Goal: Transaction & Acquisition: Purchase product/service

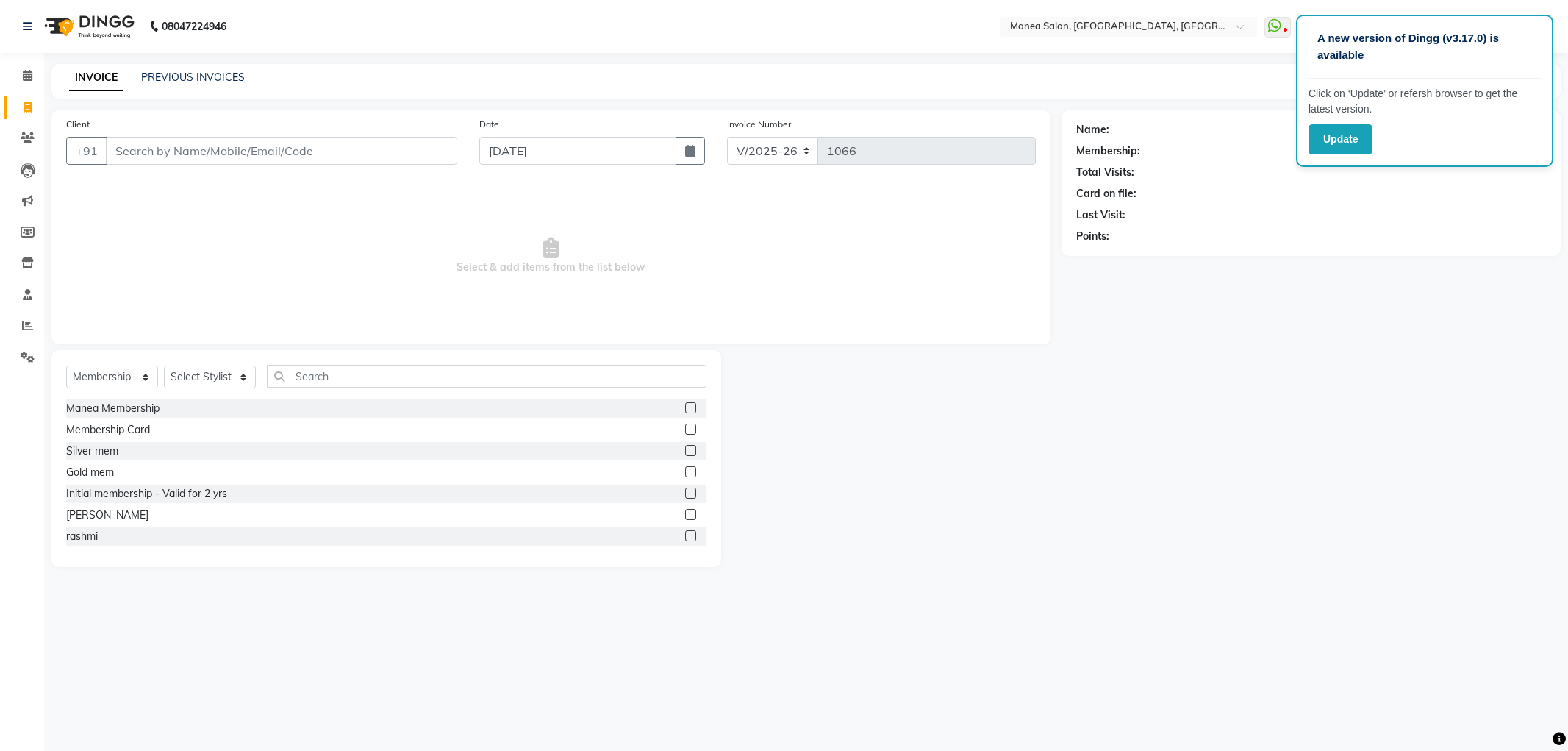
select select "6587"
click at [115, 370] on select "Select Service Product Membership Package Voucher Prepaid Gift Card" at bounding box center [112, 377] width 92 height 23
select select "service"
click at [66, 367] on select "Select Service Product Membership Package Voucher Prepaid Gift Card" at bounding box center [112, 377] width 92 height 23
click at [174, 368] on select "Select Stylist Aryan Ashok [PERSON_NAME] [PERSON_NAME] [PERSON_NAME] [PERSON_NA…" at bounding box center [210, 377] width 92 height 23
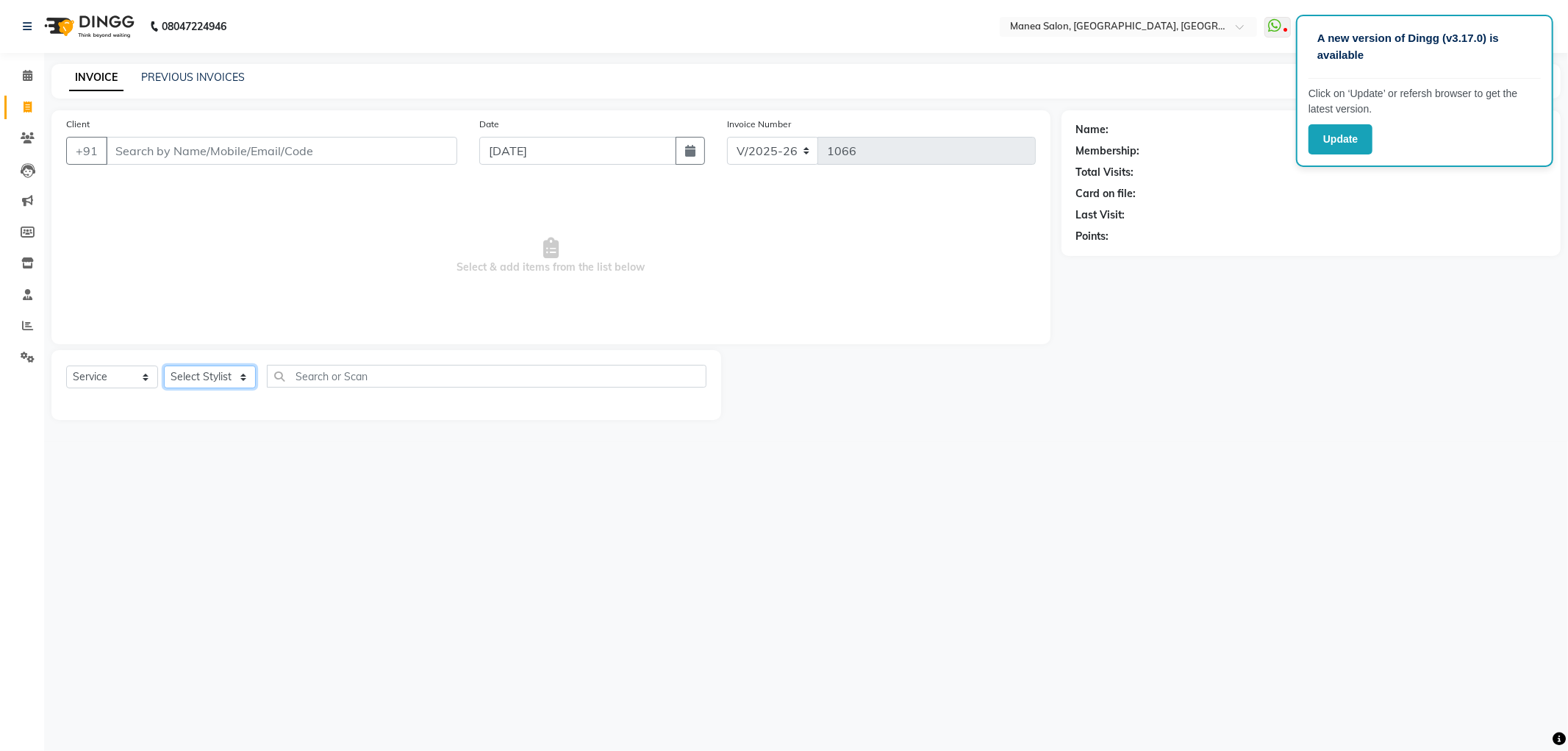
select select "51268"
click at [163, 367] on select "Select Stylist Aryan Ashok [PERSON_NAME] [PERSON_NAME] [PERSON_NAME] [PERSON_NA…" at bounding box center [210, 377] width 92 height 23
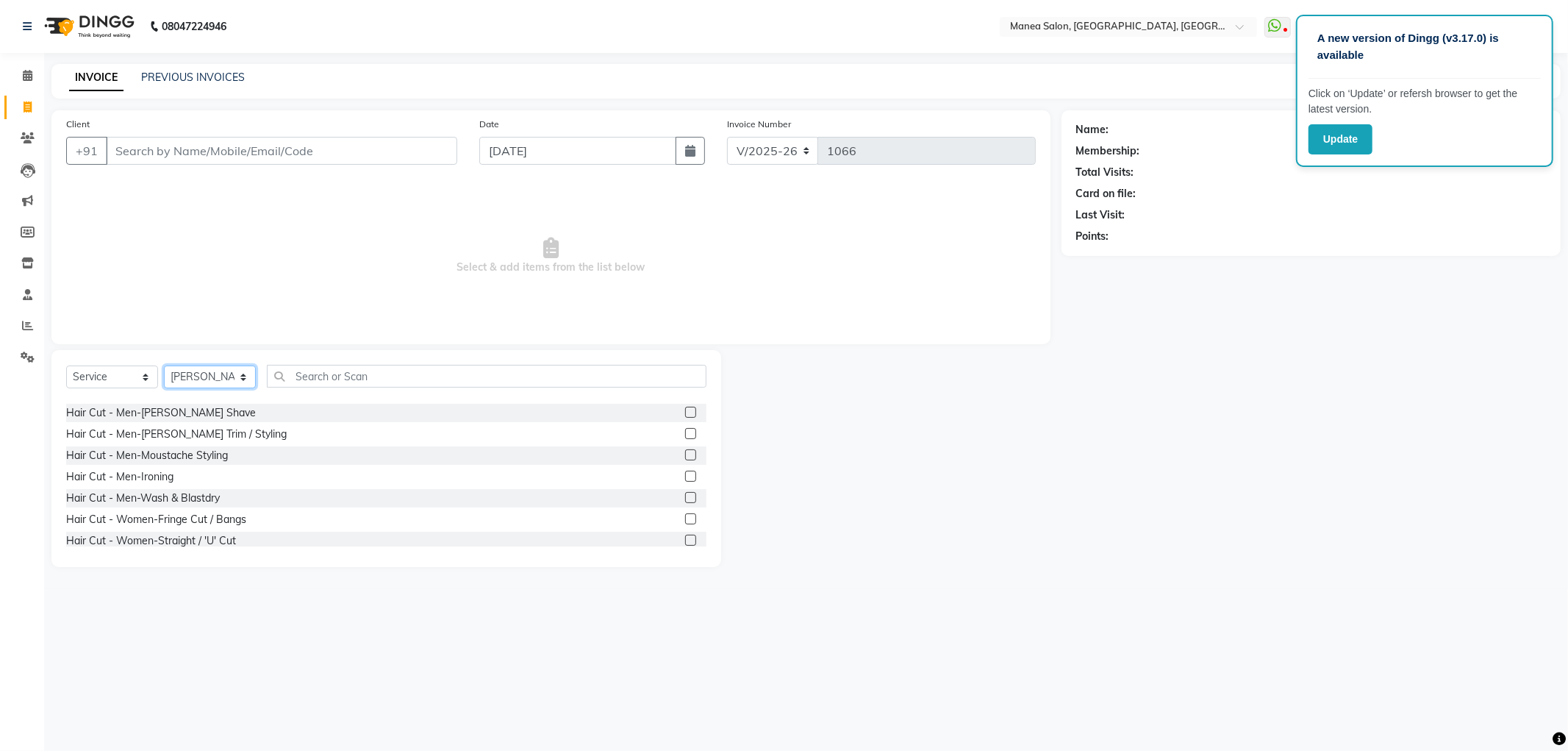
scroll to position [82, 0]
click at [685, 538] on label at bounding box center [691, 540] width 11 height 11
click at [685, 538] on input "checkbox" at bounding box center [690, 540] width 9 height 9
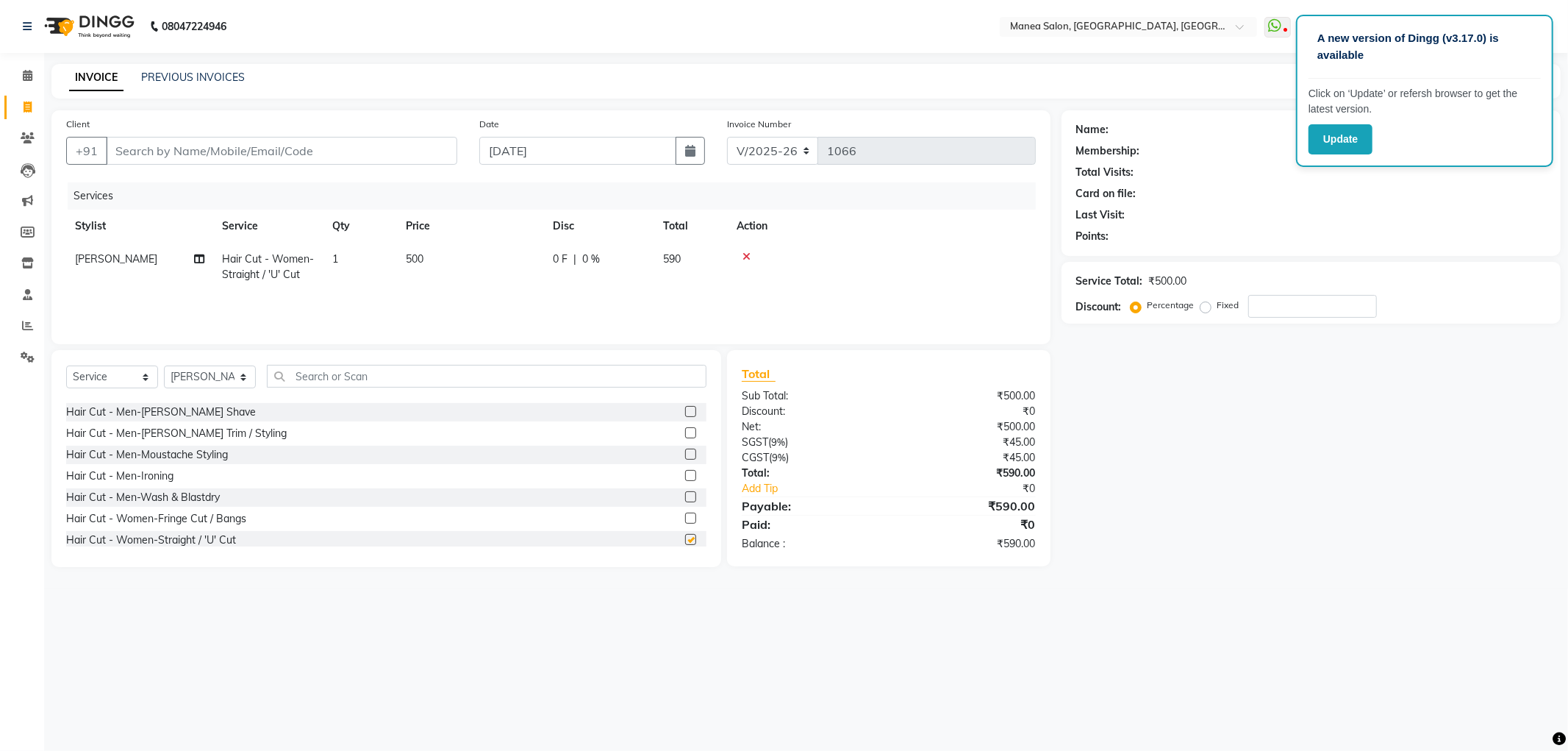
checkbox input "false"
click at [746, 252] on icon at bounding box center [746, 257] width 8 height 10
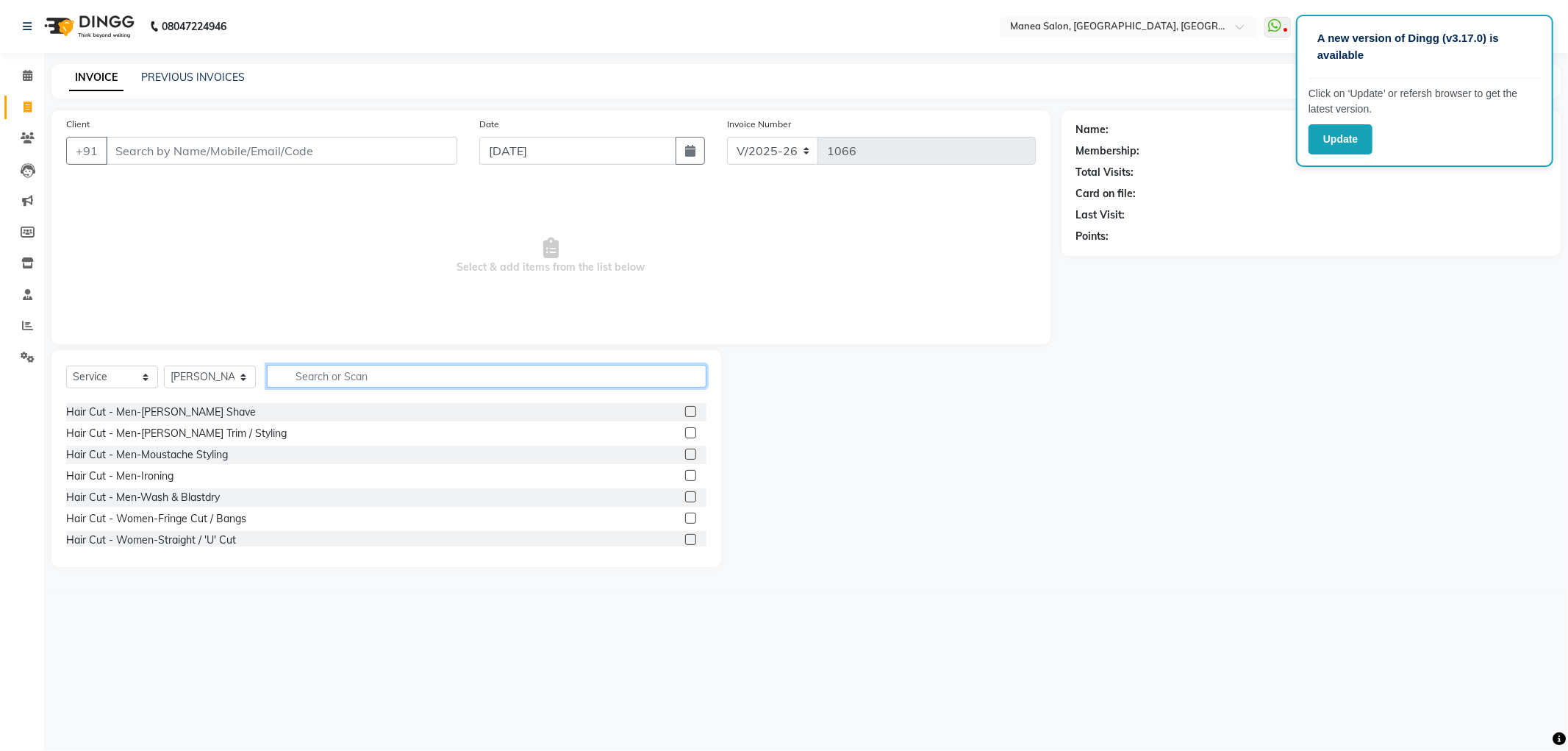
click at [326, 381] on input "text" at bounding box center [487, 376] width 440 height 23
type input "t"
click at [113, 385] on select "Select Service Product Membership Package Voucher Prepaid Gift Card" at bounding box center [112, 377] width 92 height 23
click at [66, 367] on select "Select Service Product Membership Package Voucher Prepaid Gift Card" at bounding box center [112, 377] width 92 height 23
click at [320, 366] on input "t" at bounding box center [476, 376] width 419 height 23
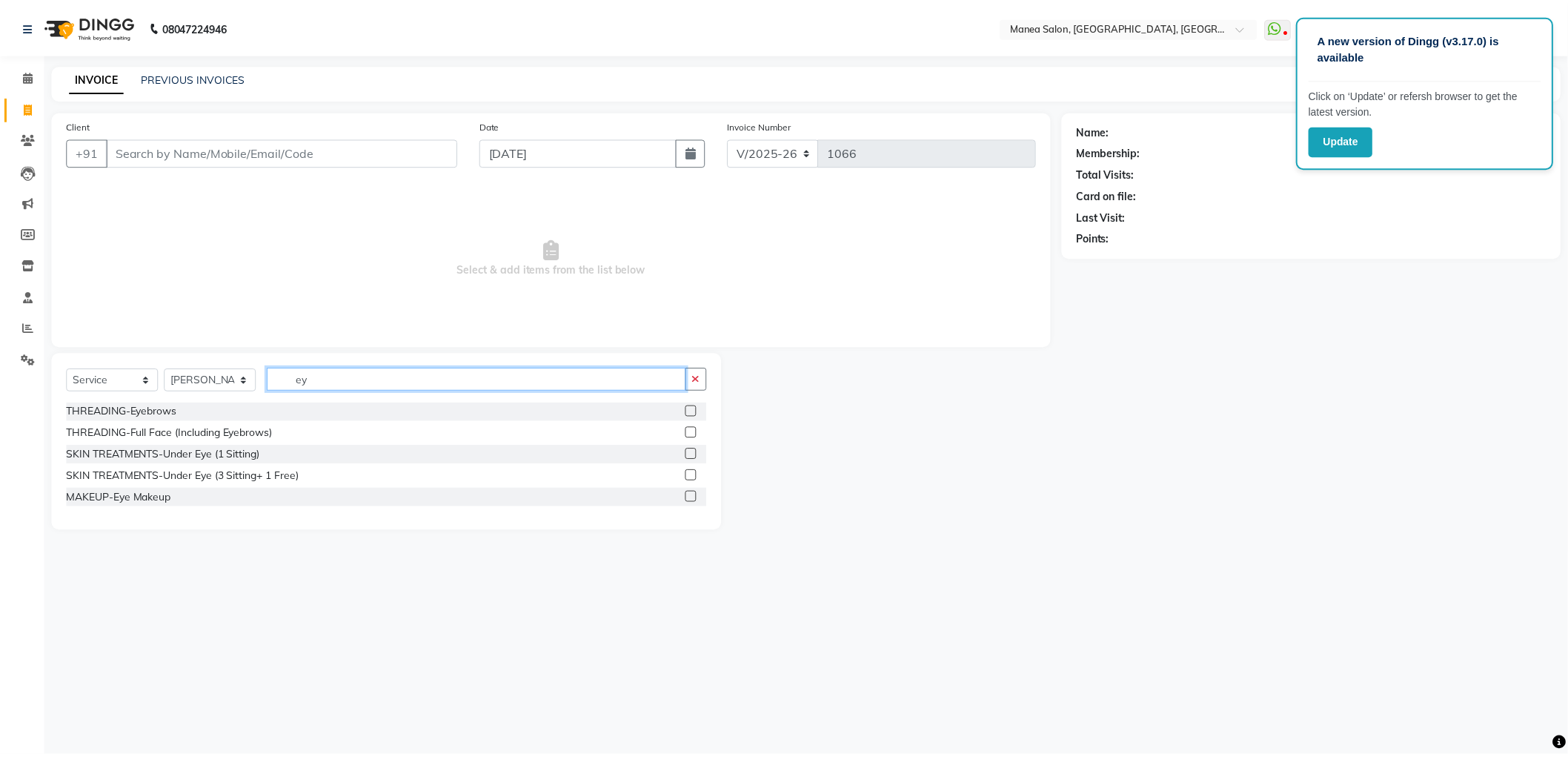
scroll to position [0, 0]
type input "eye"
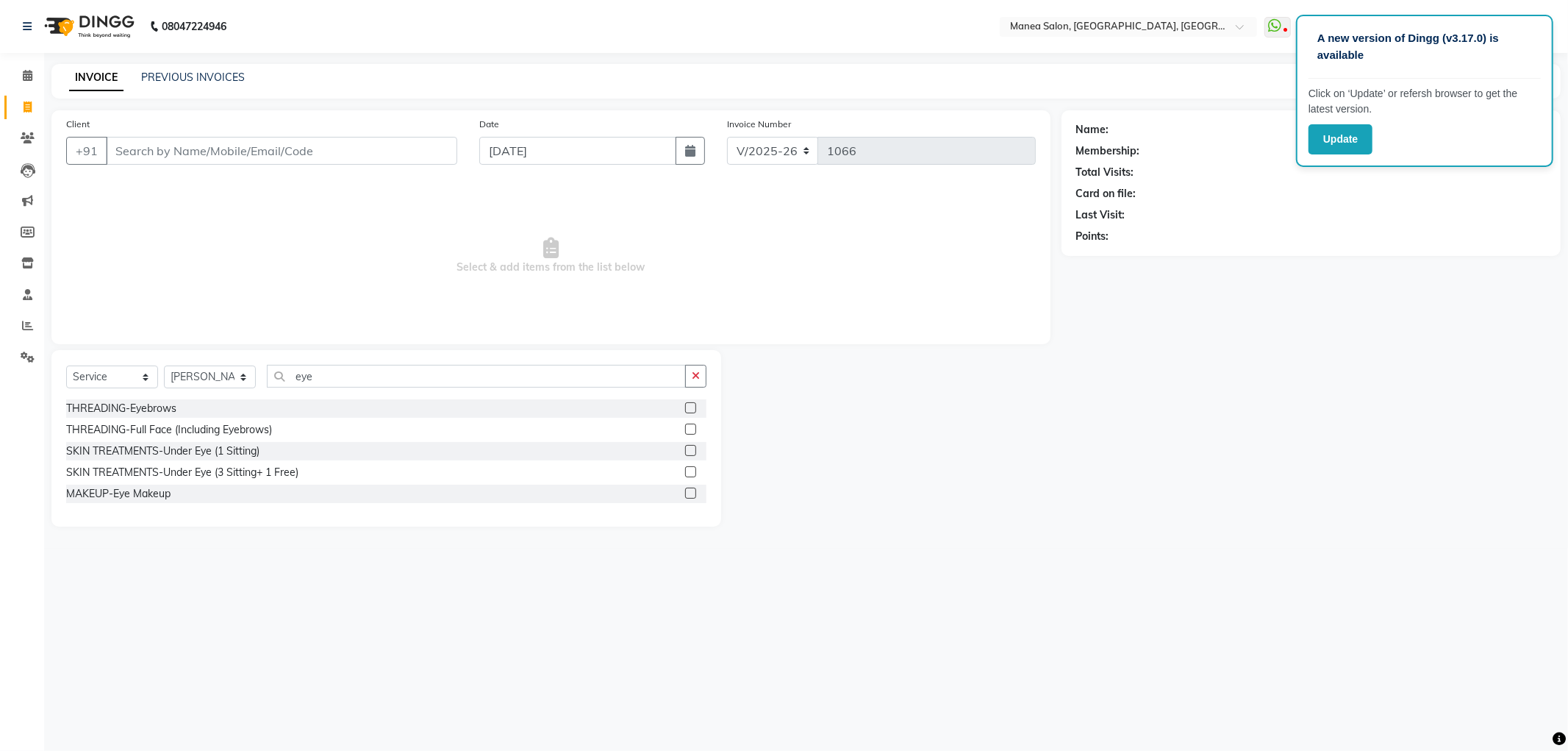
click at [693, 407] on label at bounding box center [691, 408] width 11 height 11
click at [693, 407] on input "checkbox" at bounding box center [690, 409] width 9 height 9
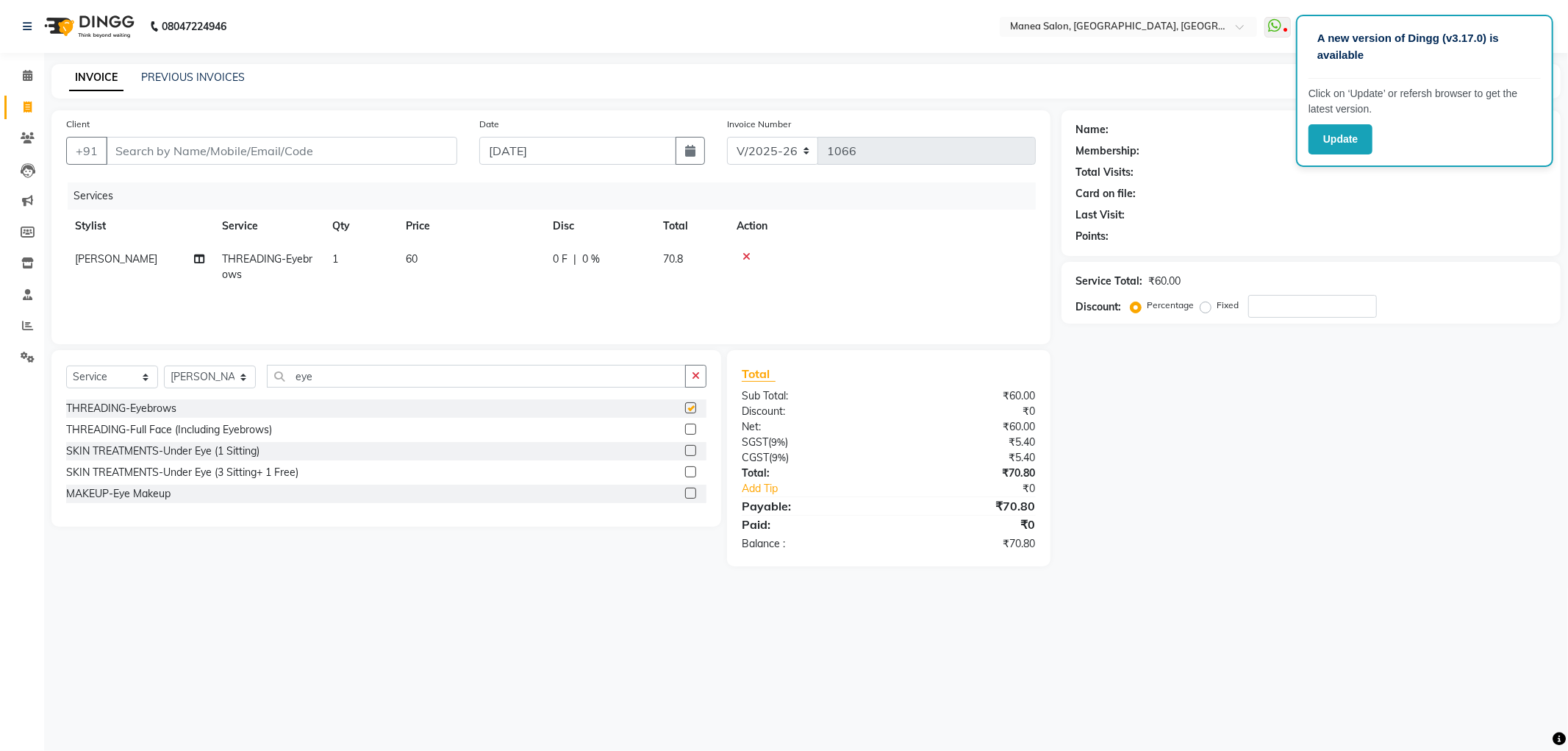
checkbox input "false"
click at [387, 377] on input "eye" at bounding box center [476, 376] width 419 height 23
type input "e"
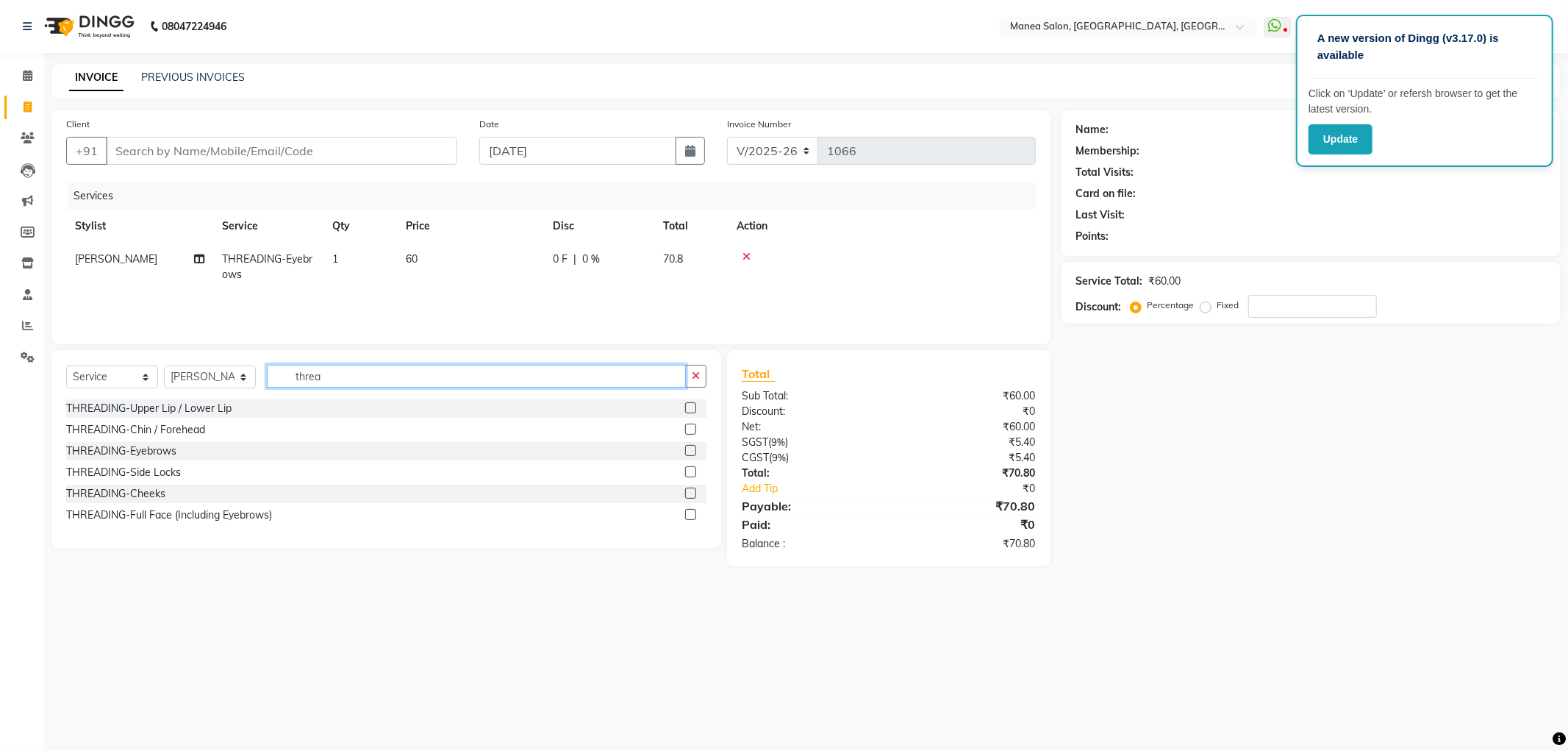
type input "threa"
click at [688, 400] on div at bounding box center [695, 409] width 22 height 19
click at [688, 404] on label at bounding box center [691, 408] width 11 height 11
click at [688, 404] on input "checkbox" at bounding box center [690, 409] width 9 height 9
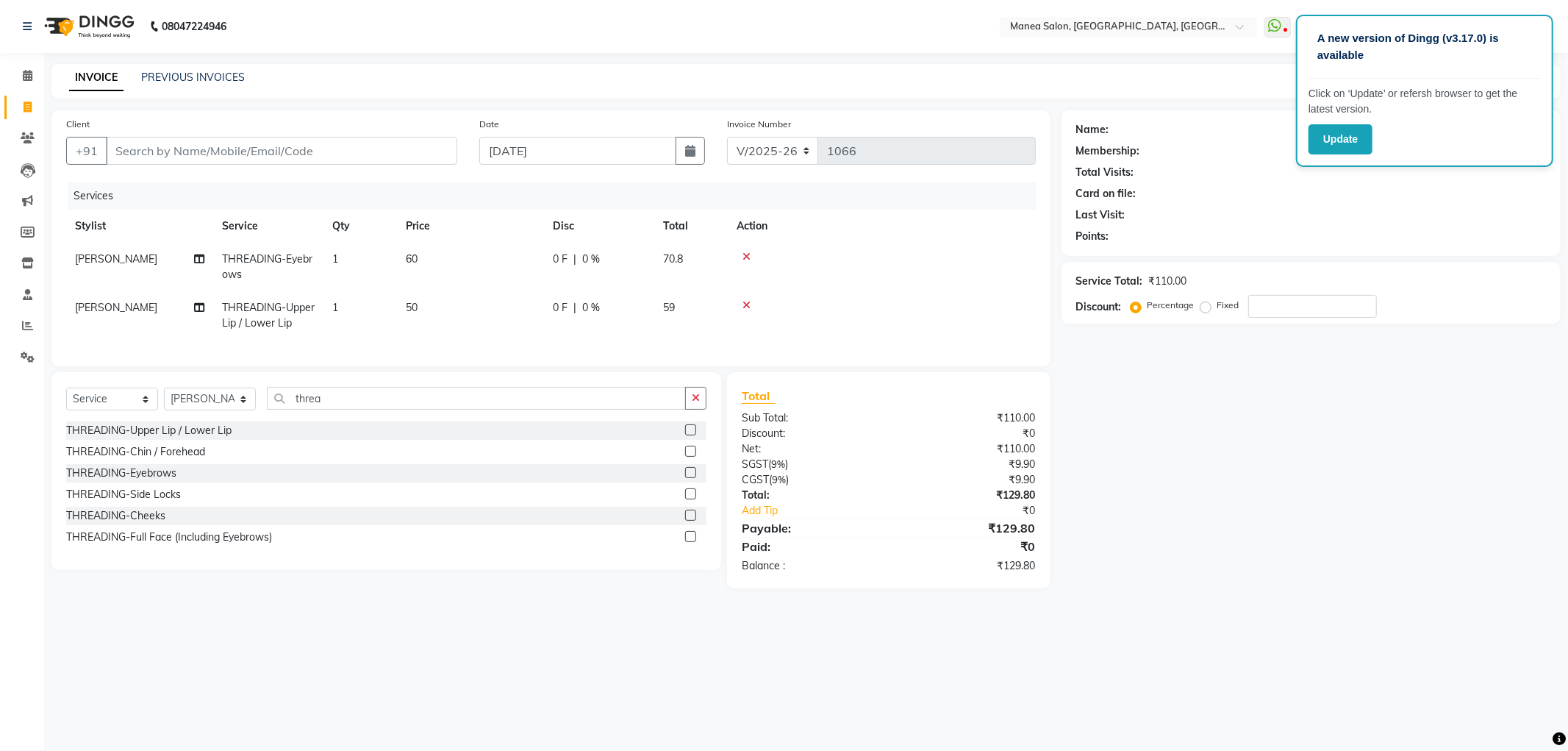
click at [691, 435] on label at bounding box center [691, 430] width 11 height 11
click at [691, 435] on input "checkbox" at bounding box center [690, 430] width 9 height 9
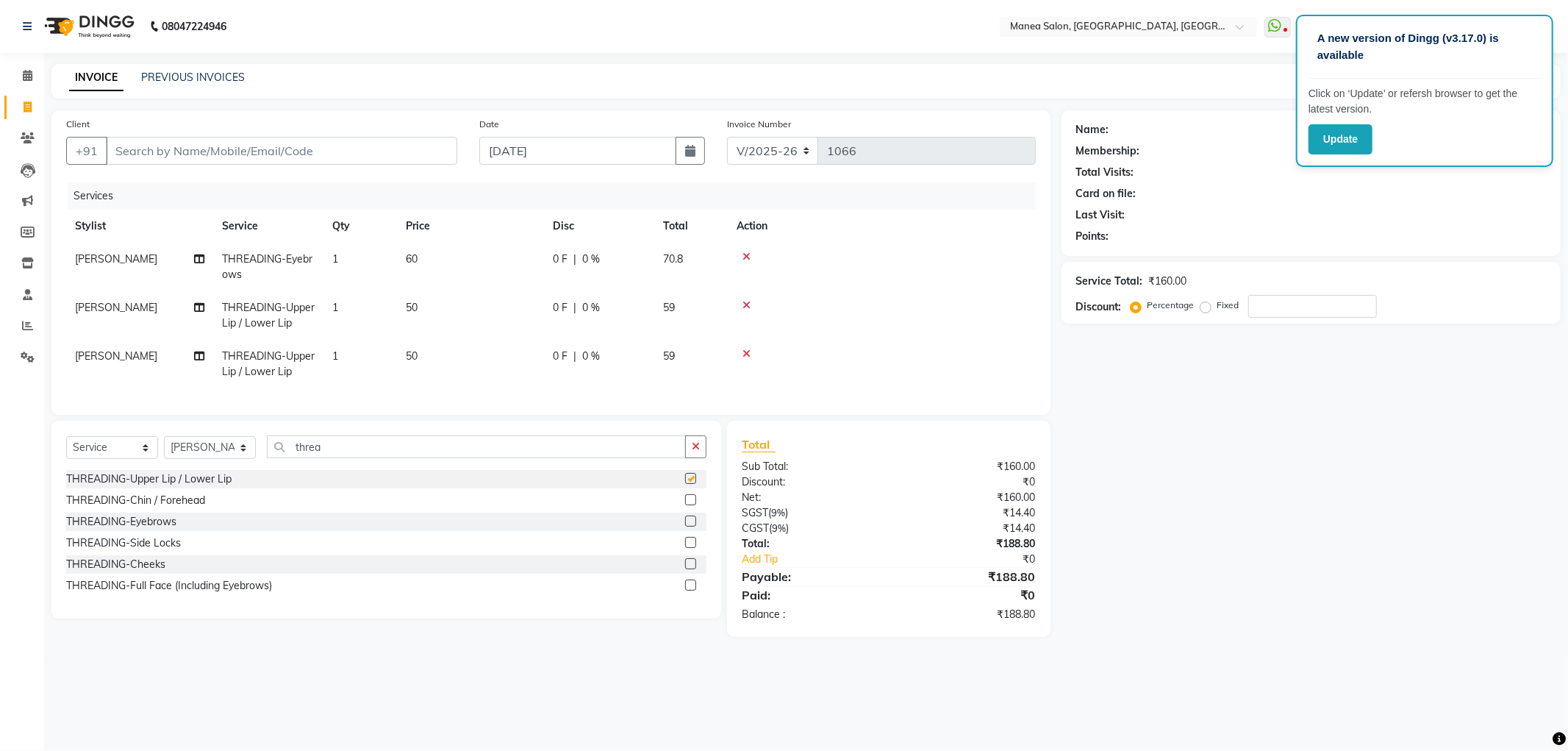
checkbox input "false"
click at [689, 506] on label at bounding box center [691, 500] width 11 height 11
click at [689, 506] on input "checkbox" at bounding box center [690, 500] width 9 height 9
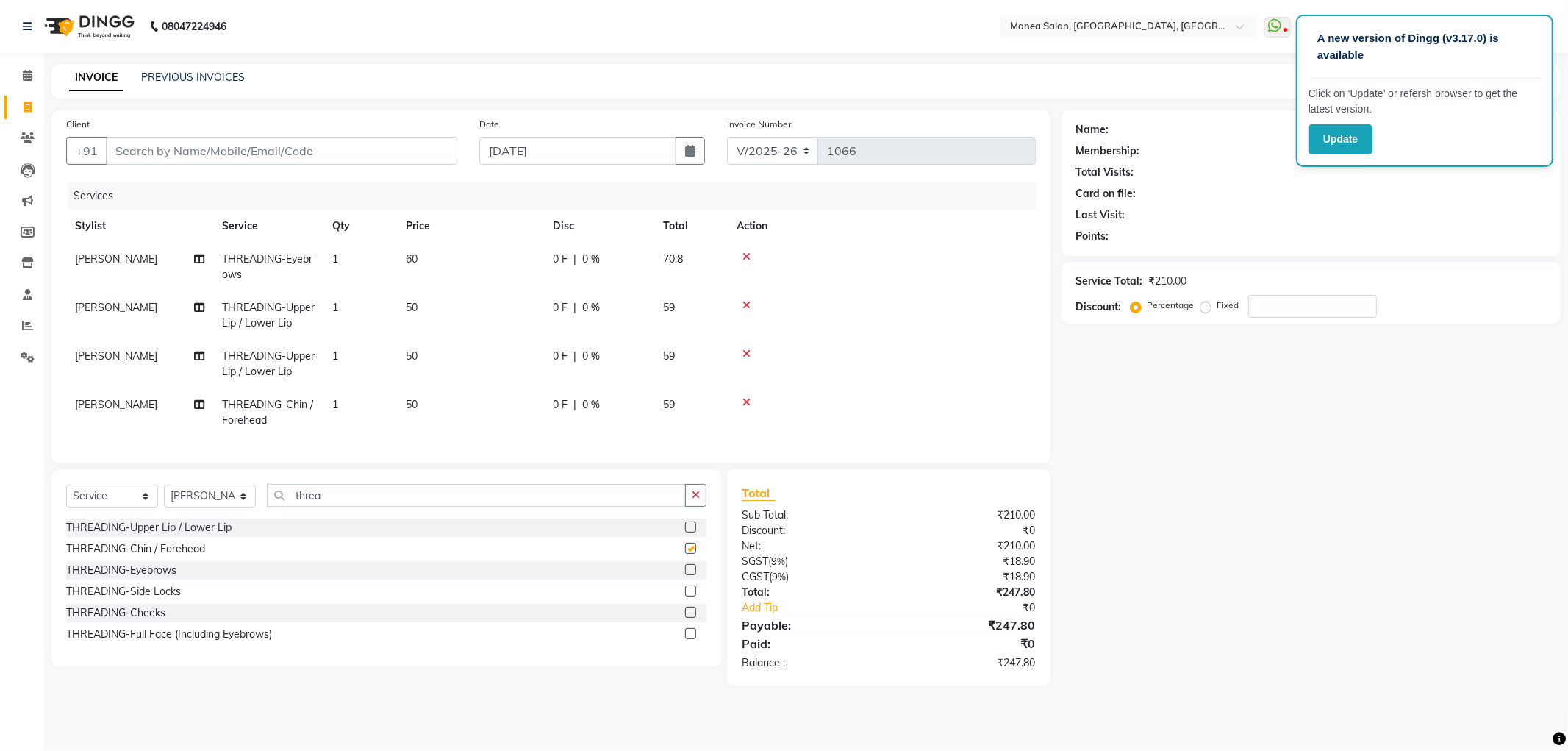
checkbox input "false"
click at [370, 507] on input "threa" at bounding box center [476, 495] width 419 height 23
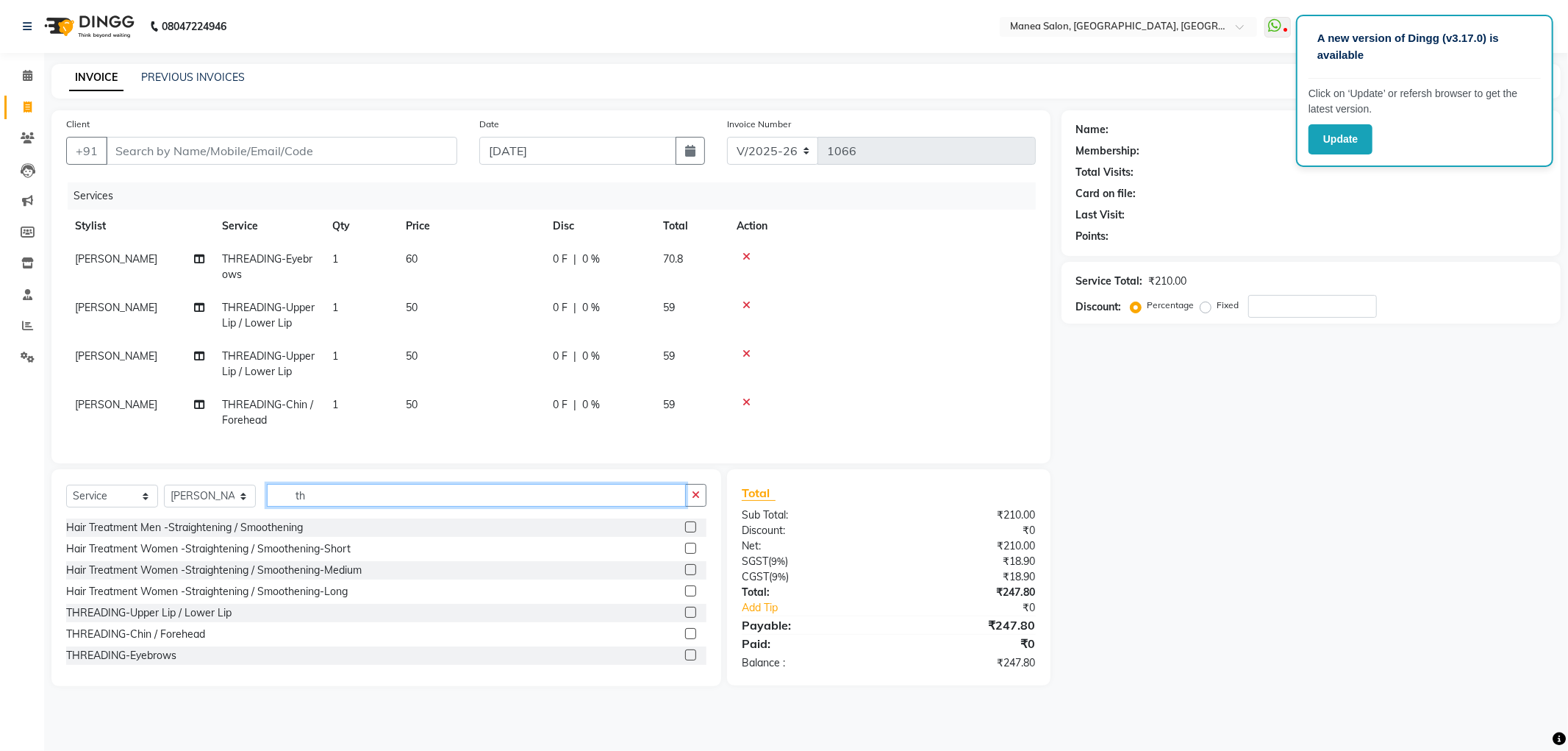
type input "t"
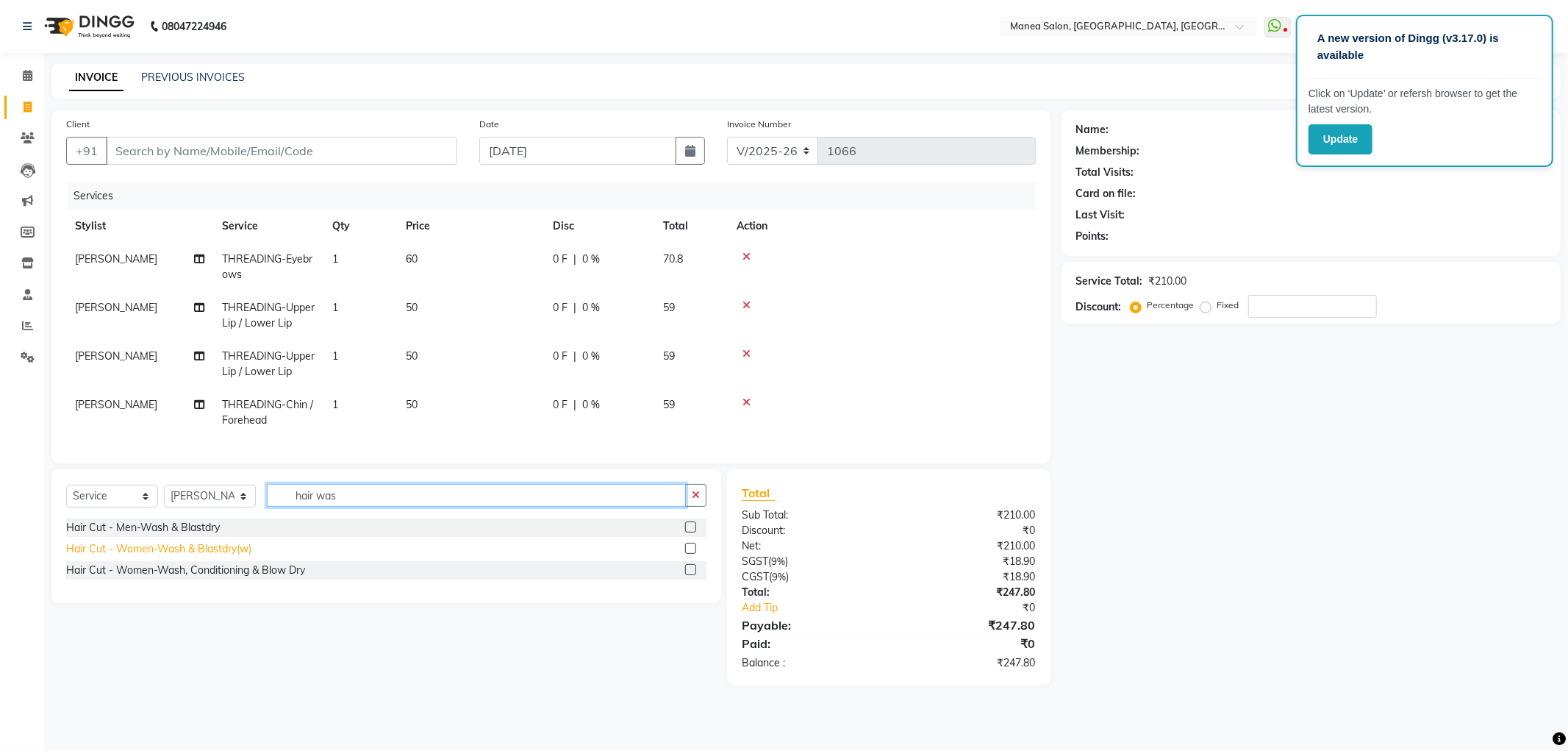
type input "hair was"
click at [222, 556] on div "Hair Cut - Women-Wash & Blastdry(w)" at bounding box center [158, 549] width 185 height 15
checkbox input "false"
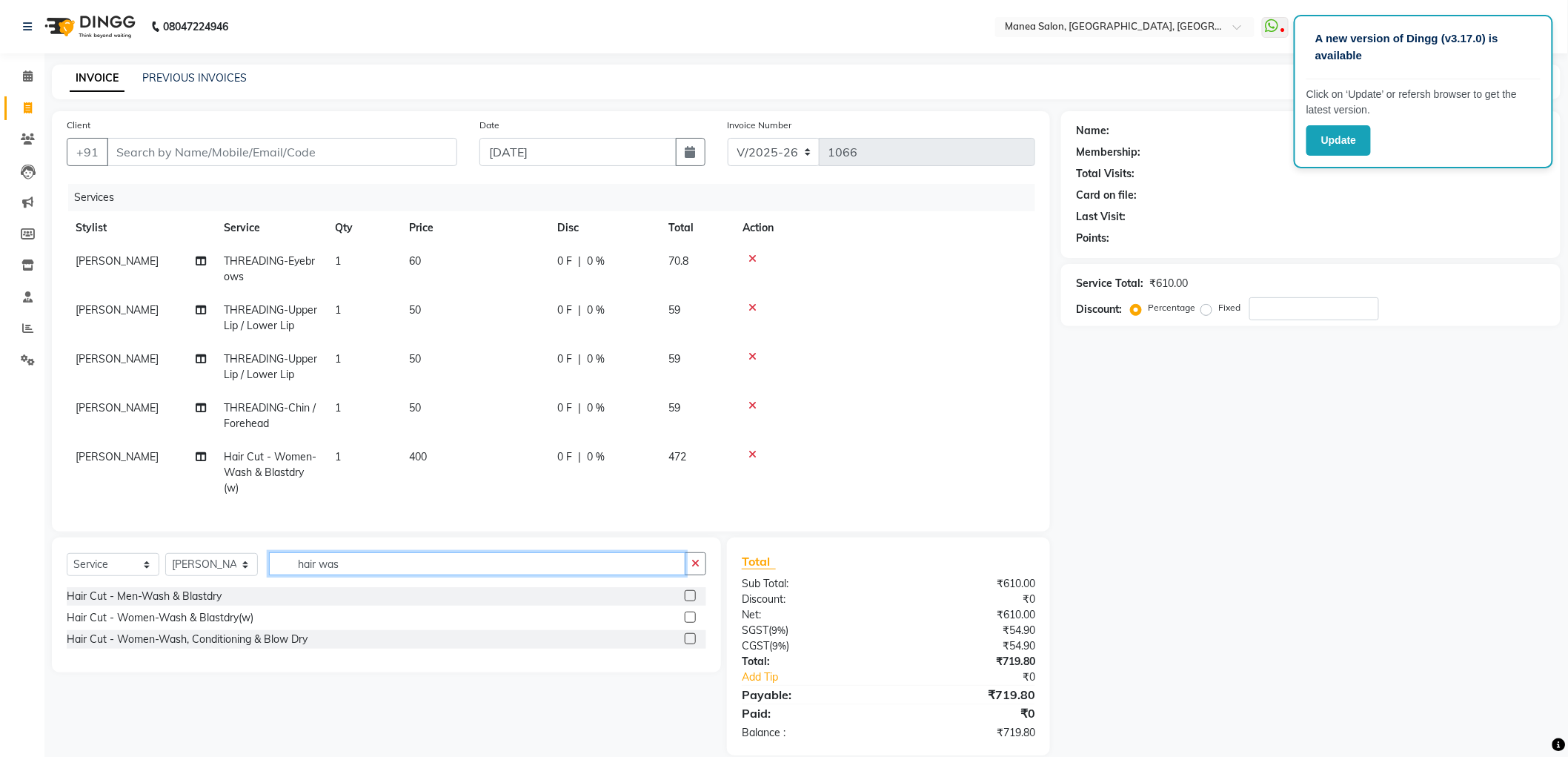
click at [339, 575] on input "hair was" at bounding box center [477, 564] width 417 height 23
type input "h"
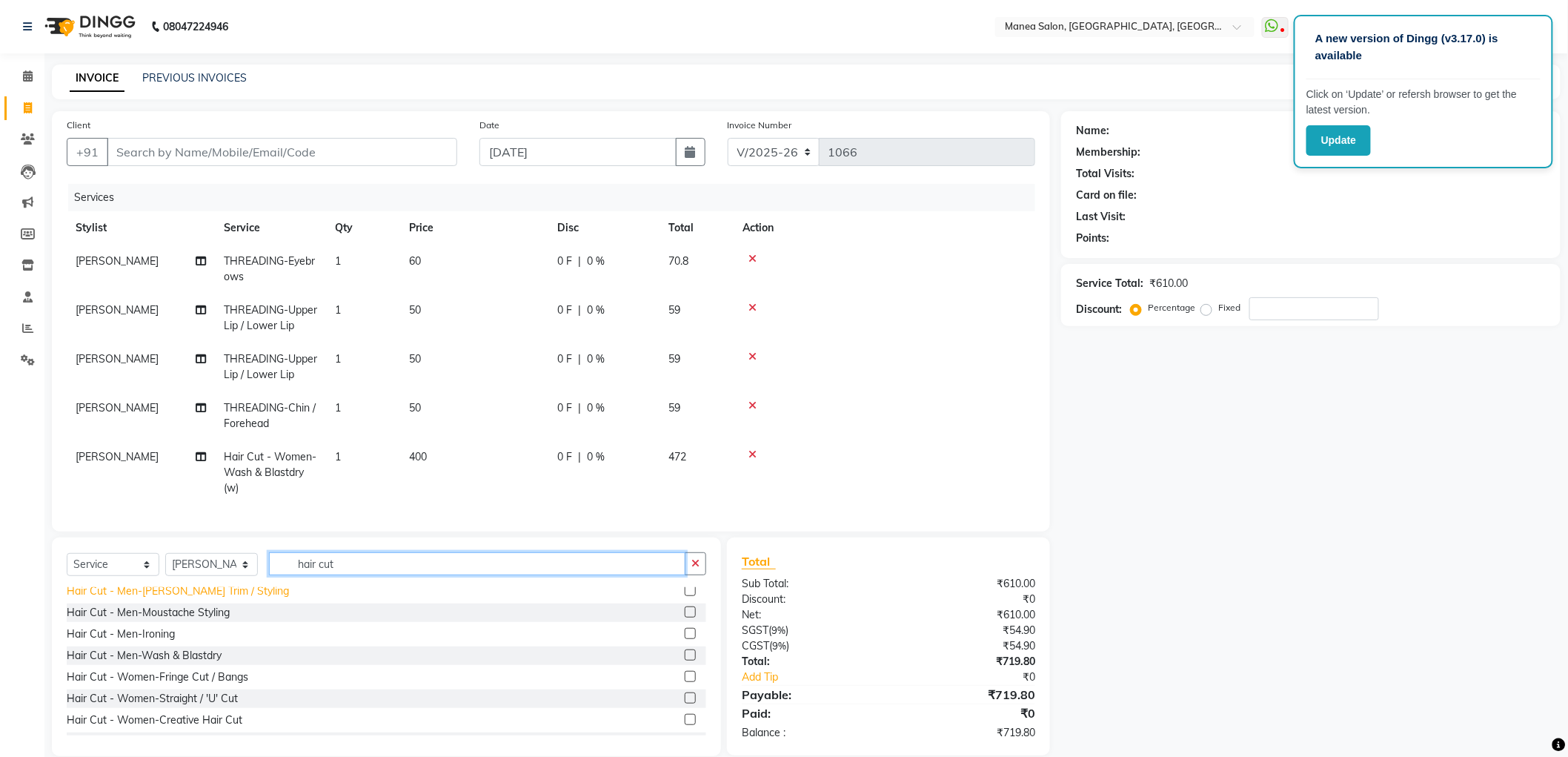
scroll to position [165, 0]
type input "hair cut"
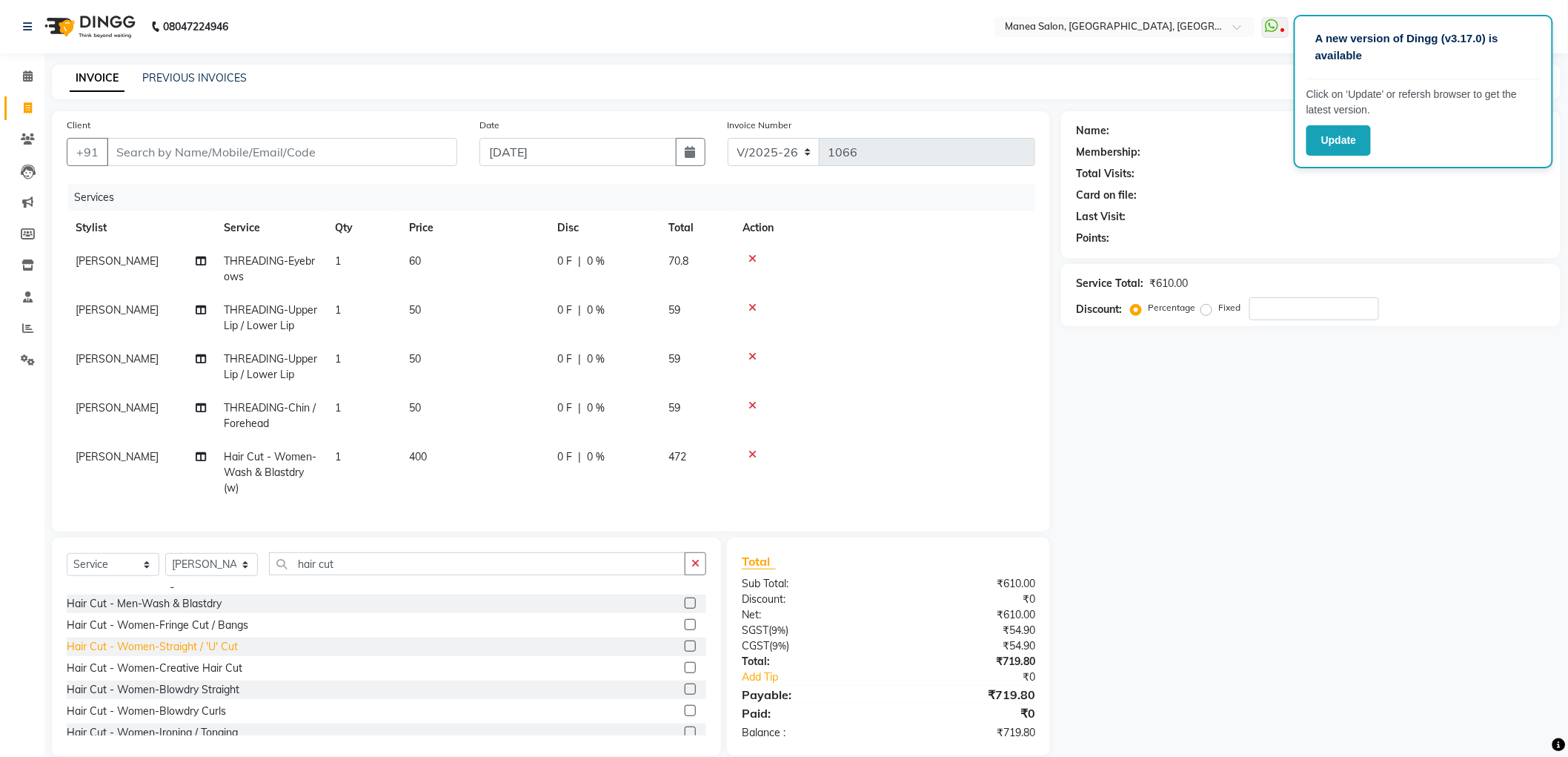
click at [230, 655] on div "Hair Cut - Women-Straight / 'U' Cut" at bounding box center [151, 646] width 171 height 15
checkbox input "false"
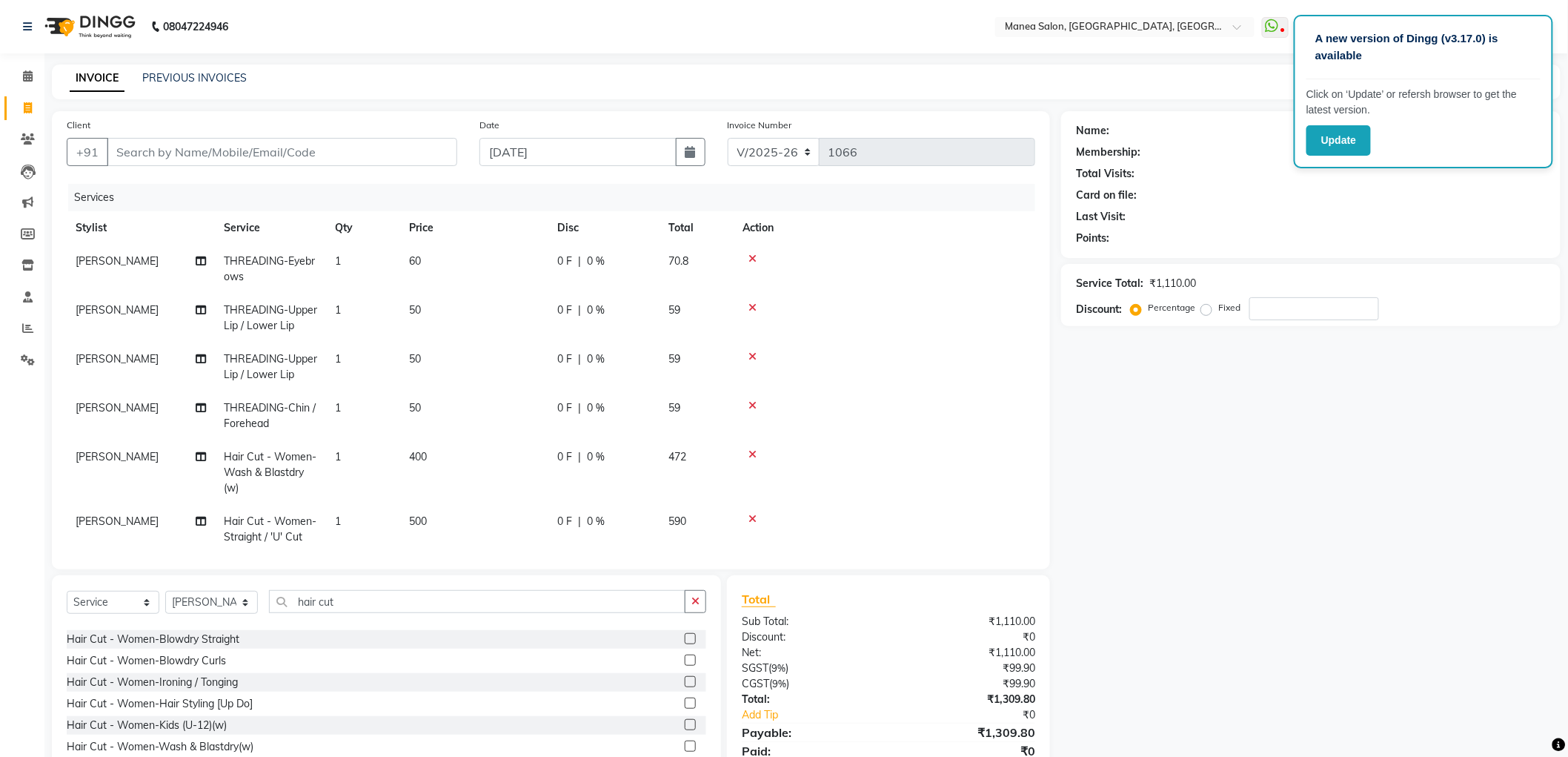
scroll to position [260, 0]
click at [241, 153] on input "Client" at bounding box center [282, 153] width 350 height 28
type input "9"
type input "0"
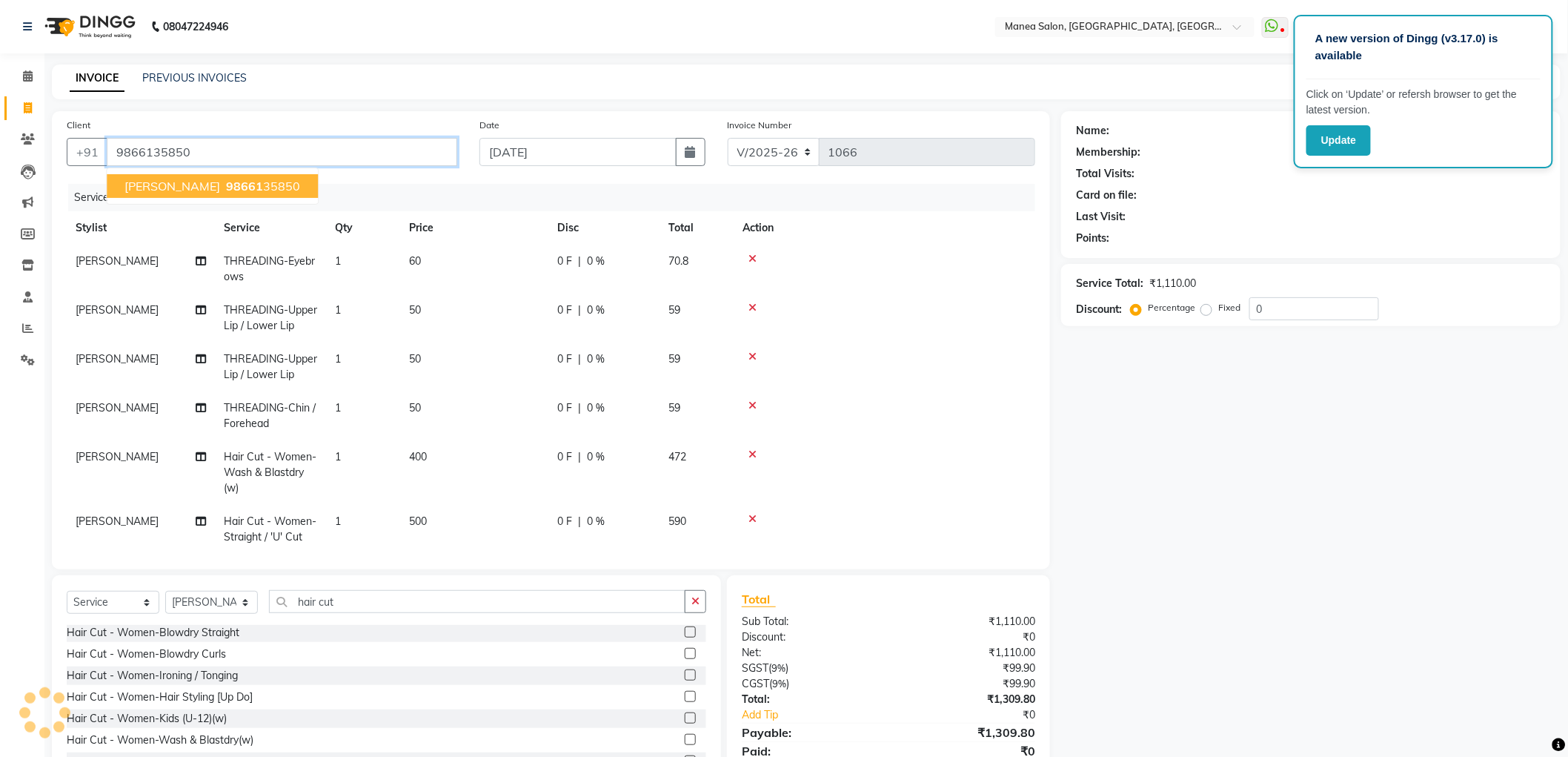
type input "9866135850"
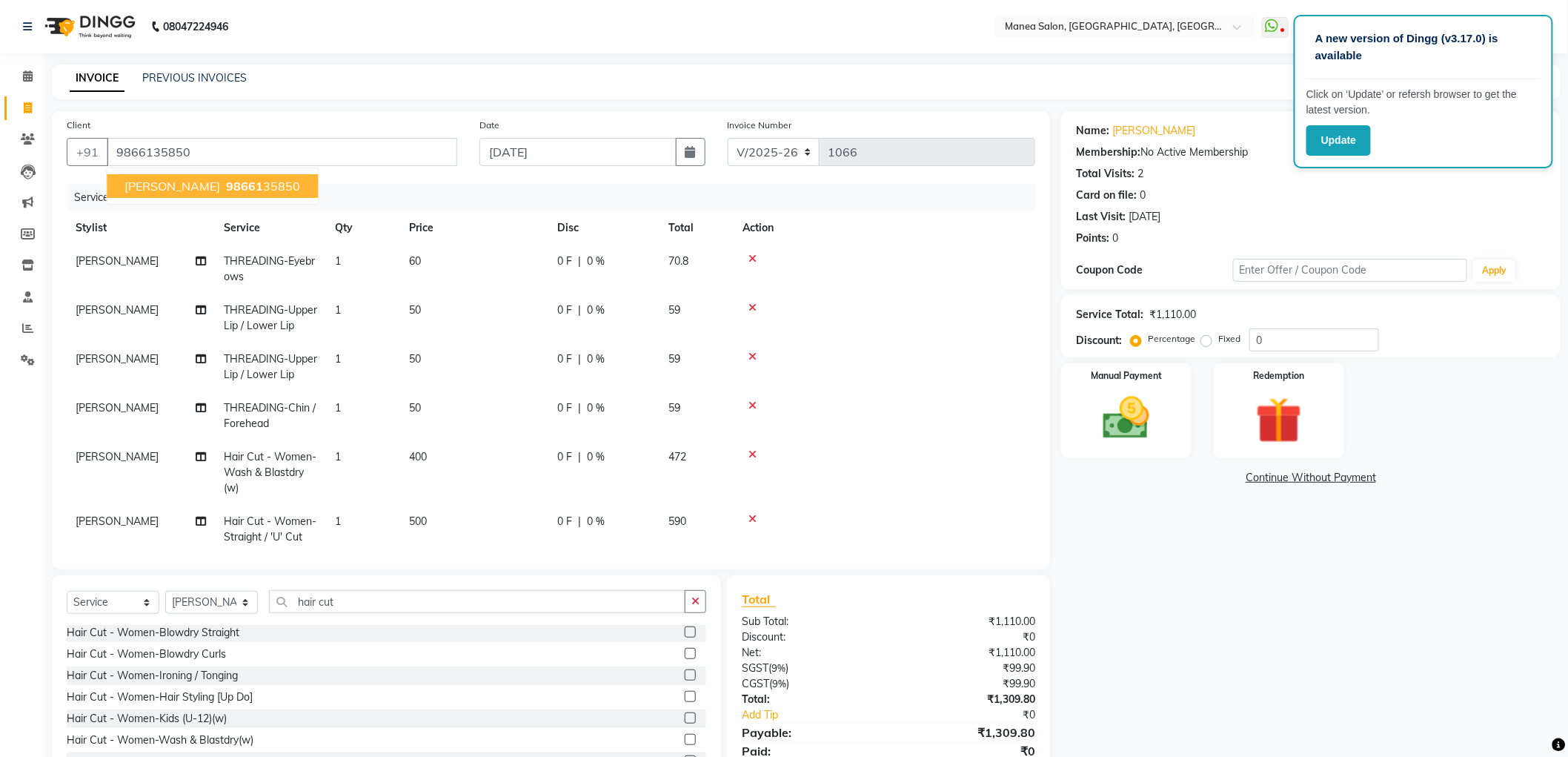
click at [203, 186] on span "[PERSON_NAME]" at bounding box center [171, 187] width 96 height 15
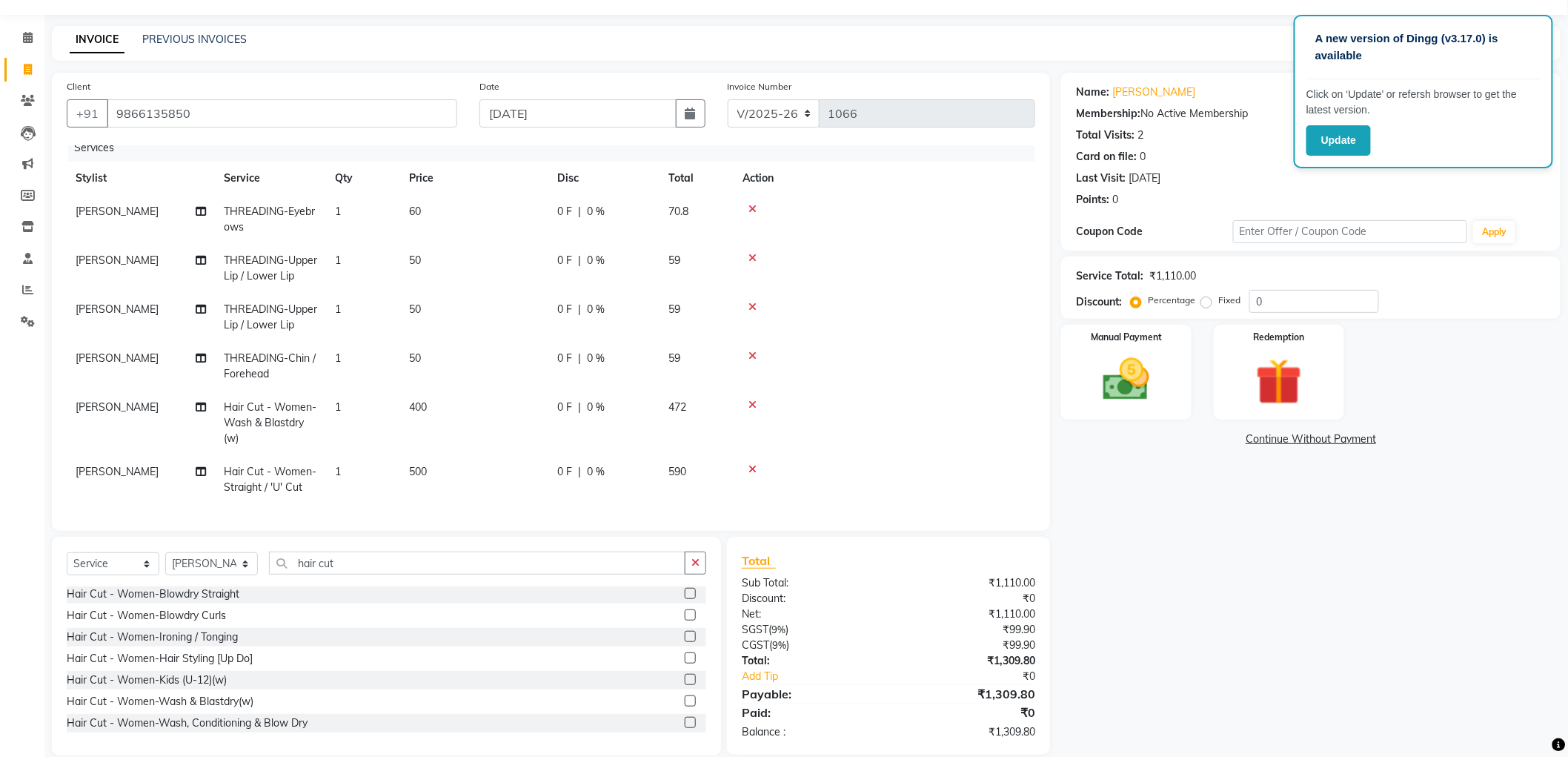
scroll to position [60, 0]
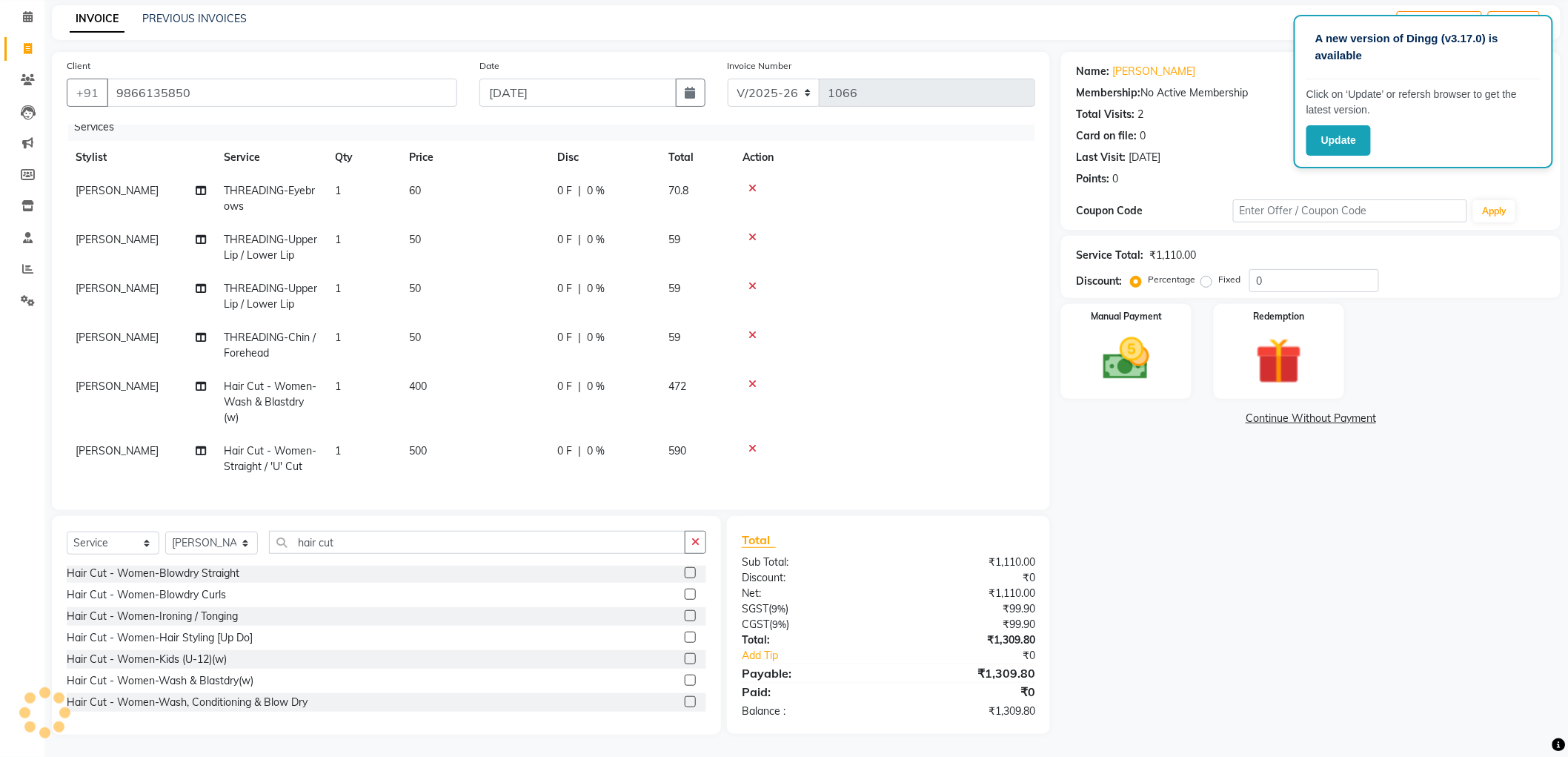
click at [597, 183] on span "0 %" at bounding box center [596, 190] width 18 height 15
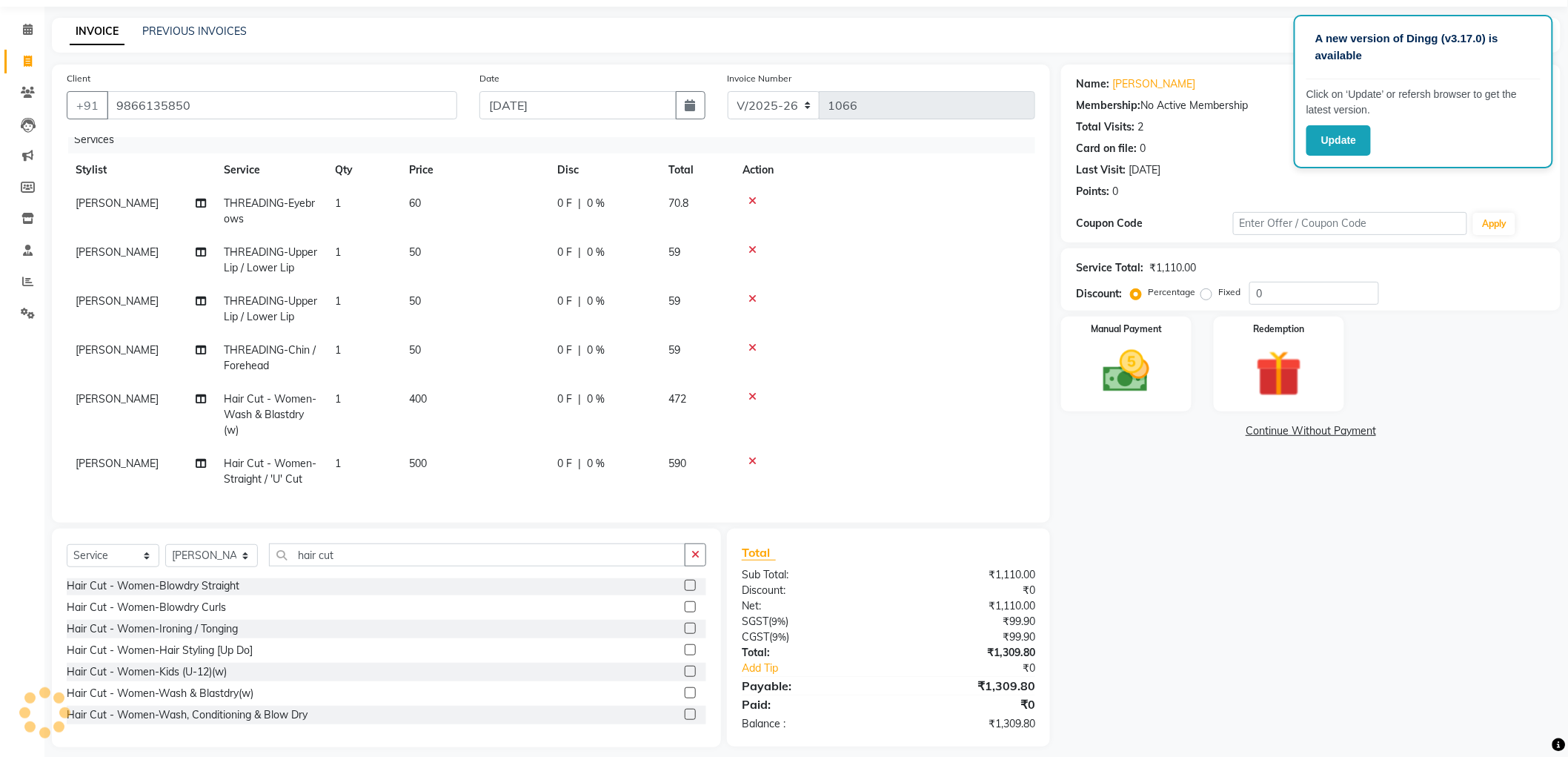
scroll to position [0, 0]
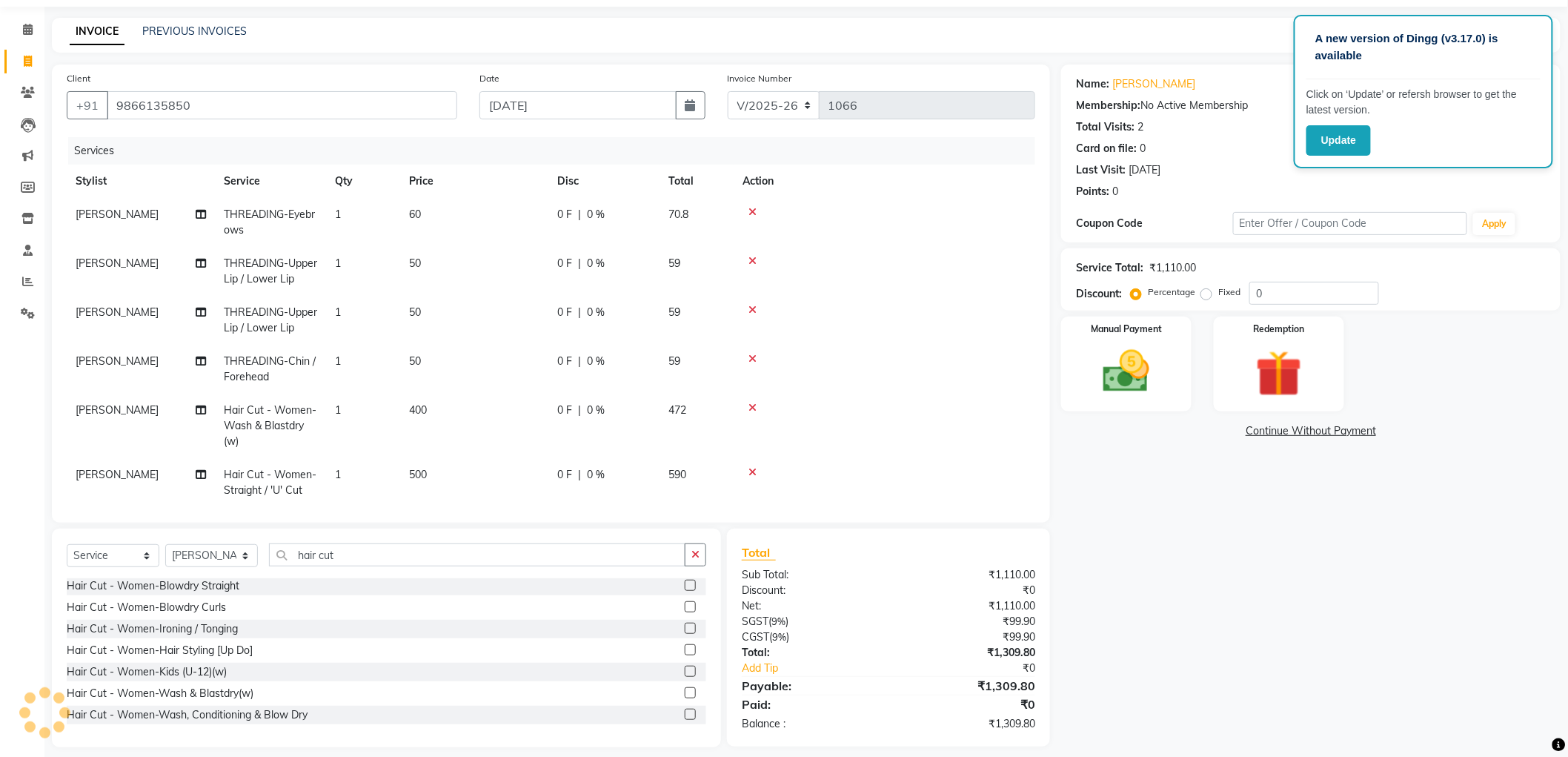
select select "51268"
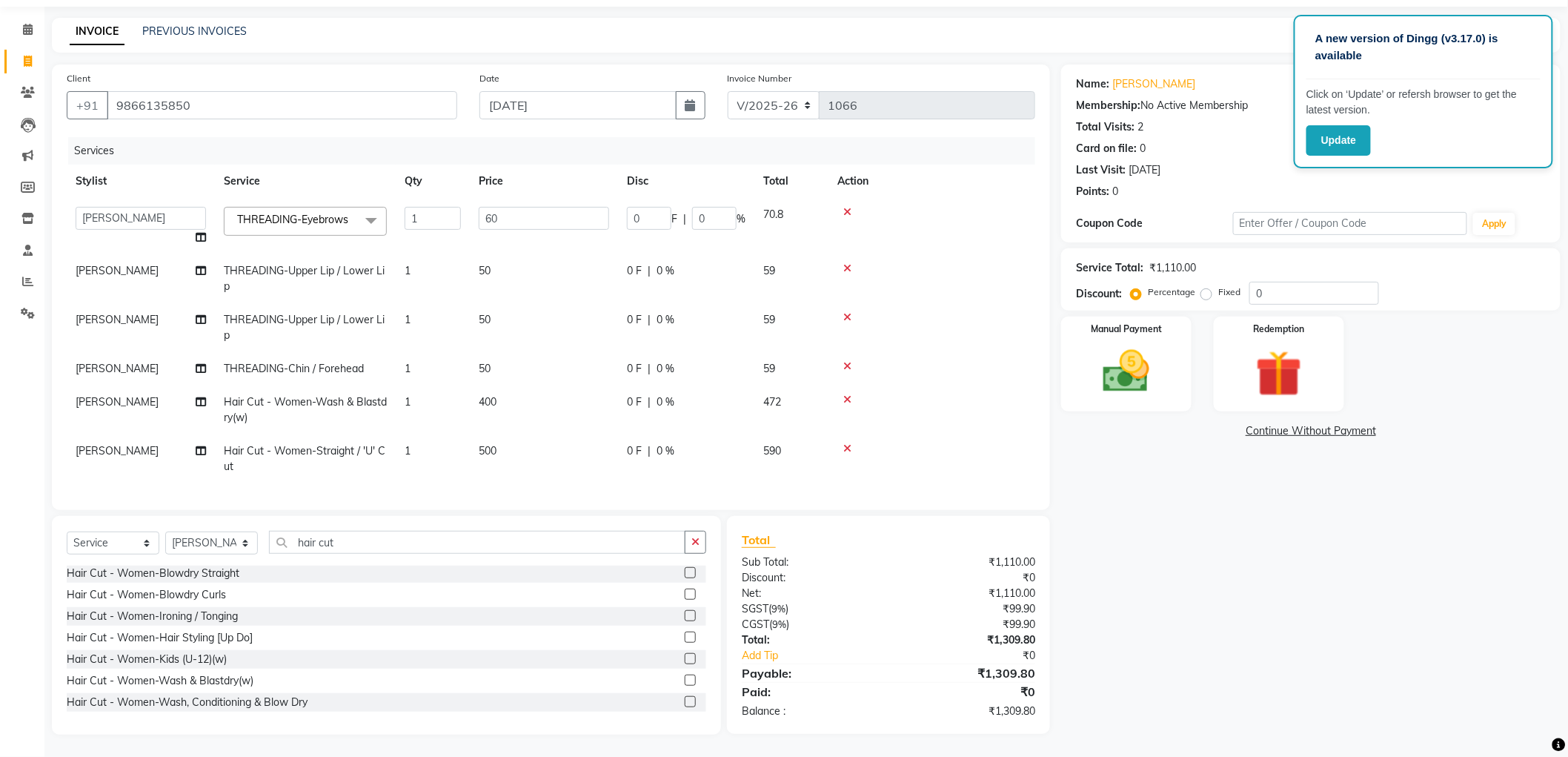
scroll to position [60, 0]
click at [655, 208] on input "0" at bounding box center [649, 218] width 45 height 23
type input "0"
type input "10"
click at [548, 286] on tbody "Aryan Ashok [PERSON_NAME] [PERSON_NAME] [PERSON_NAME] [PERSON_NAME] [PERSON_NAM…" at bounding box center [550, 340] width 969 height 285
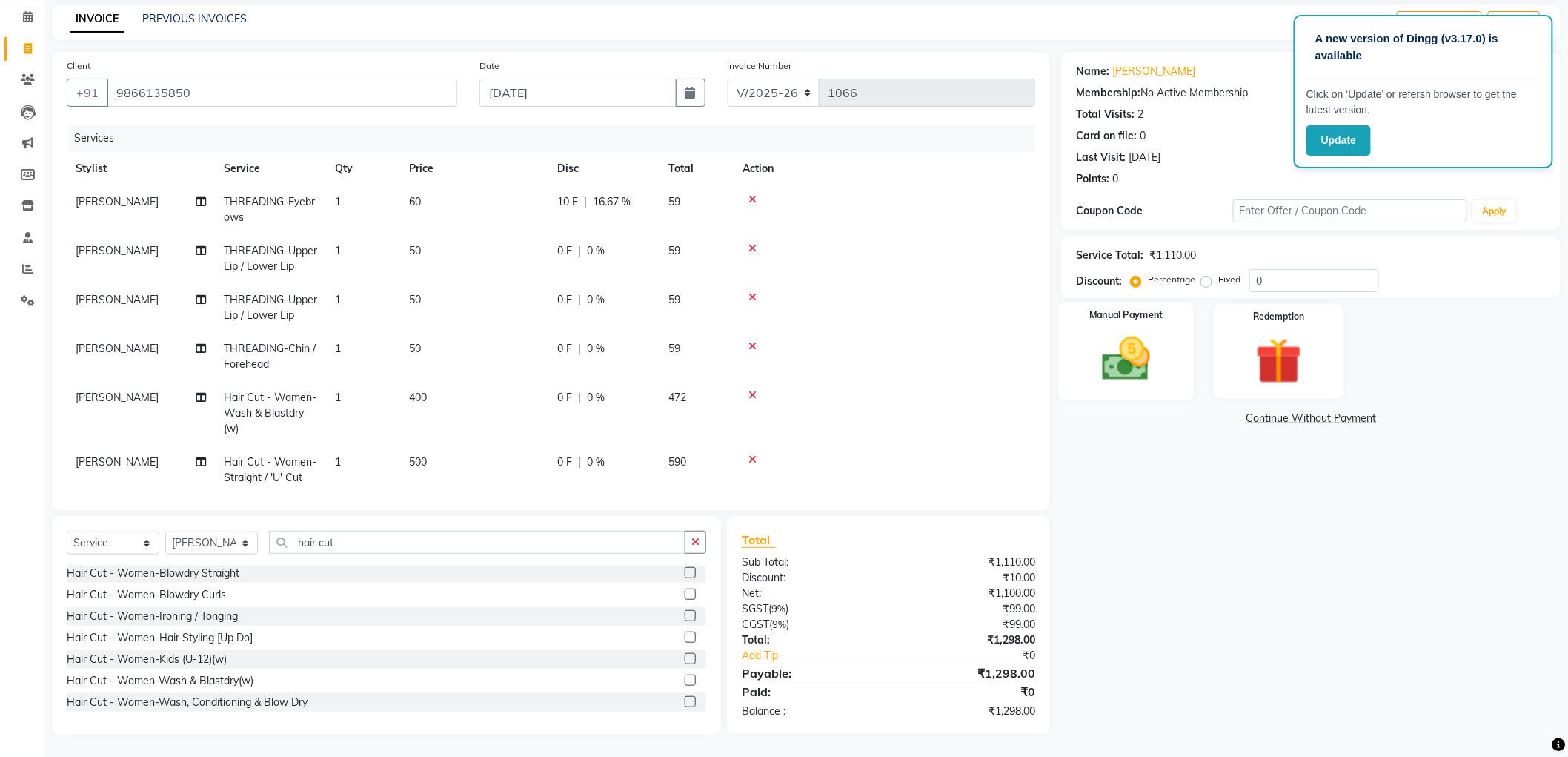
click at [1143, 341] on img at bounding box center [1126, 359] width 79 height 56
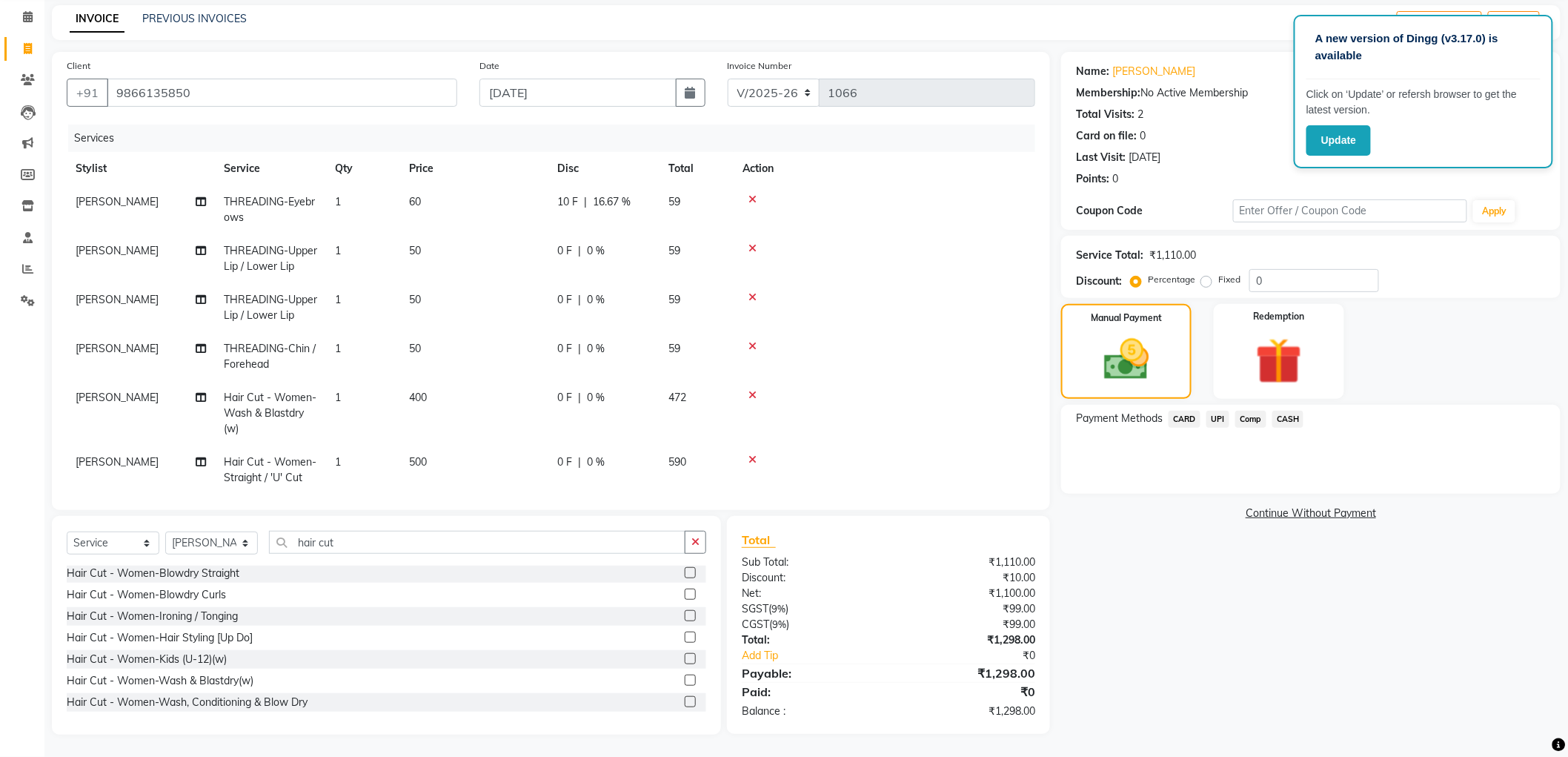
click at [1286, 413] on span "CASH" at bounding box center [1288, 419] width 32 height 17
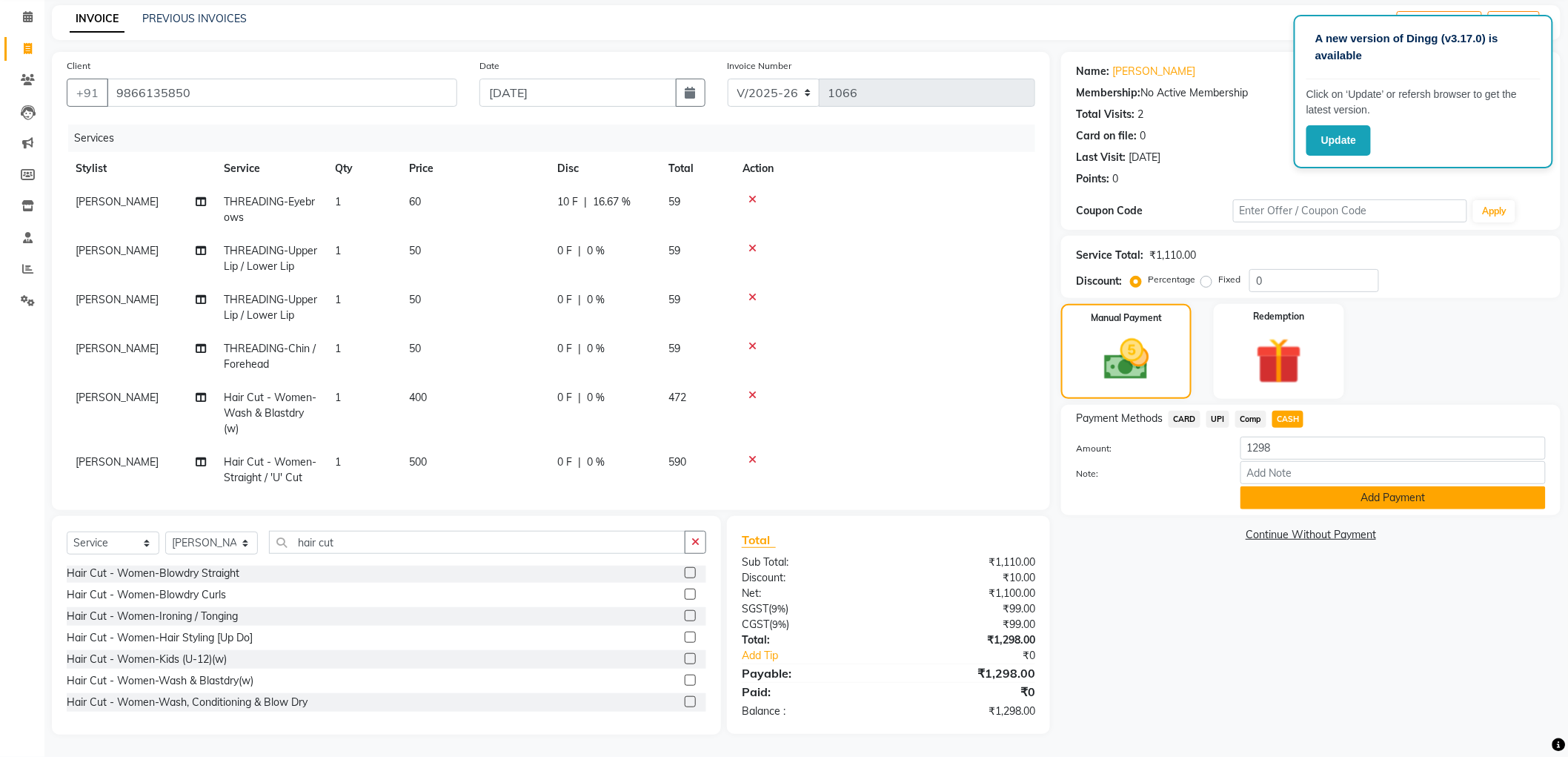
click at [1273, 498] on button "Add Payment" at bounding box center [1393, 497] width 305 height 23
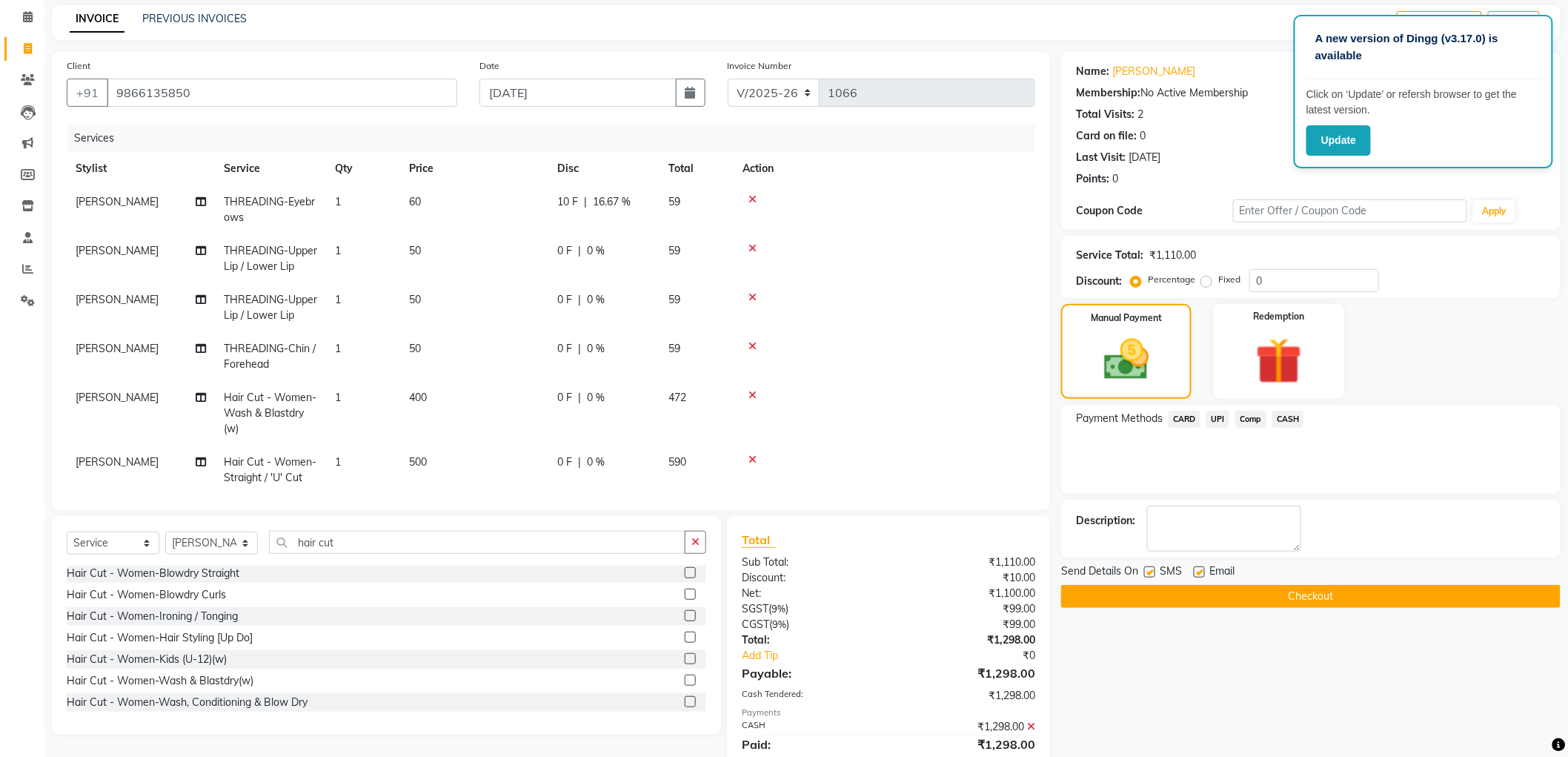
click at [1160, 595] on button "Checkout" at bounding box center [1310, 596] width 499 height 23
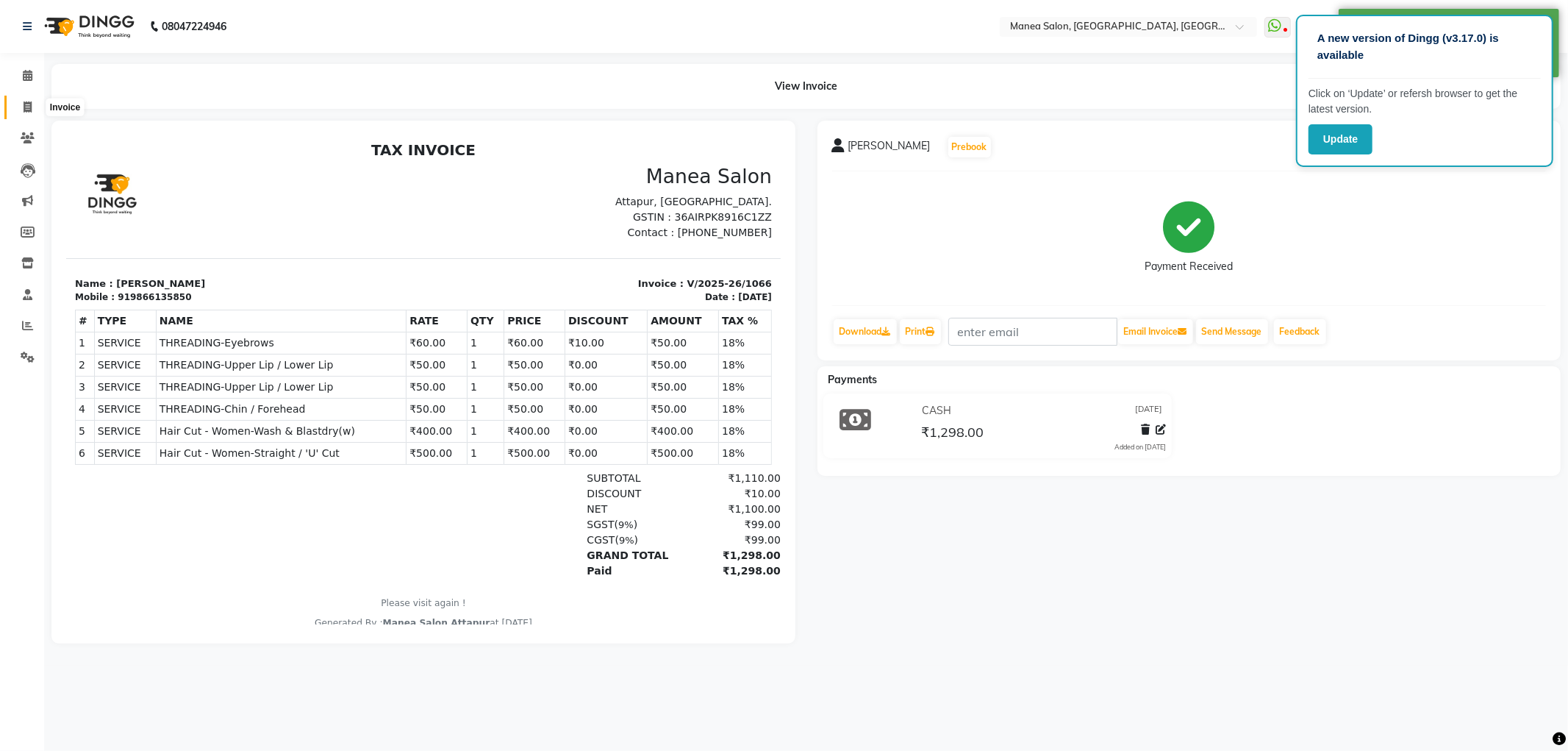
click at [23, 102] on icon at bounding box center [27, 107] width 8 height 11
select select "6587"
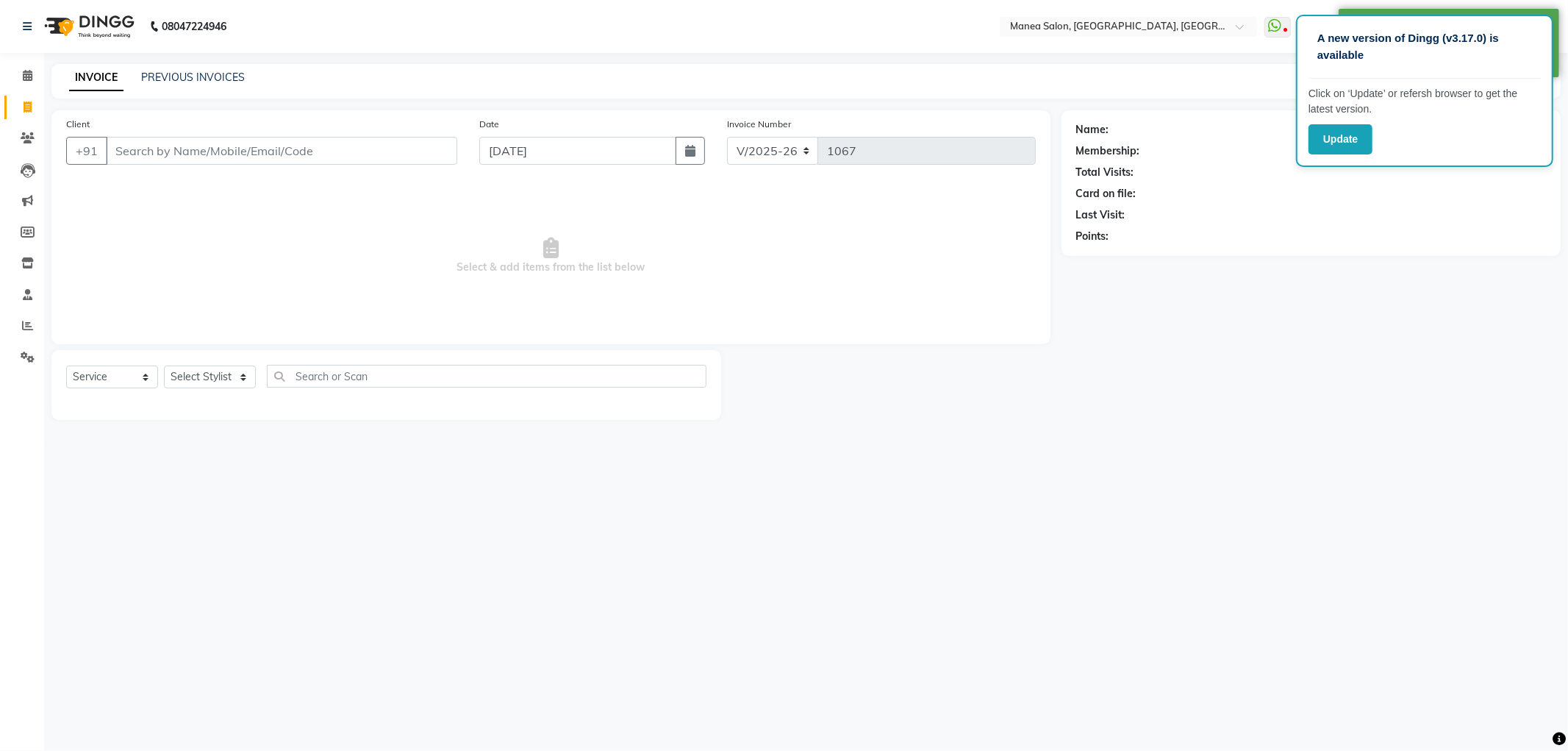
select select "membership"
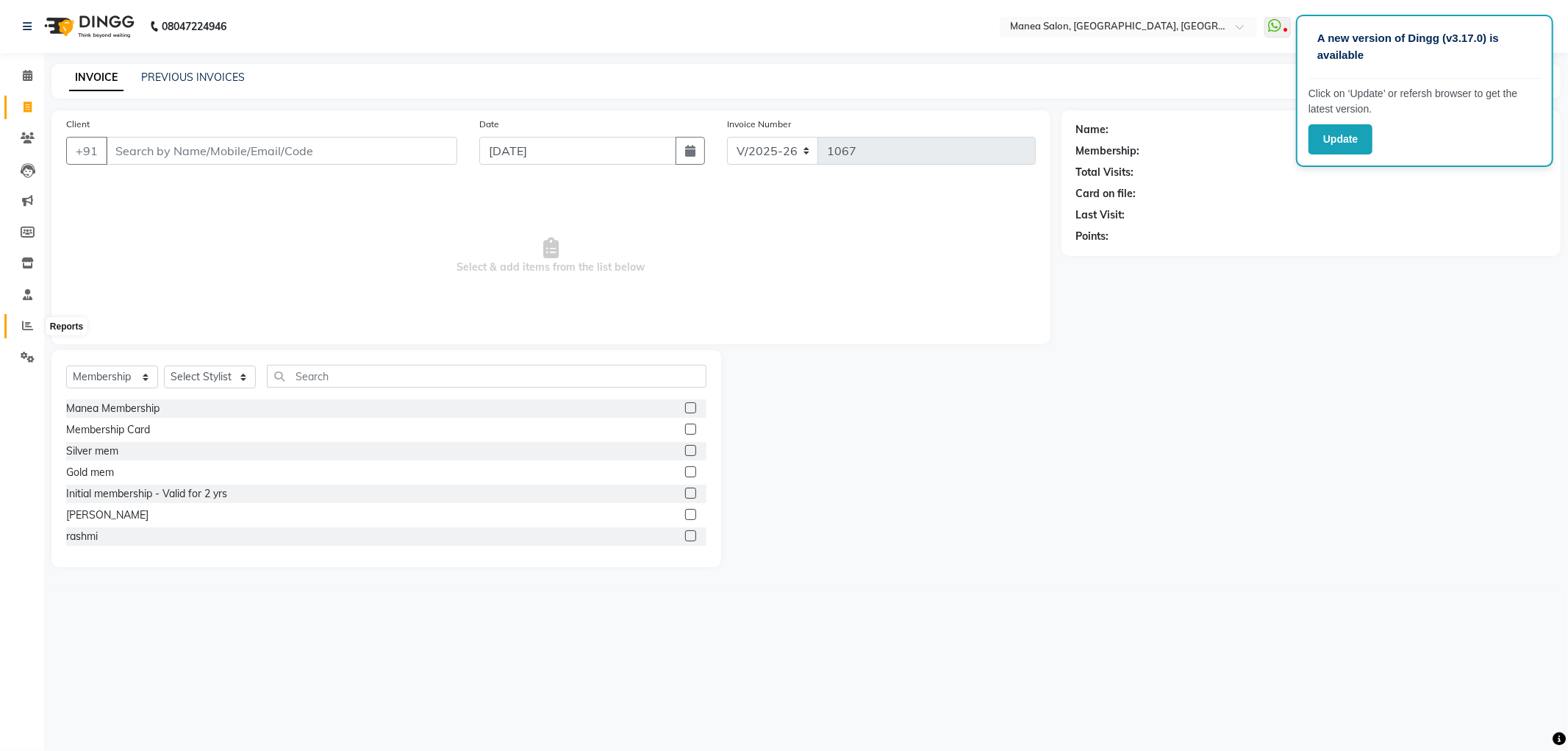
click at [18, 326] on span at bounding box center [27, 326] width 25 height 17
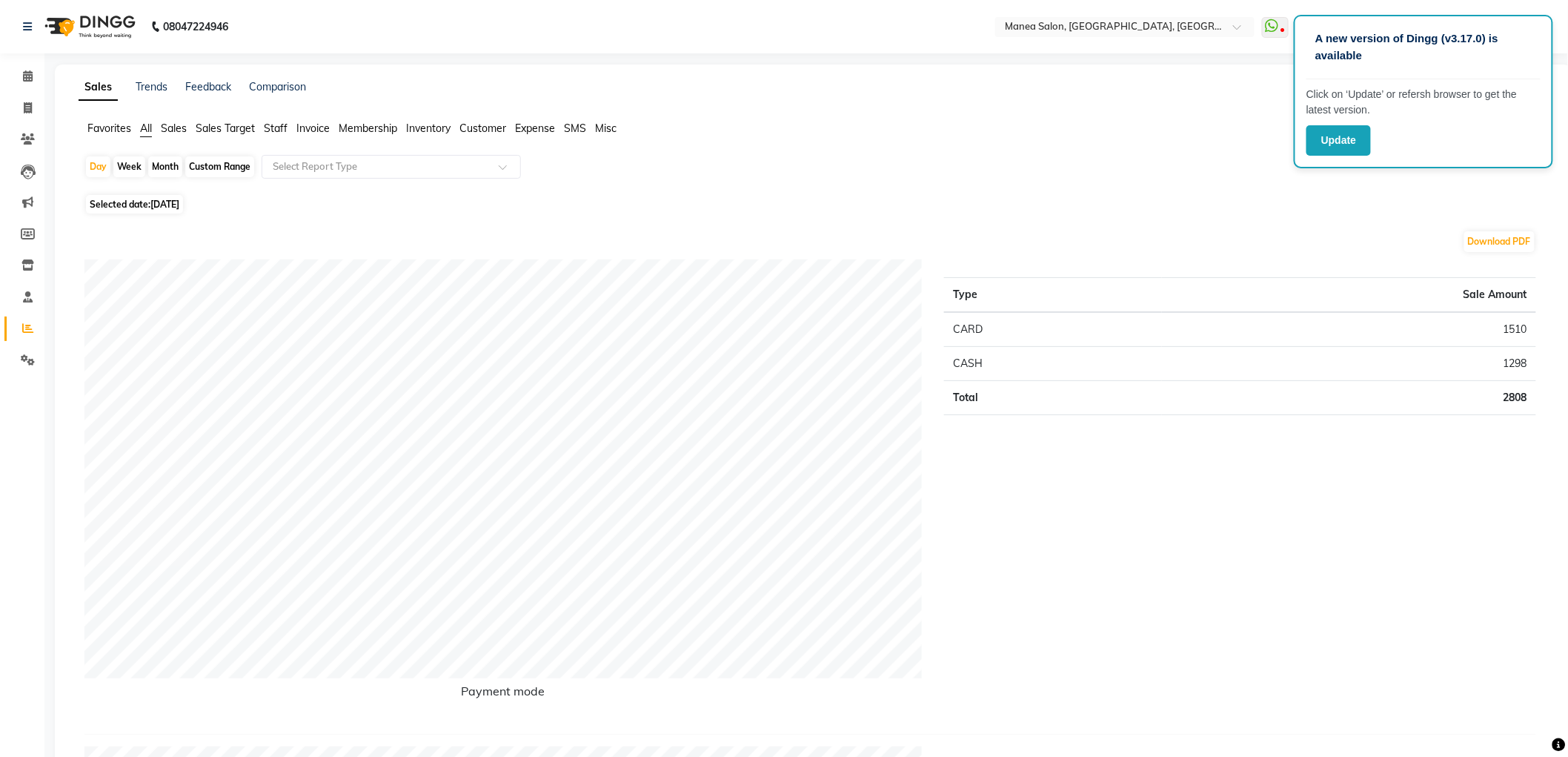
click at [158, 164] on div "Month" at bounding box center [165, 167] width 34 height 21
select select "9"
select select "2025"
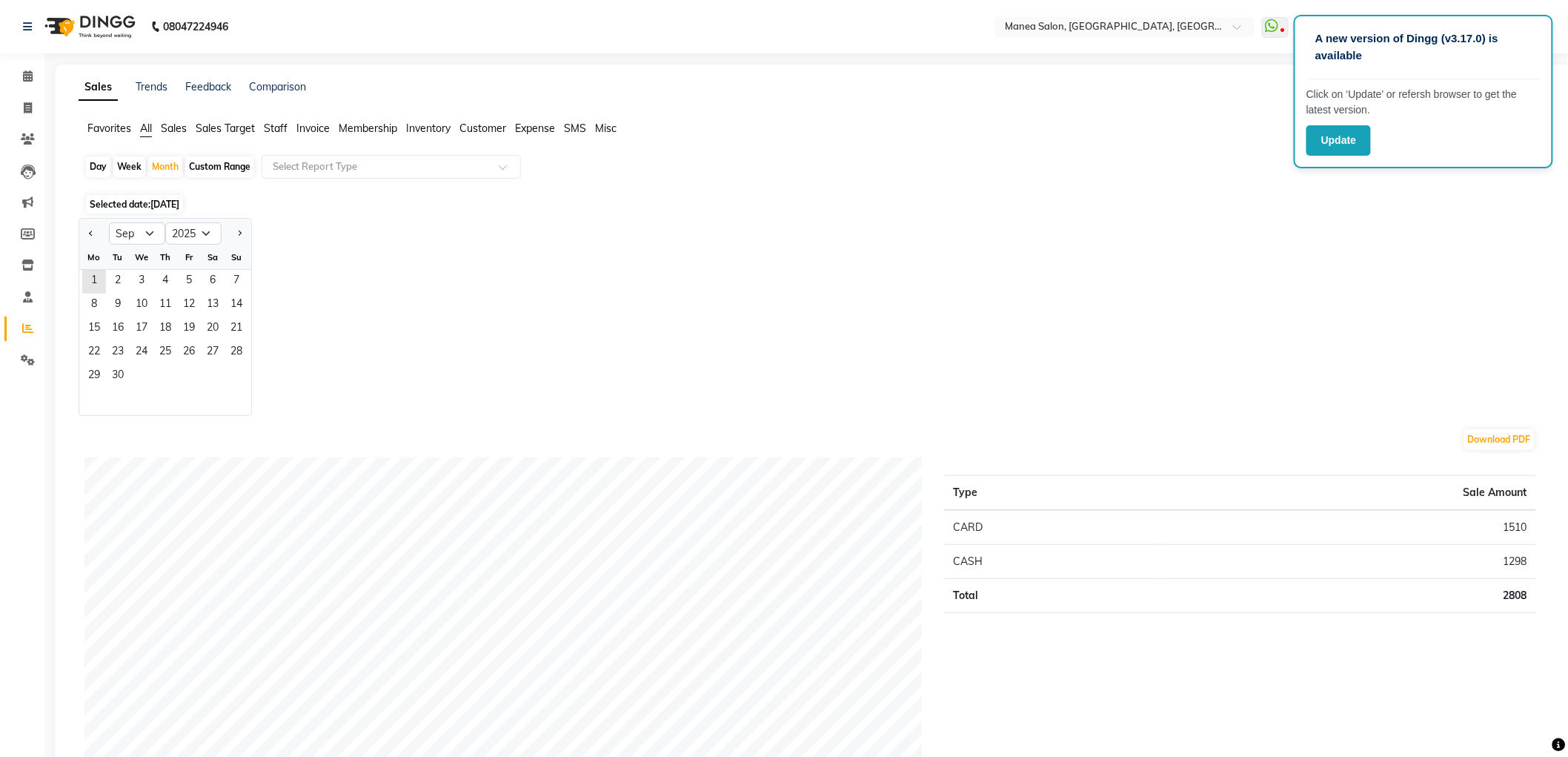
click at [80, 225] on div at bounding box center [94, 233] width 29 height 24
click at [94, 230] on button "Previous month" at bounding box center [91, 233] width 12 height 24
select select "8"
click at [236, 376] on span "31" at bounding box center [236, 376] width 24 height 24
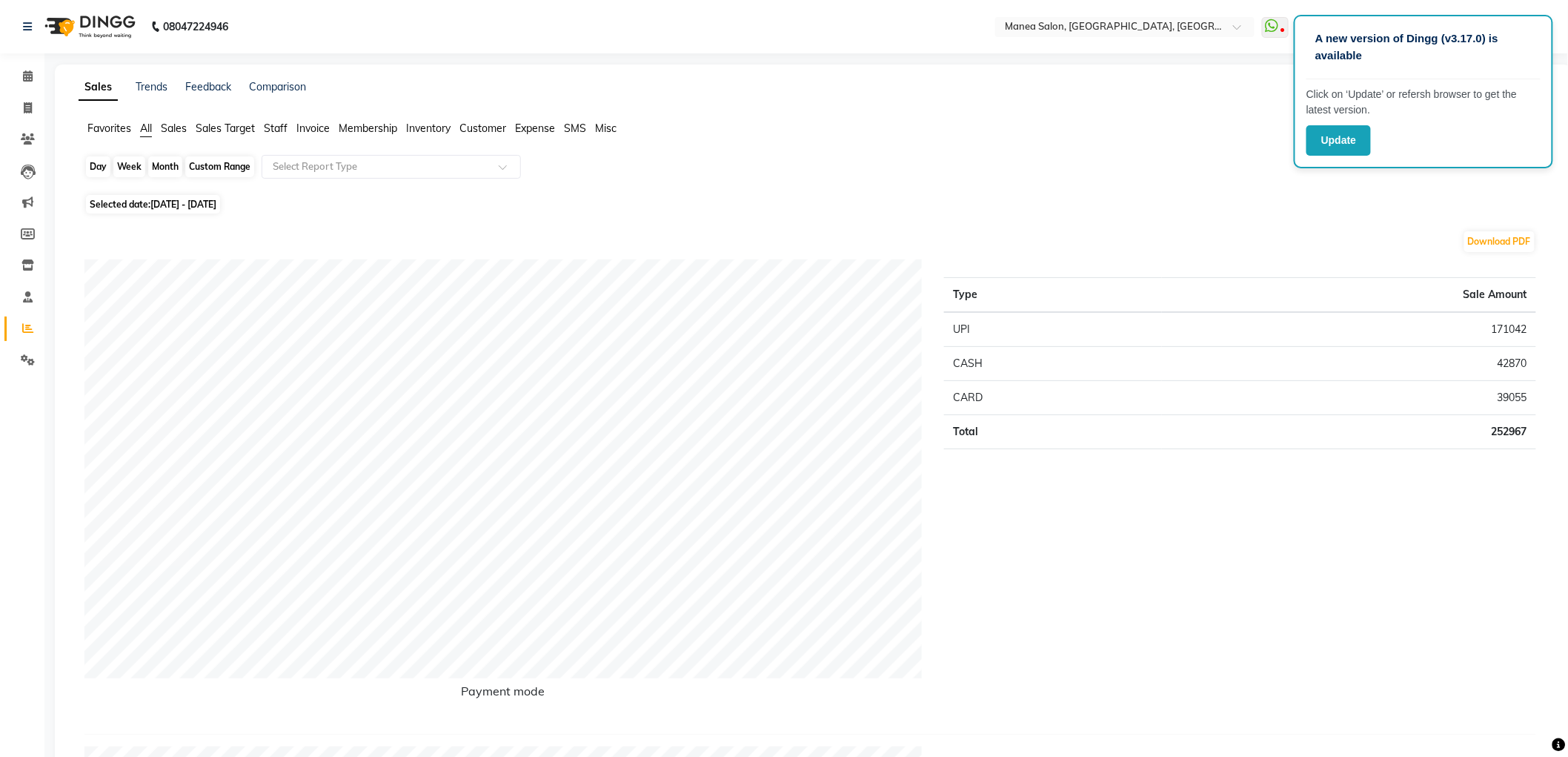
click at [166, 164] on div "Month" at bounding box center [165, 167] width 34 height 21
select select "8"
select select "2025"
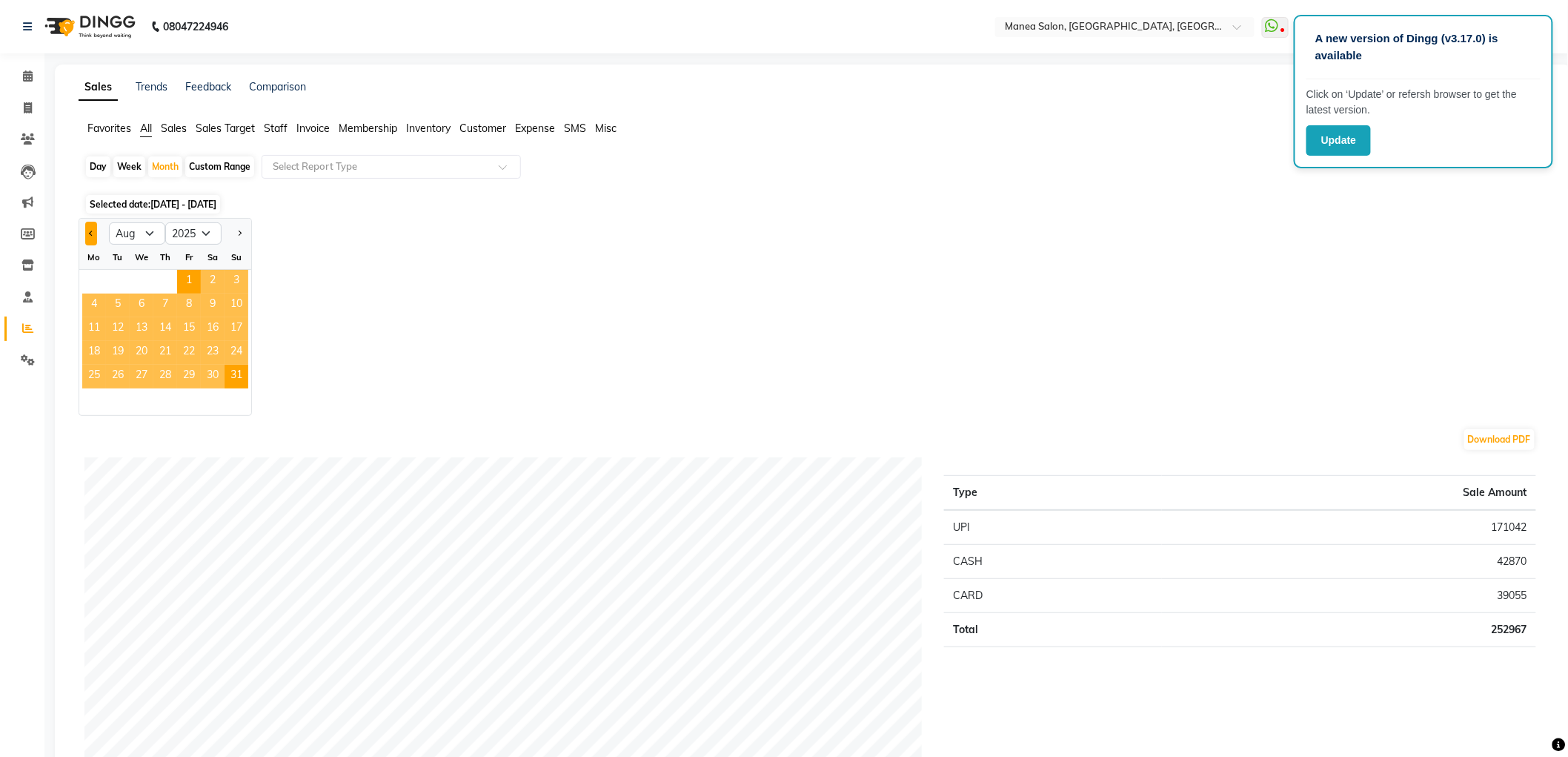
click at [92, 230] on span "Previous month" at bounding box center [91, 232] width 5 height 5
select select "7"
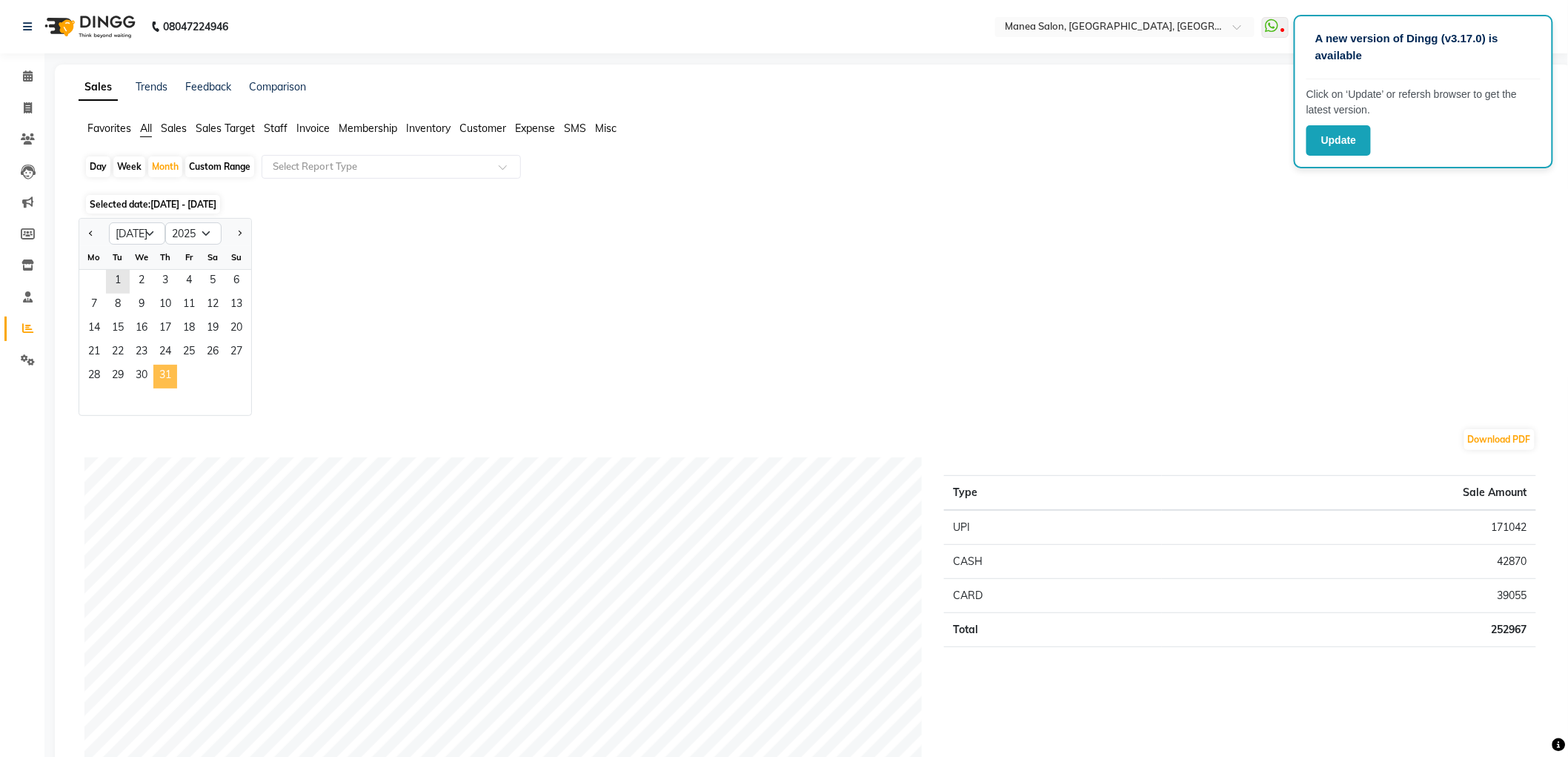
click at [170, 380] on span "31" at bounding box center [165, 376] width 24 height 24
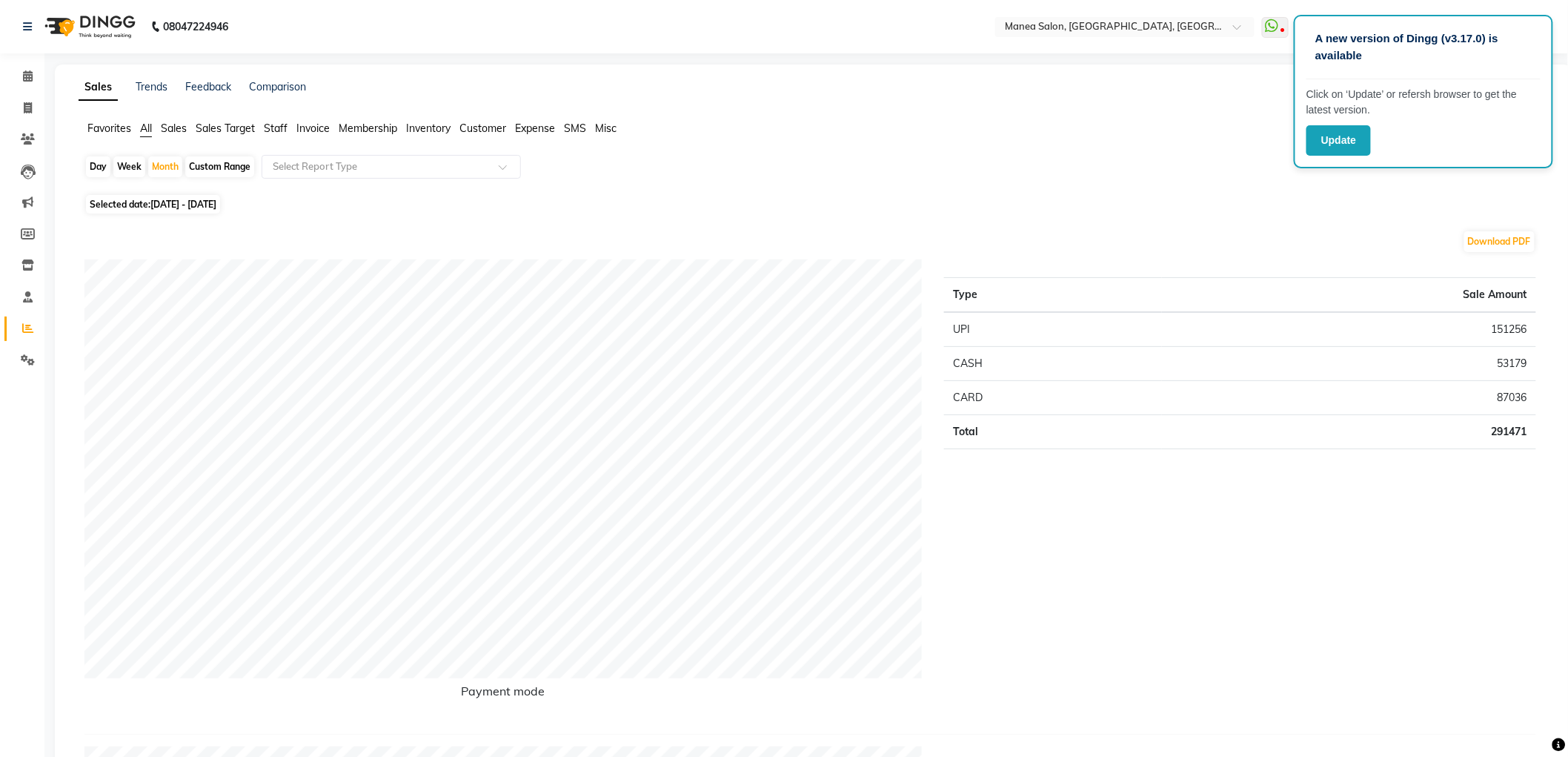
click at [95, 161] on div "Day" at bounding box center [98, 167] width 25 height 21
select select "7"
select select "2025"
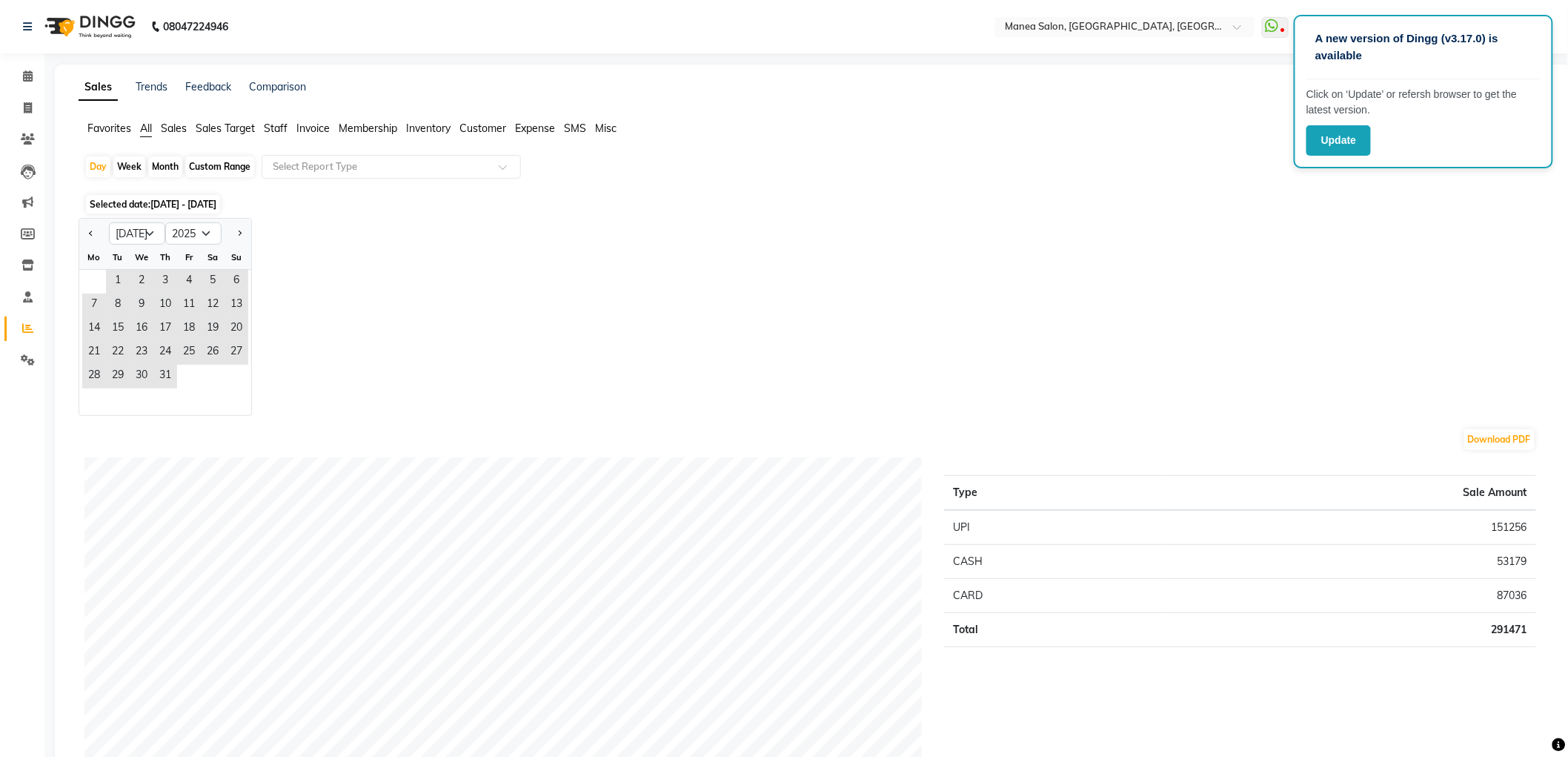
click at [231, 228] on div at bounding box center [236, 233] width 29 height 24
click at [235, 228] on button "Next month" at bounding box center [239, 233] width 12 height 24
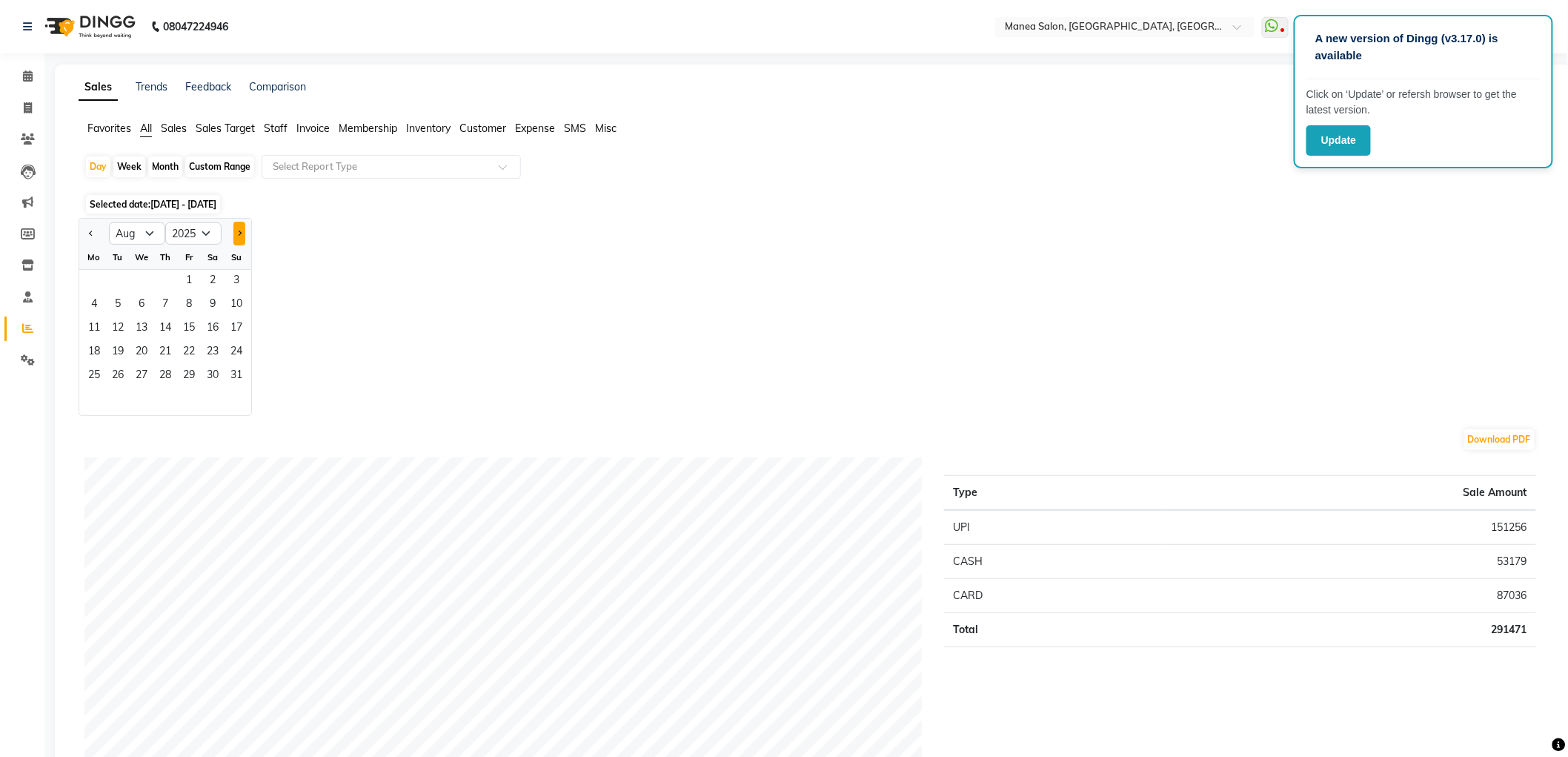
click at [244, 228] on button "Next month" at bounding box center [239, 233] width 12 height 24
select select "9"
click at [87, 279] on span "1" at bounding box center [94, 281] width 24 height 24
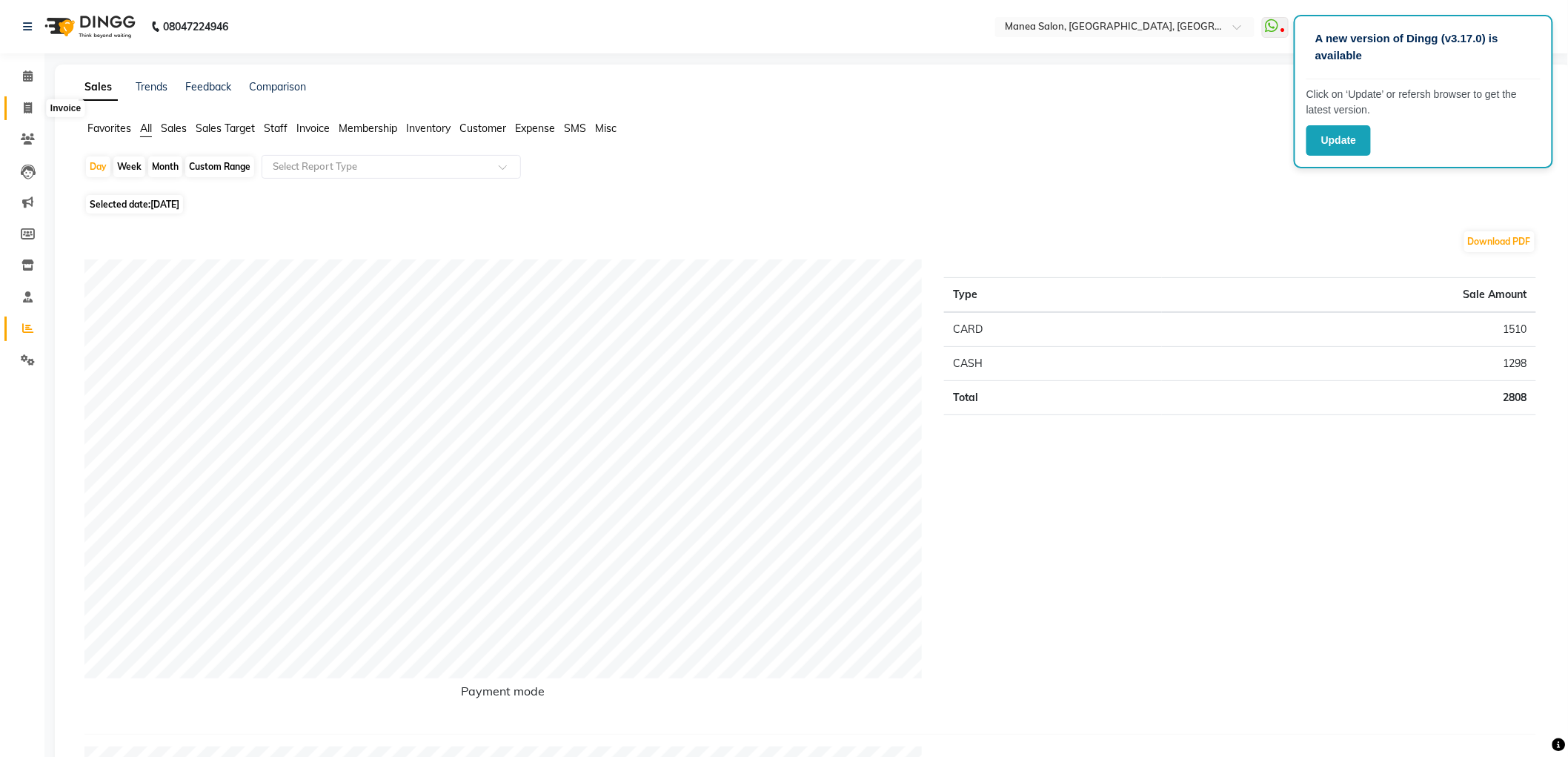
click at [21, 107] on span at bounding box center [27, 109] width 26 height 17
select select "6587"
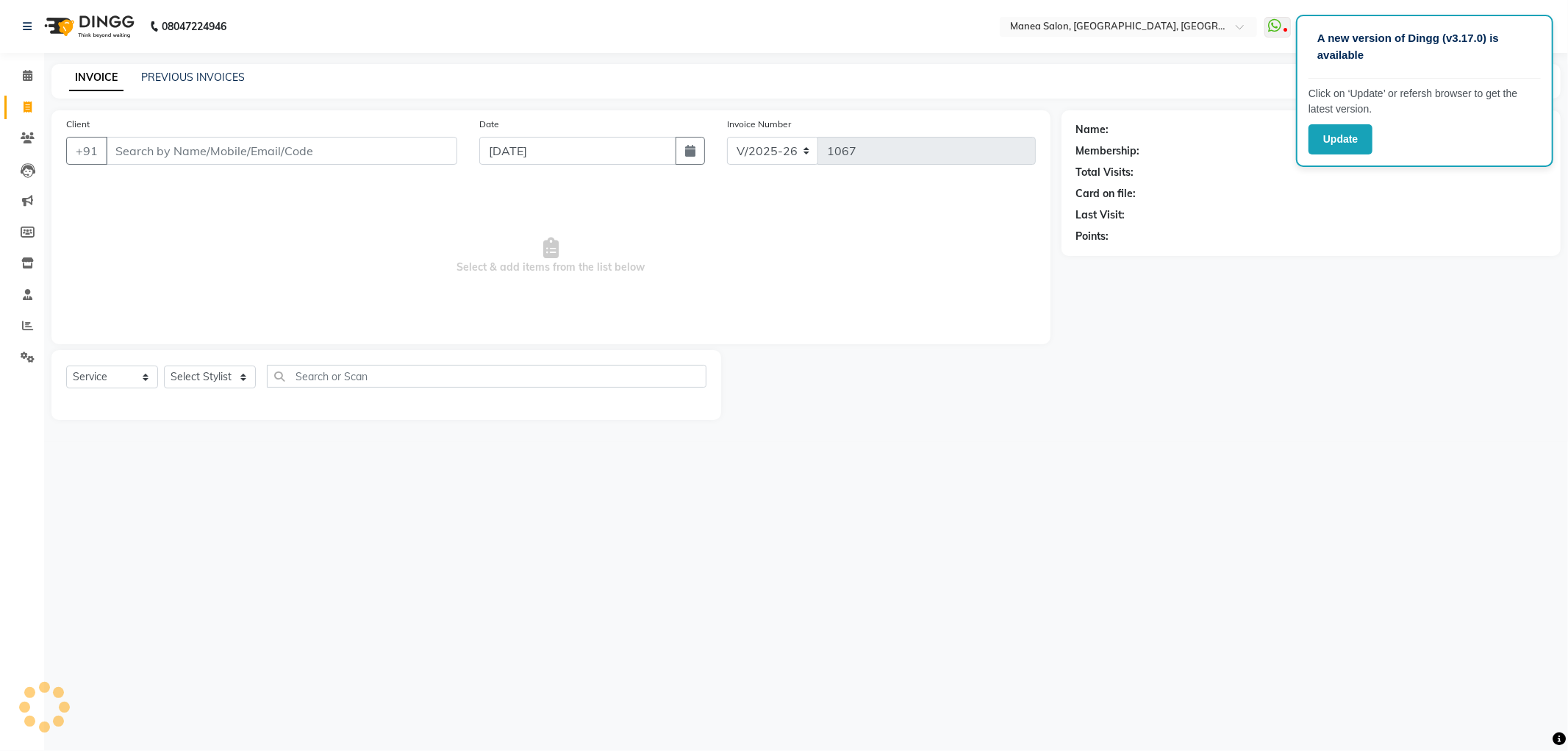
select select "membership"
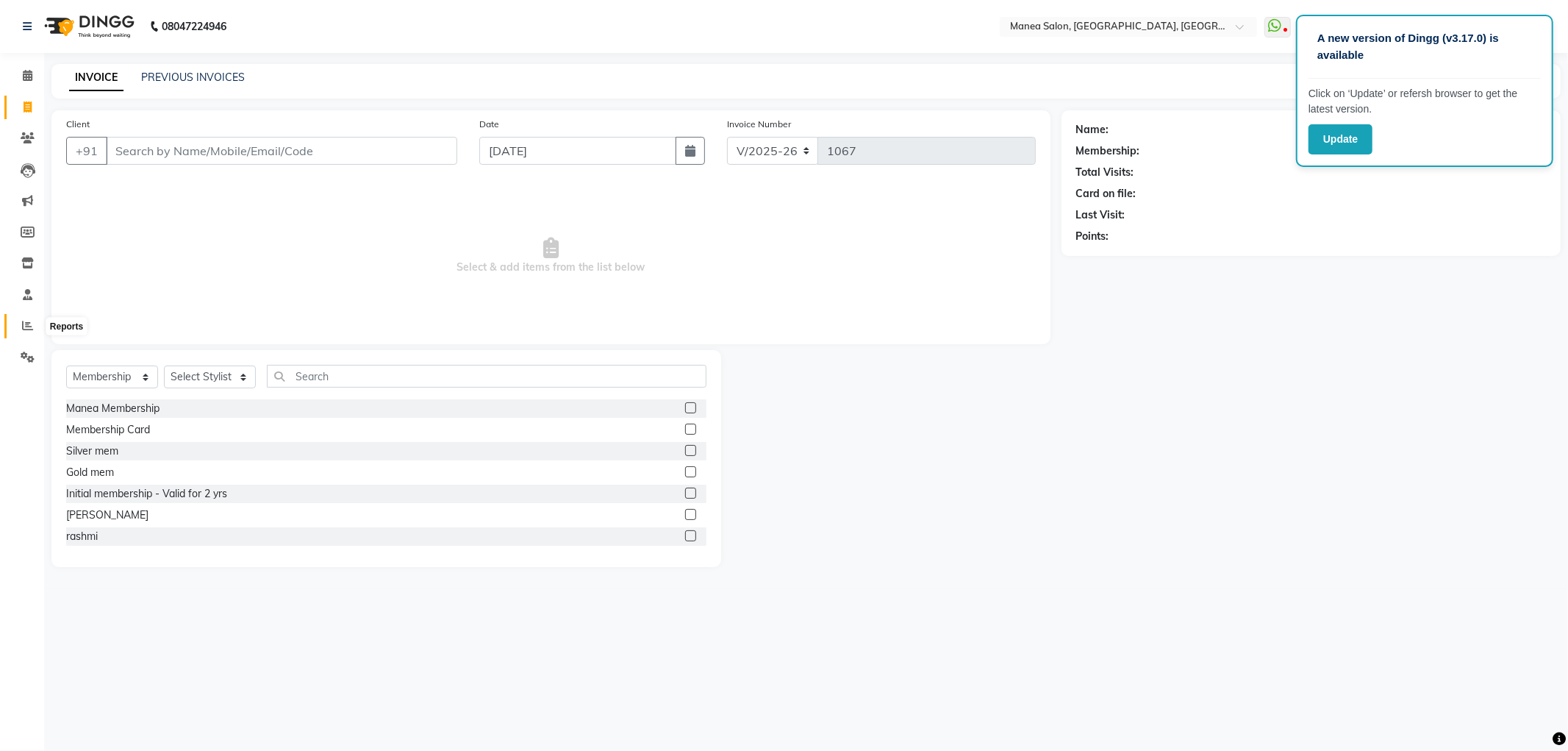
click at [31, 325] on icon at bounding box center [27, 325] width 11 height 11
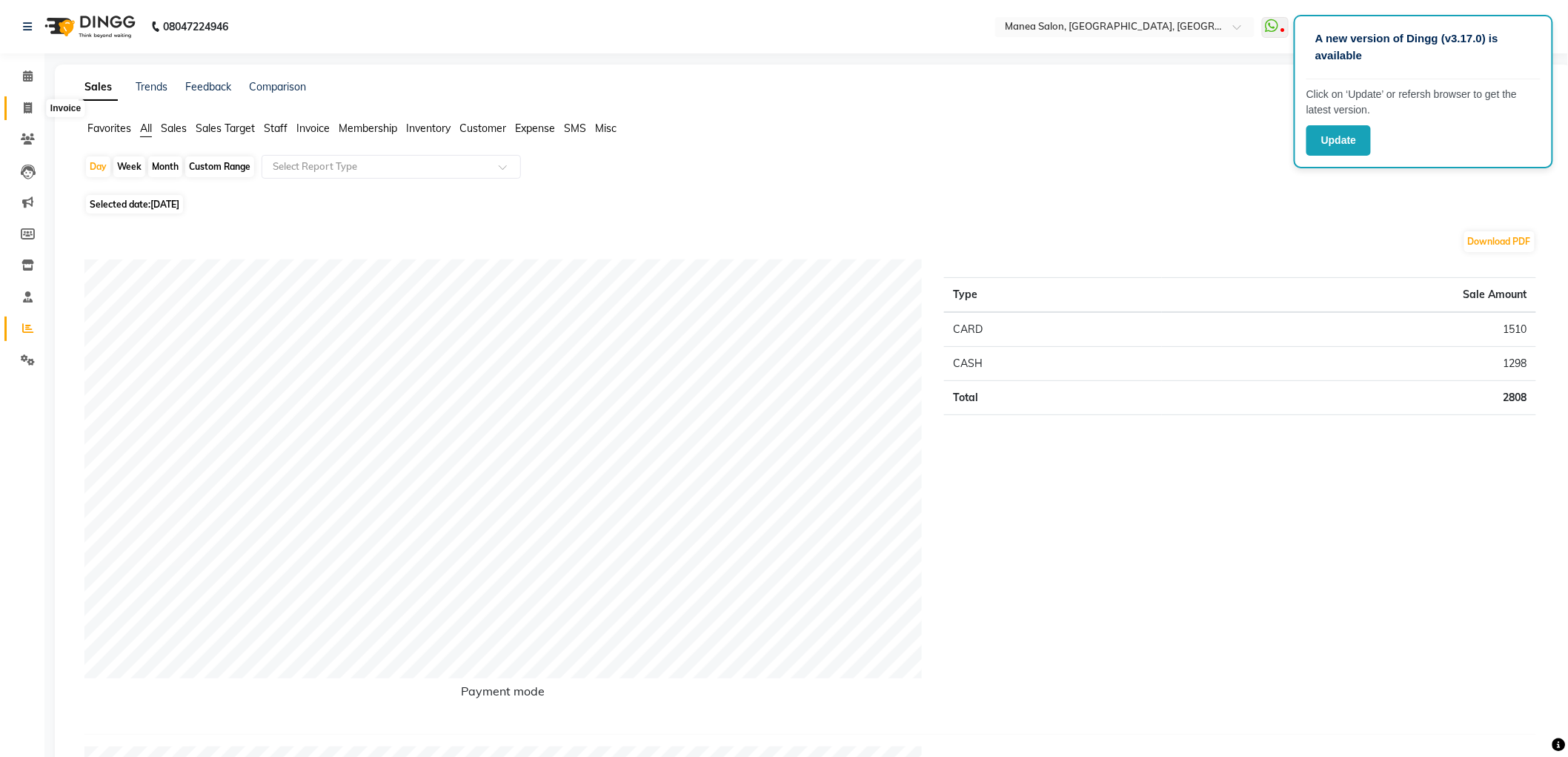
click at [21, 109] on span at bounding box center [27, 109] width 26 height 17
select select "service"
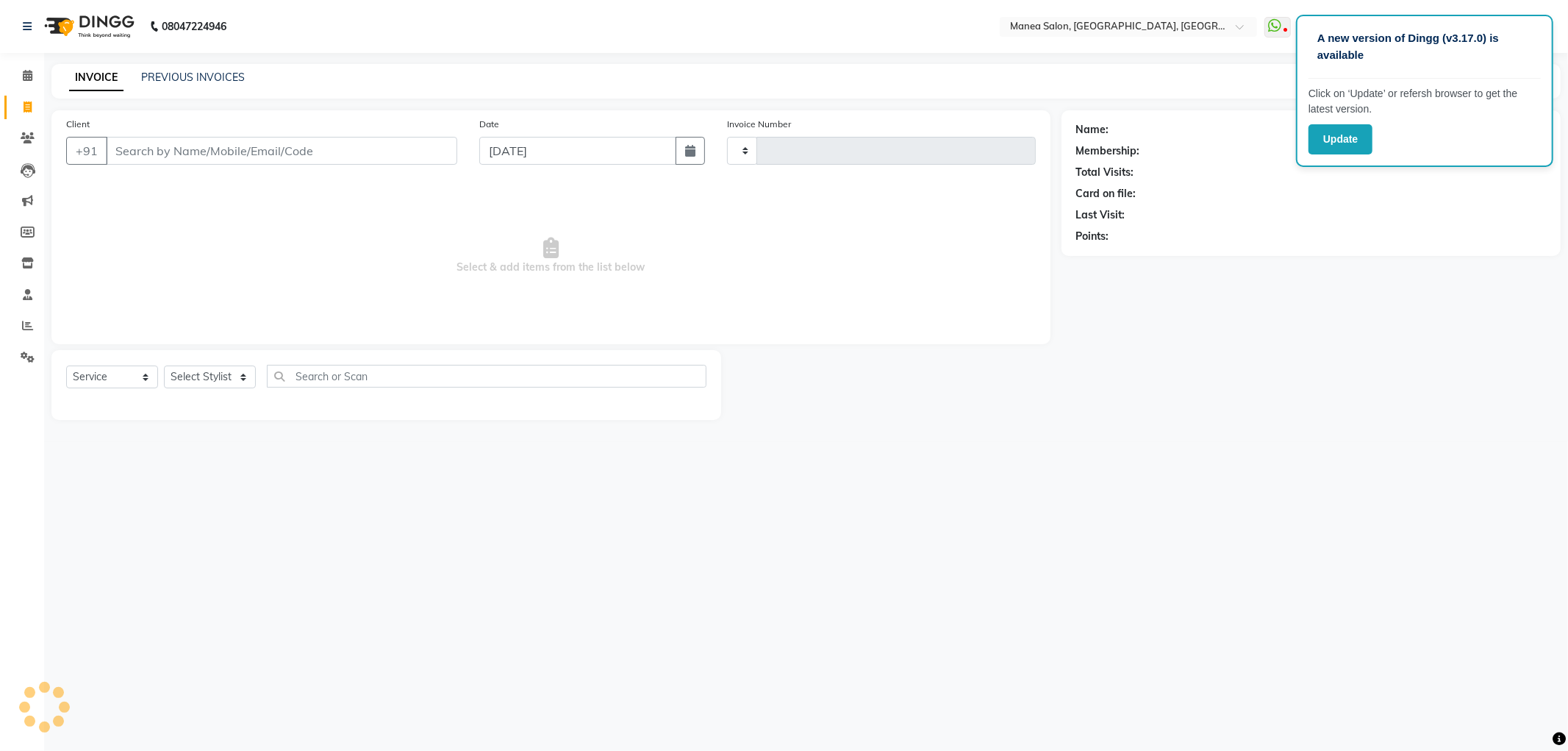
type input "1067"
select select "6587"
select select "membership"
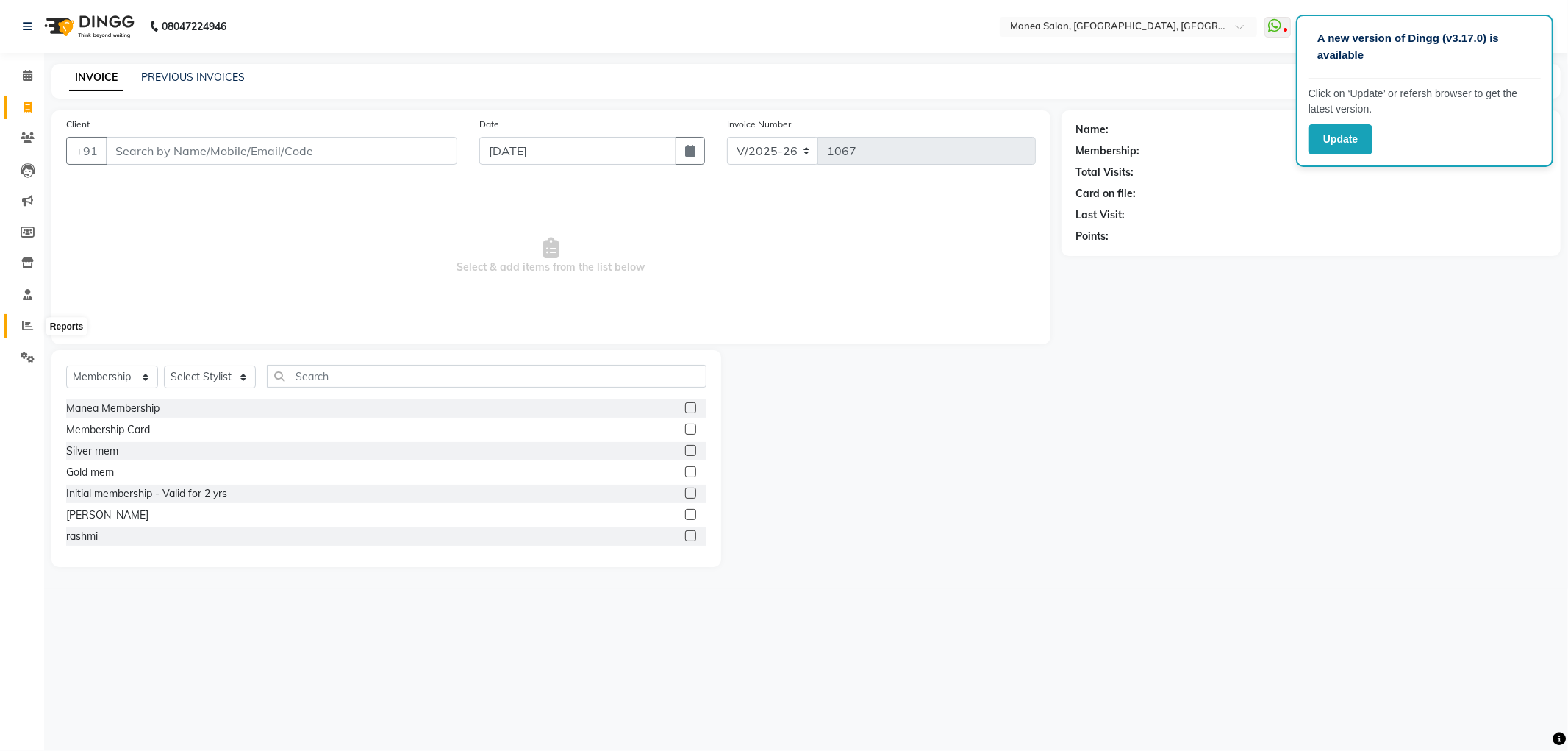
click at [27, 322] on icon at bounding box center [27, 325] width 11 height 11
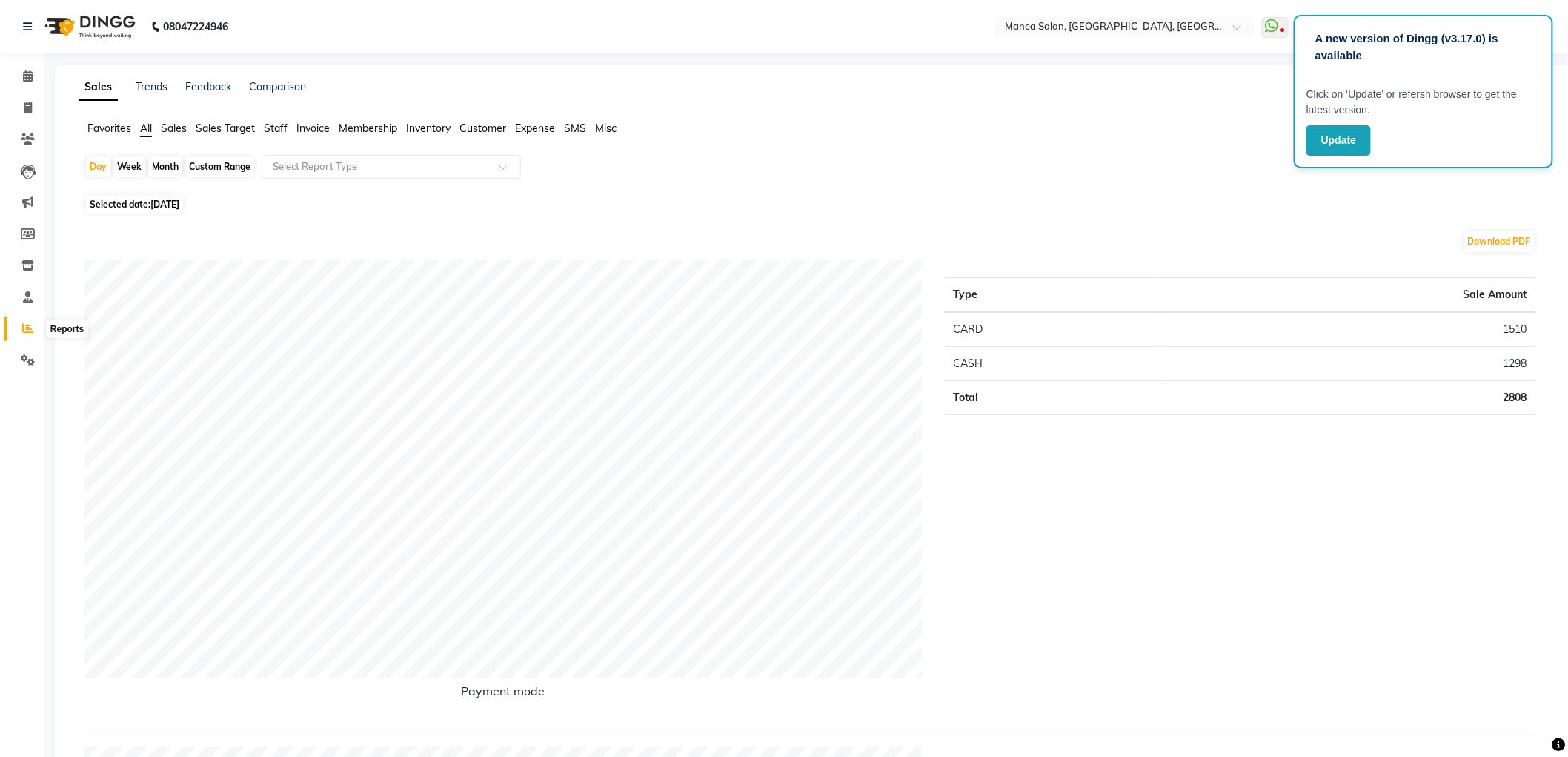
click at [27, 323] on icon at bounding box center [27, 328] width 11 height 11
click at [30, 100] on span at bounding box center [27, 109] width 26 height 17
select select "service"
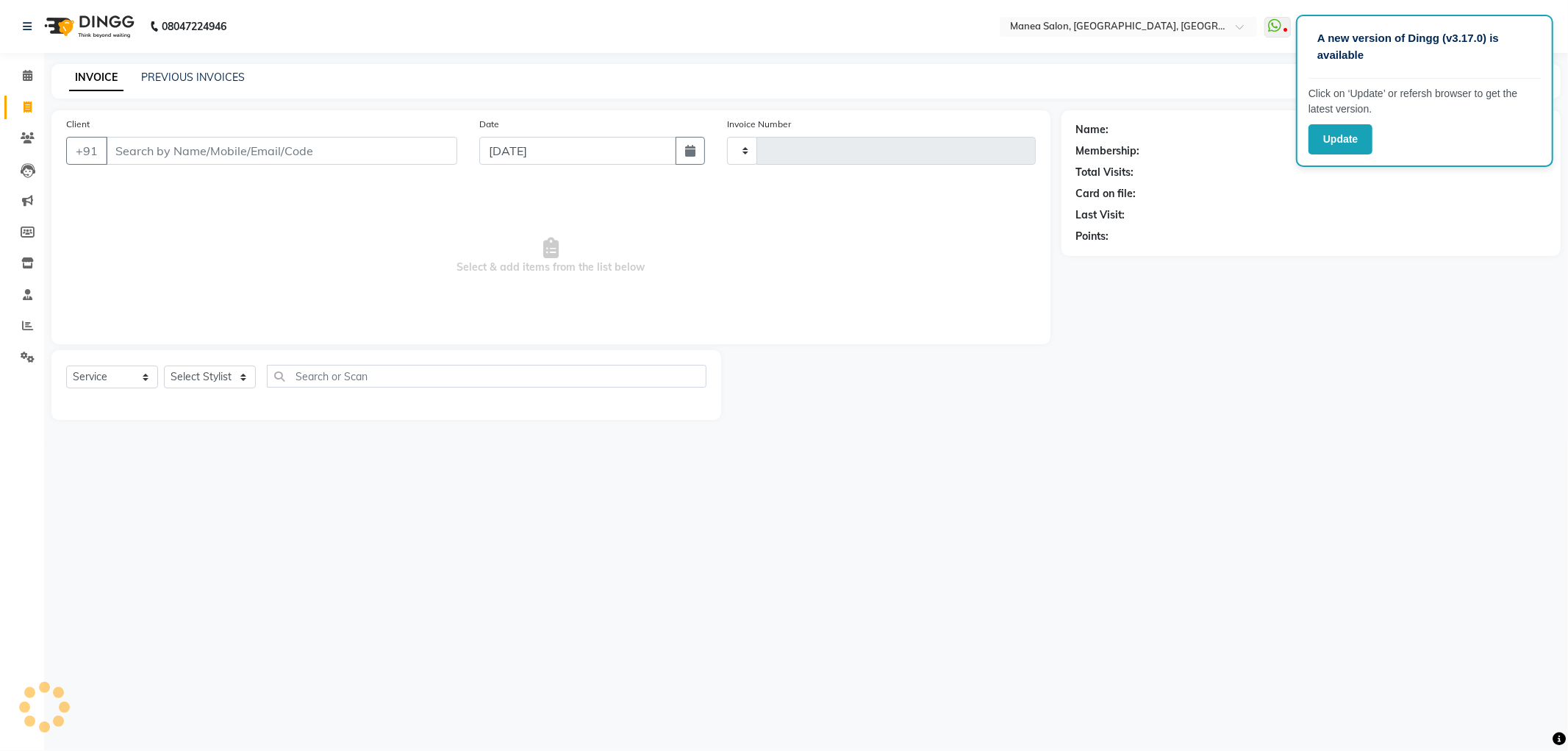
type input "1067"
select select "6587"
click at [114, 383] on select "Select Service Product Membership Package Voucher Prepaid Gift Card" at bounding box center [112, 377] width 92 height 23
select select "service"
click at [66, 367] on select "Select Service Product Membership Package Voucher Prepaid Gift Card" at bounding box center [112, 377] width 92 height 23
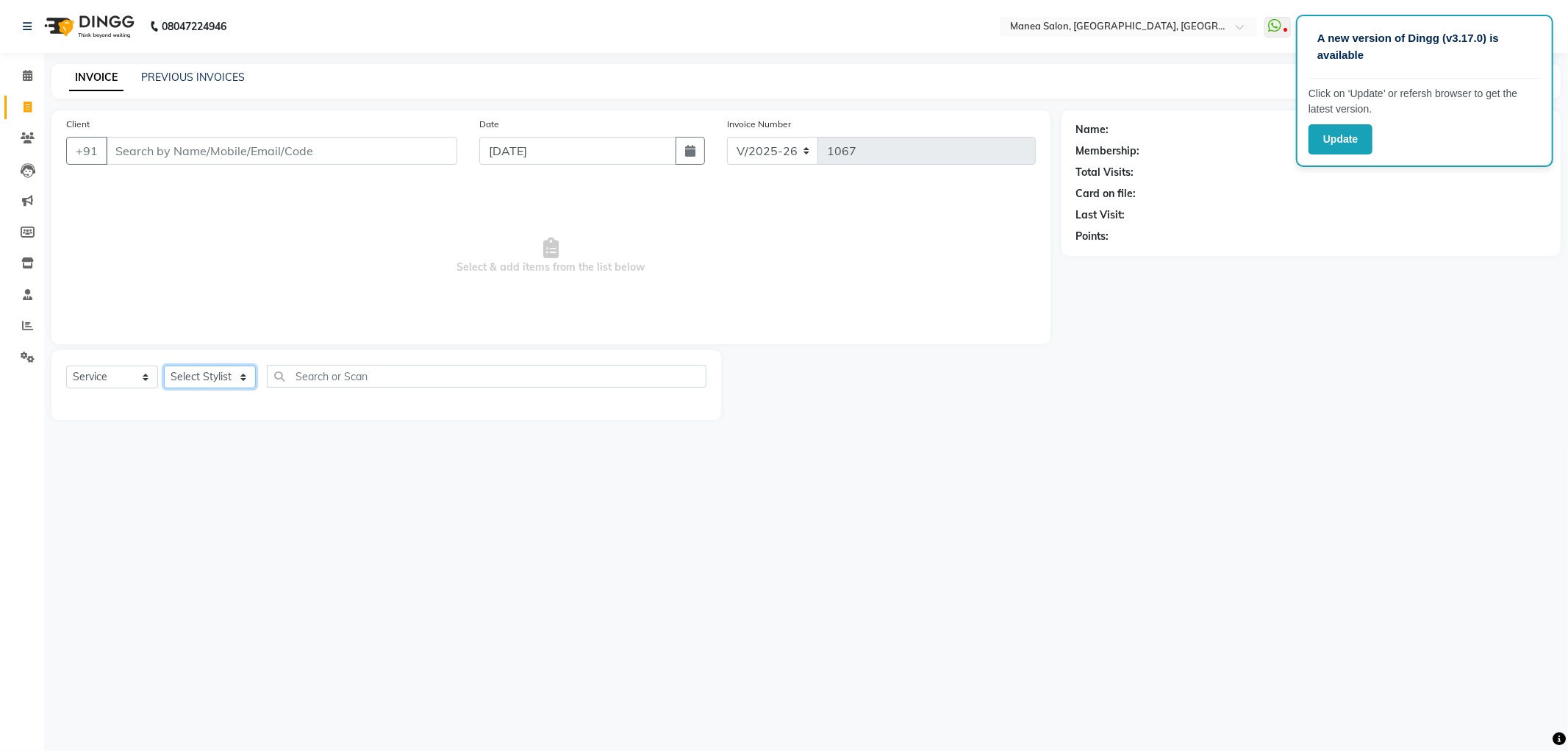
click at [198, 383] on select "Select Stylist Aryan Ashok [PERSON_NAME] [PERSON_NAME] [PERSON_NAME] [PERSON_NA…" at bounding box center [210, 377] width 92 height 23
select select "51269"
click at [163, 367] on select "Select Stylist Aryan Ashok [PERSON_NAME] [PERSON_NAME] [PERSON_NAME] [PERSON_NA…" at bounding box center [210, 377] width 92 height 23
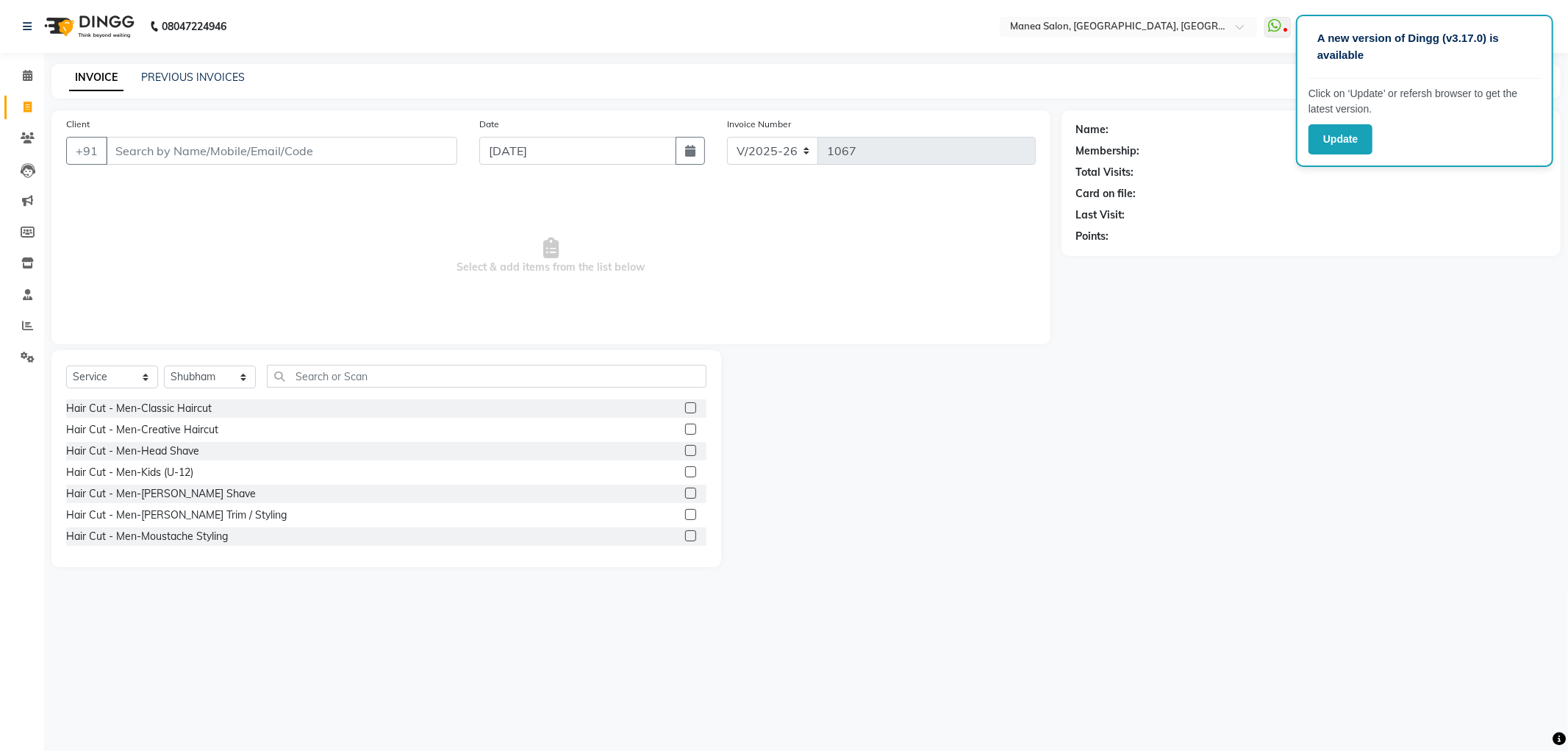
click at [685, 429] on label at bounding box center [691, 430] width 11 height 11
click at [685, 429] on input "checkbox" at bounding box center [690, 430] width 9 height 9
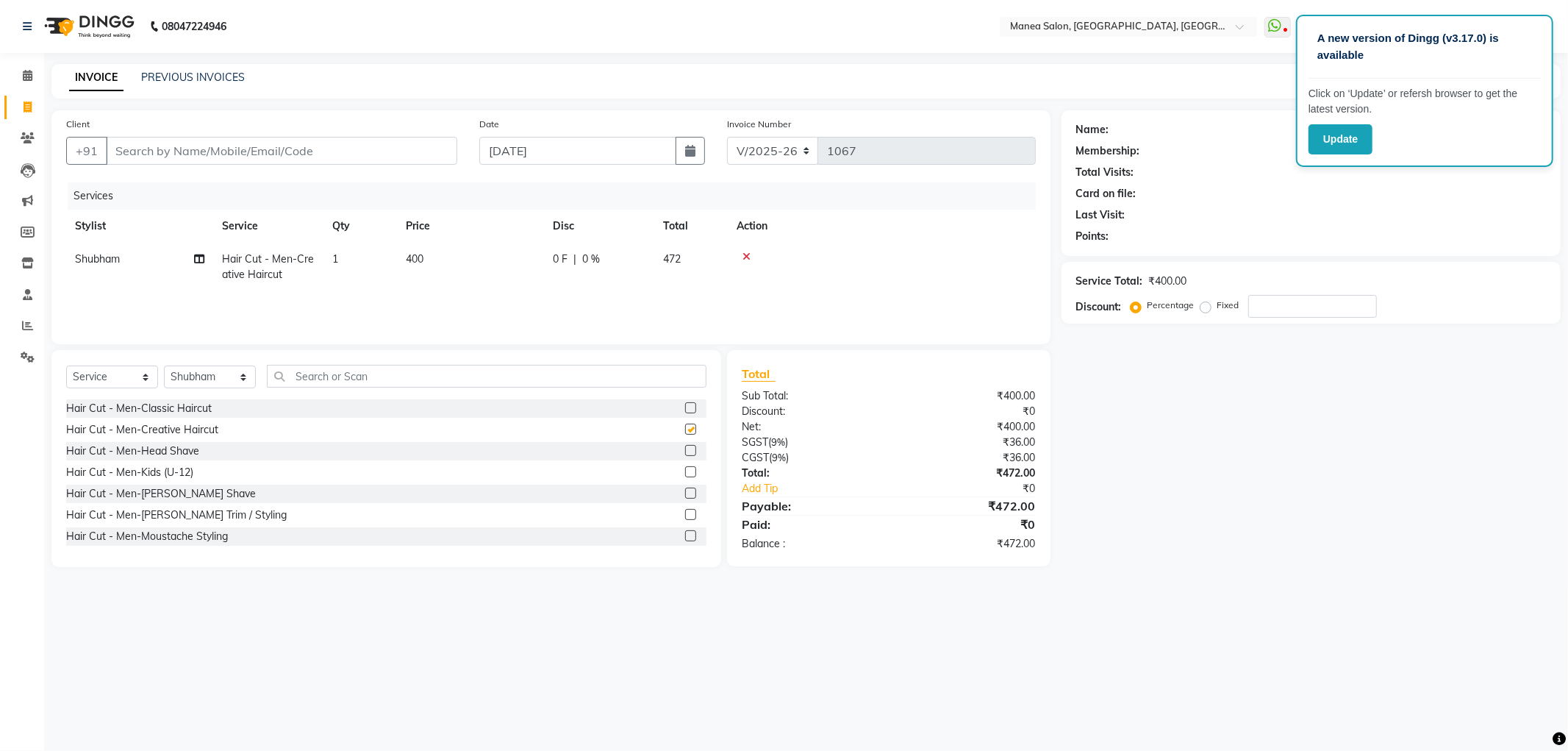
checkbox input "false"
click at [685, 460] on label at bounding box center [691, 458] width 11 height 11
click at [685, 460] on input "checkbox" at bounding box center [690, 459] width 9 height 9
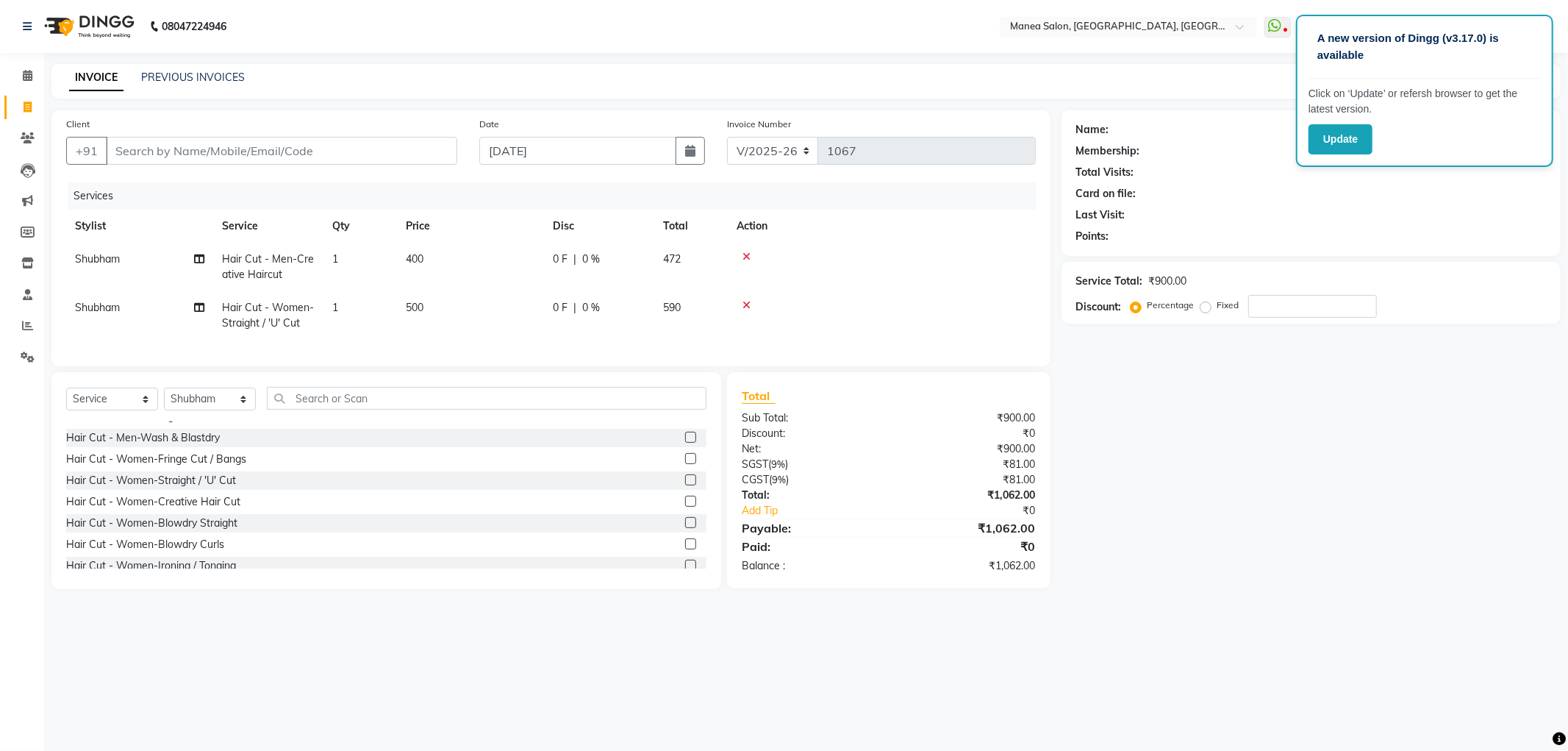
click at [685, 485] on label at bounding box center [691, 480] width 11 height 11
click at [685, 485] on input "checkbox" at bounding box center [690, 480] width 9 height 9
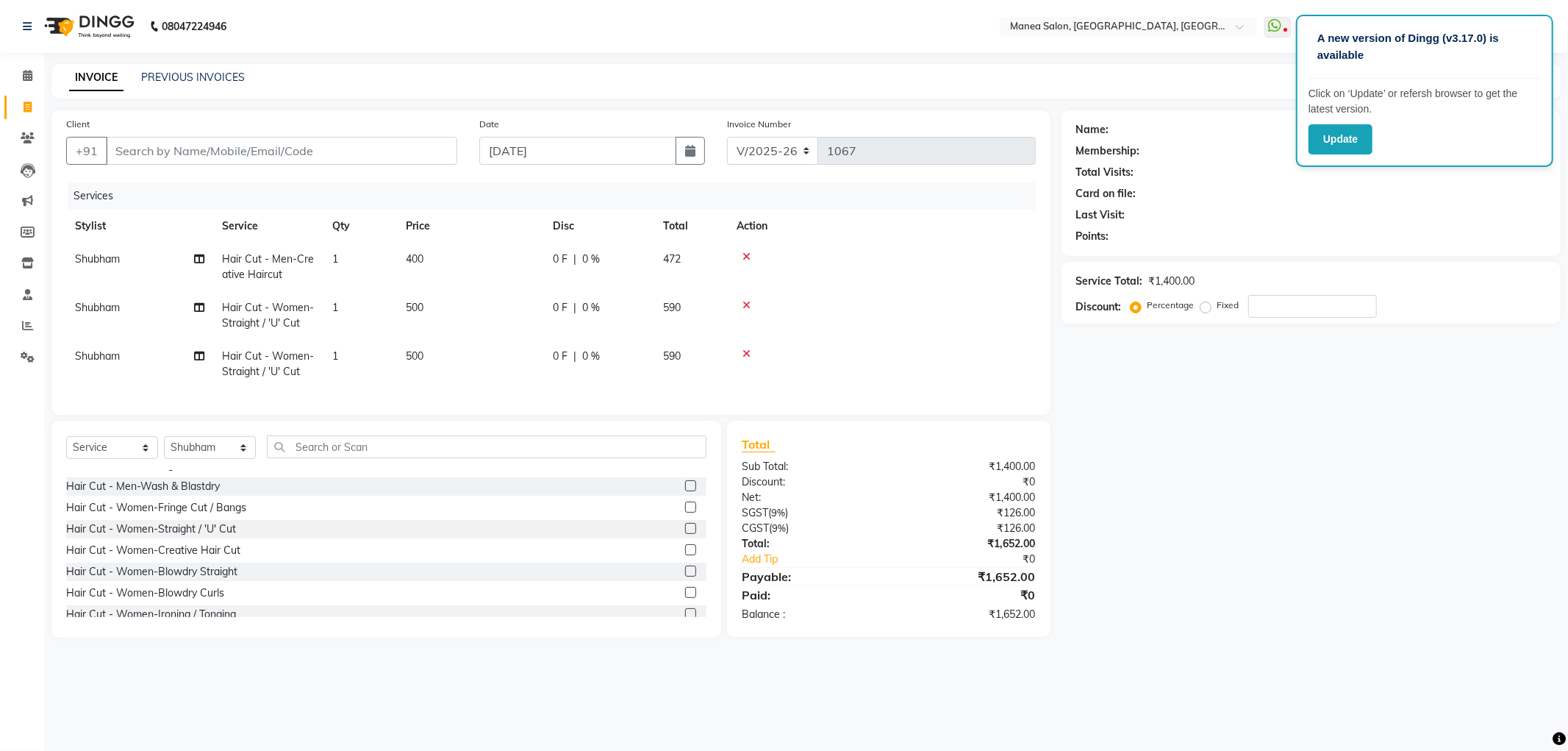
click at [750, 305] on icon at bounding box center [746, 305] width 8 height 10
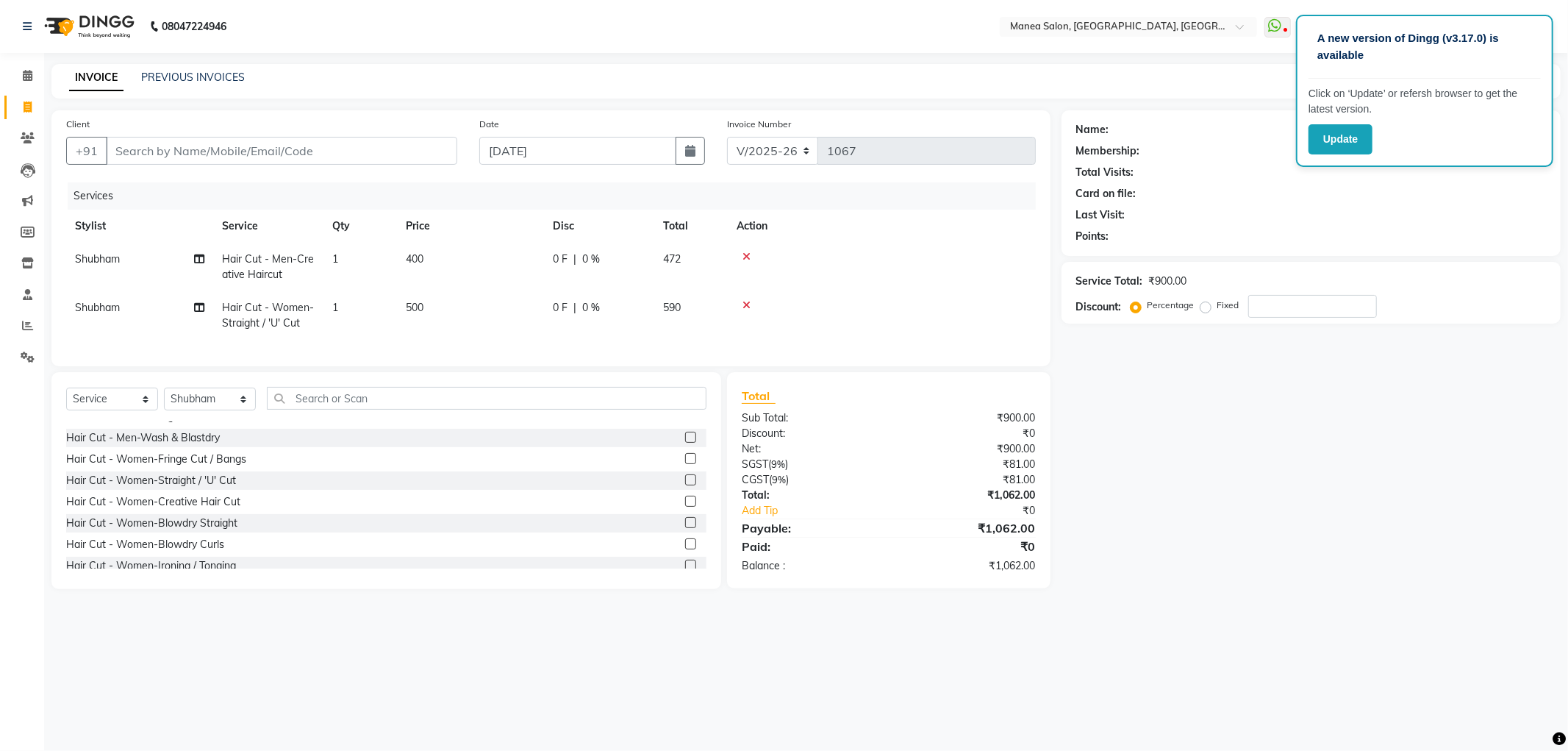
click at [752, 254] on div at bounding box center [881, 257] width 290 height 10
click at [749, 255] on icon at bounding box center [746, 257] width 8 height 10
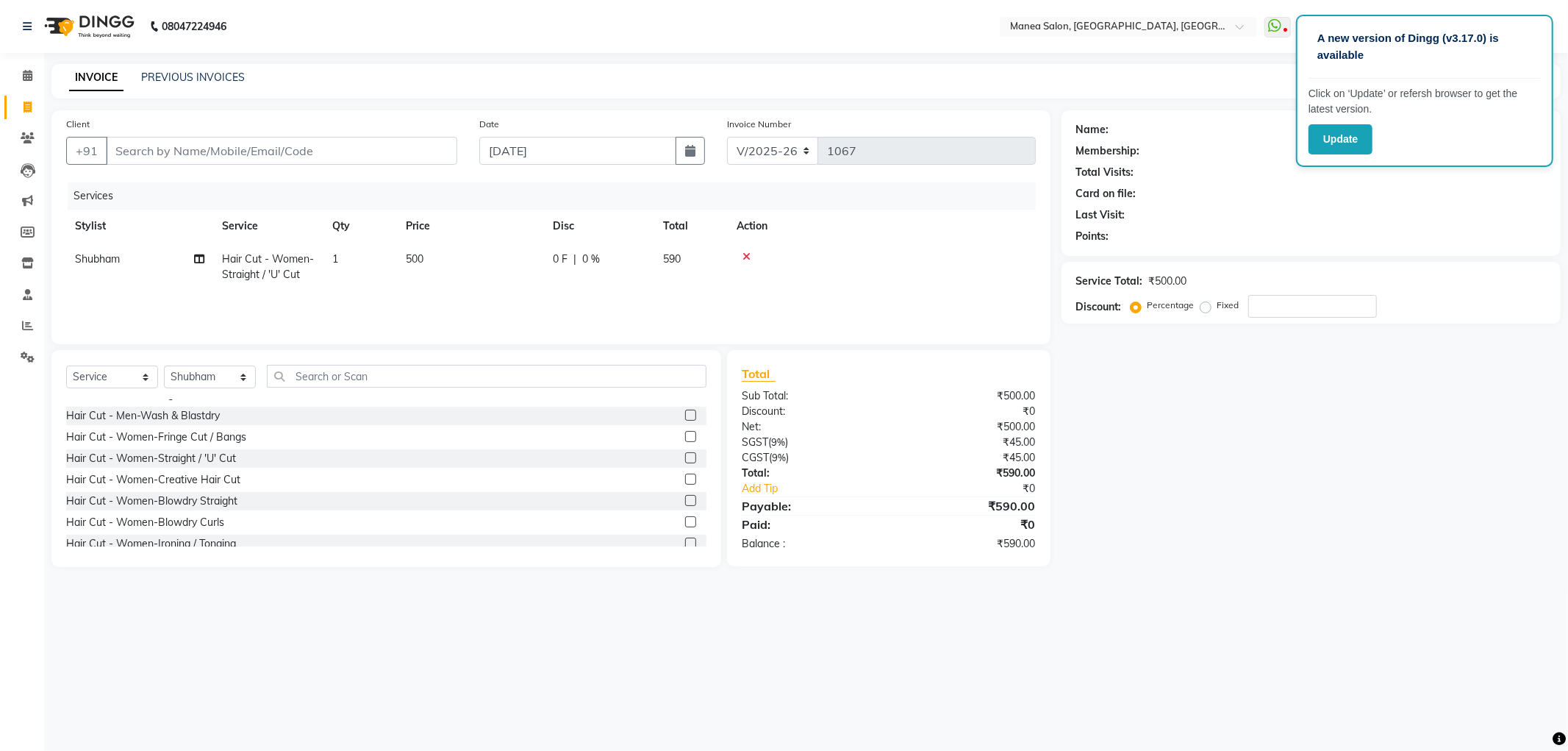
click at [747, 256] on icon at bounding box center [746, 257] width 8 height 10
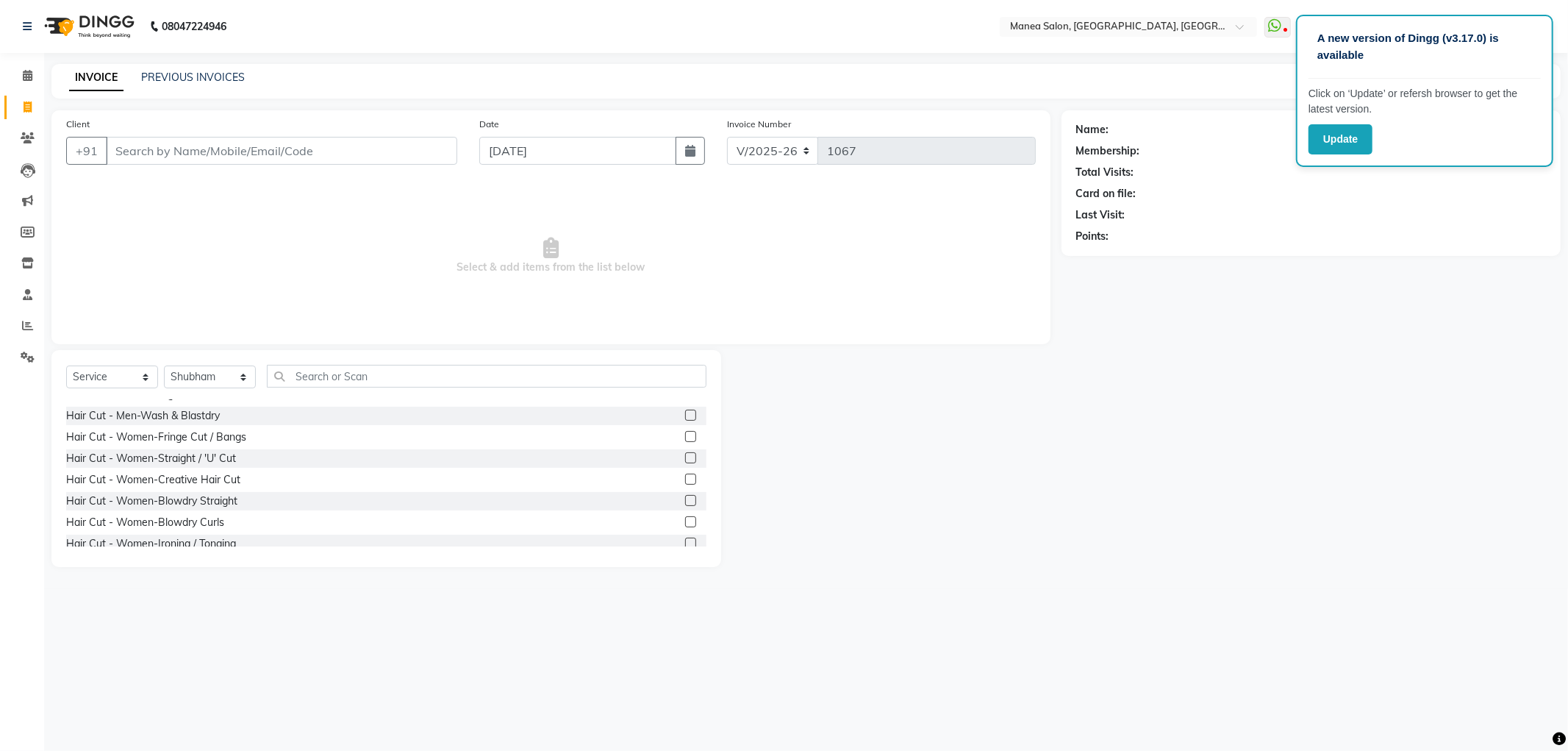
click at [685, 459] on label at bounding box center [691, 458] width 11 height 11
click at [685, 459] on input "checkbox" at bounding box center [690, 459] width 9 height 9
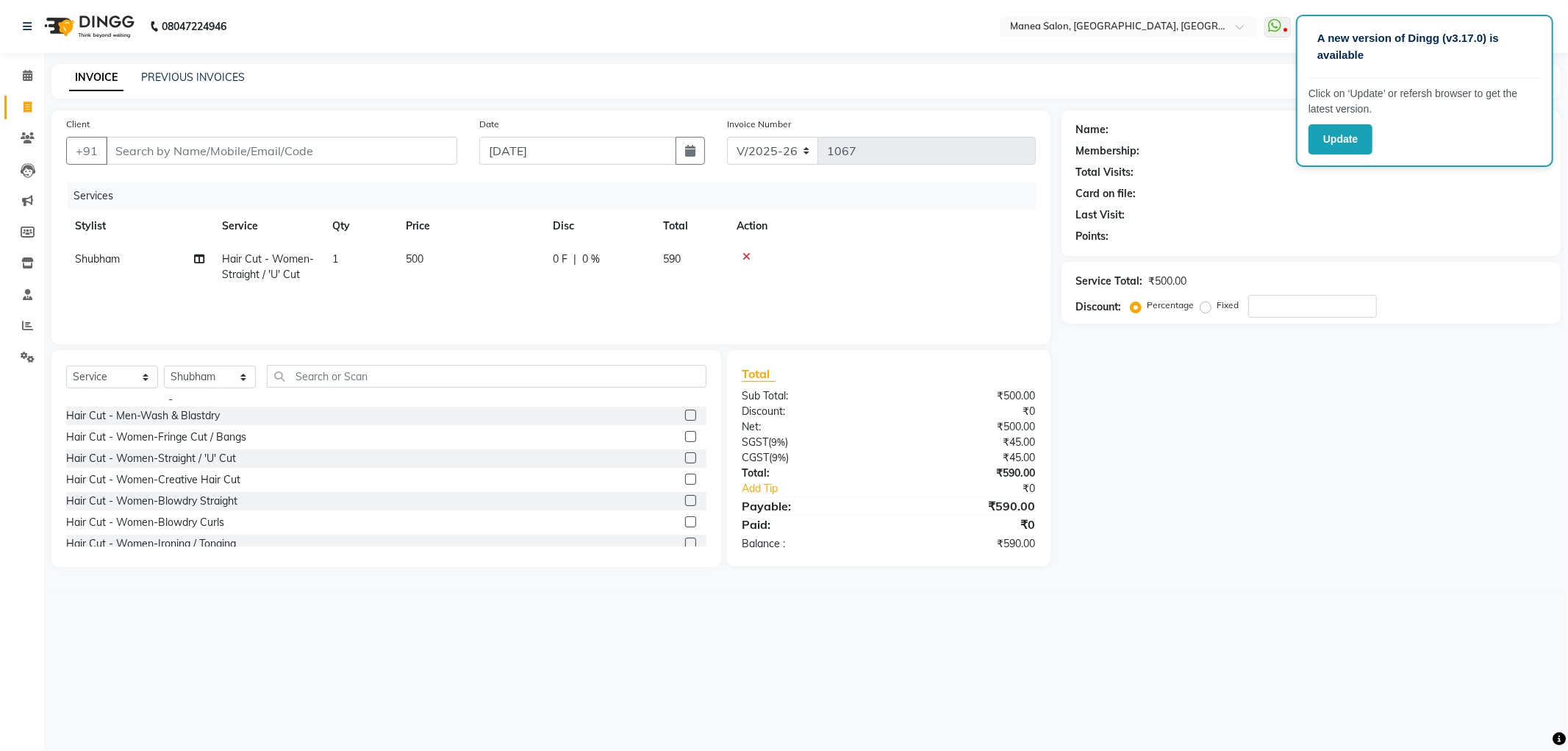
click at [685, 457] on label at bounding box center [691, 458] width 11 height 11
click at [685, 457] on input "checkbox" at bounding box center [690, 459] width 9 height 9
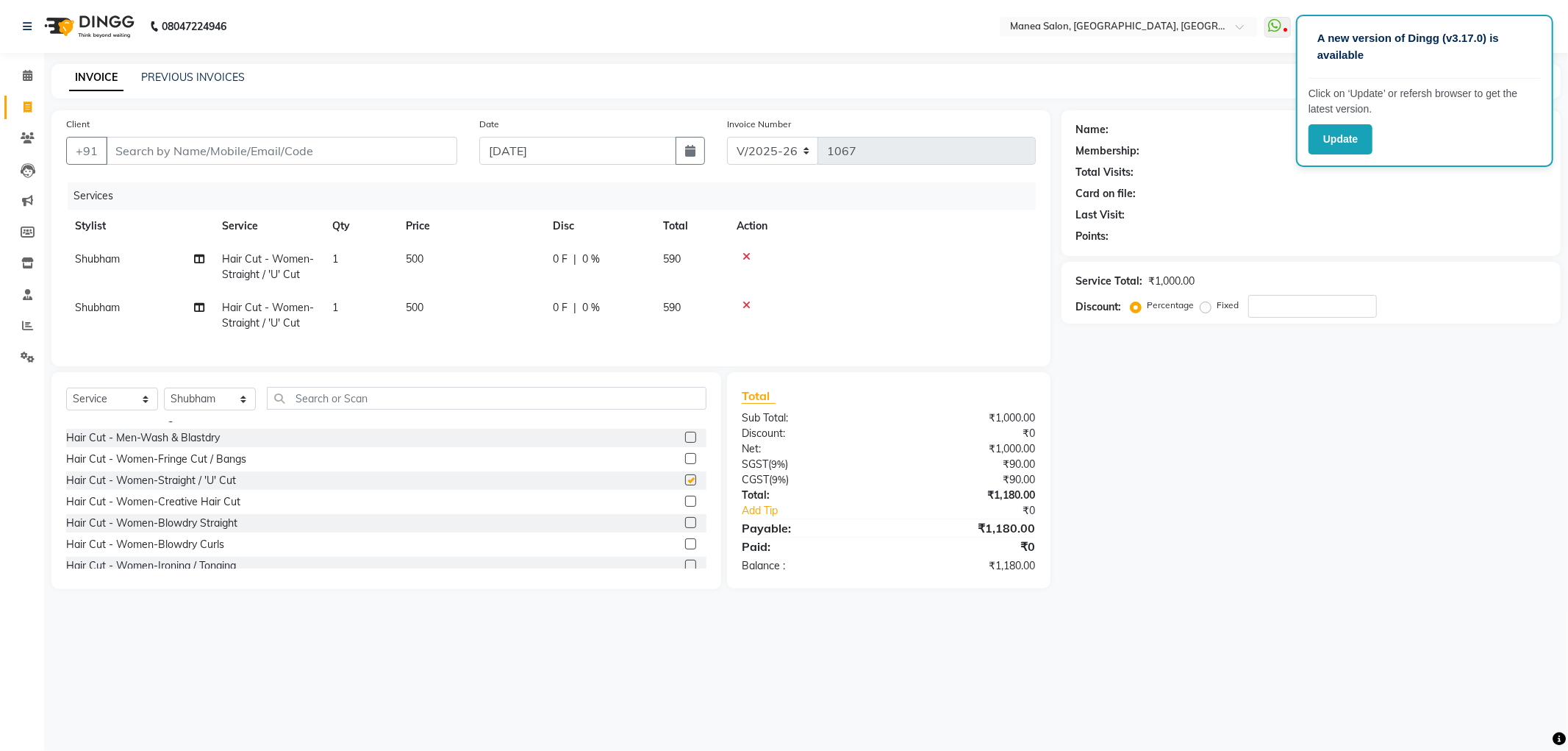
checkbox input "false"
click at [408, 307] on span "500" at bounding box center [414, 307] width 18 height 13
select select "51269"
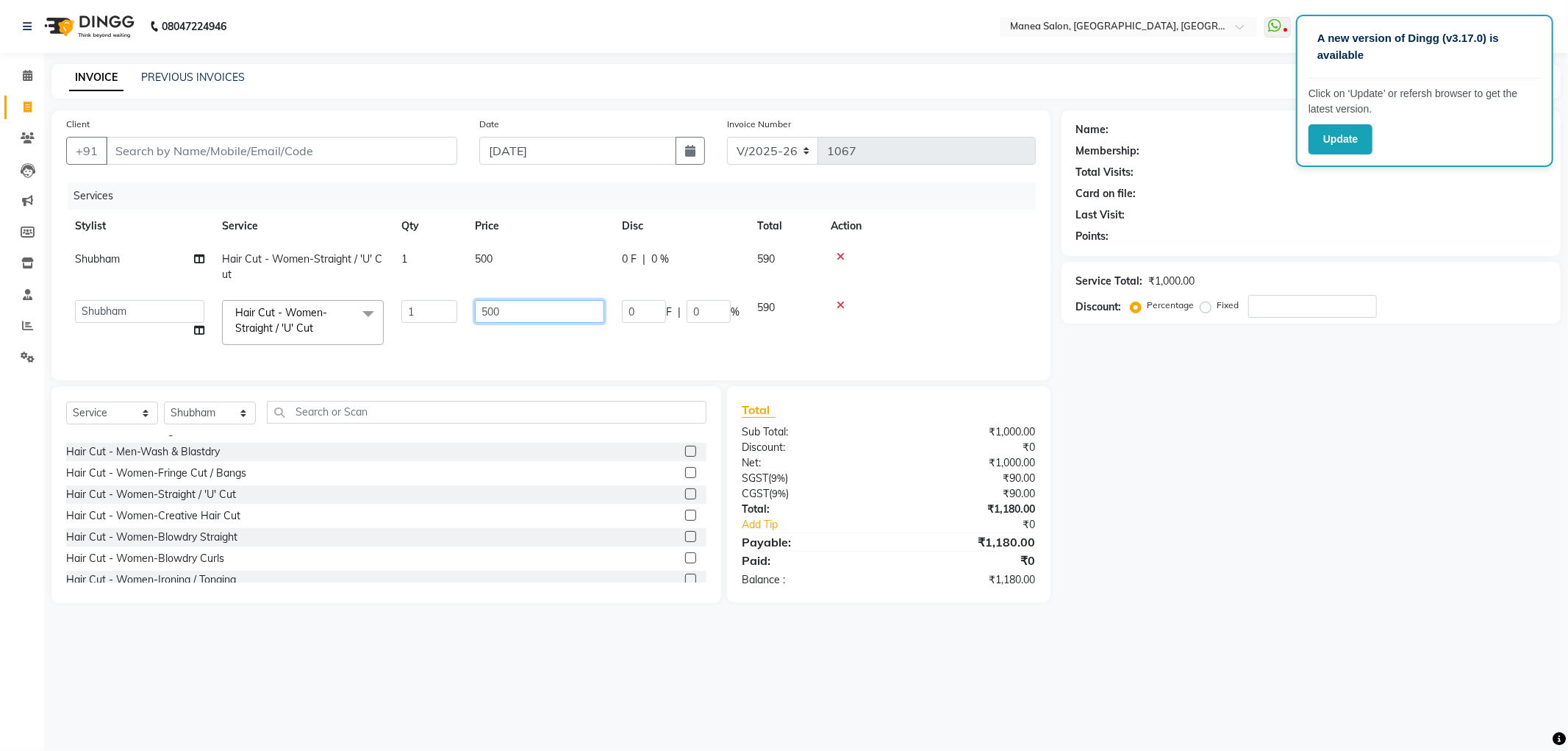
drag, startPoint x: 484, startPoint y: 313, endPoint x: 495, endPoint y: 319, distance: 12.5
click at [485, 313] on input "500" at bounding box center [539, 311] width 130 height 23
type input "600"
click at [1415, 410] on div "Name: Membership: Total Visits: Card on file: Last Visit: Points: Service Total…" at bounding box center [1316, 356] width 510 height 493
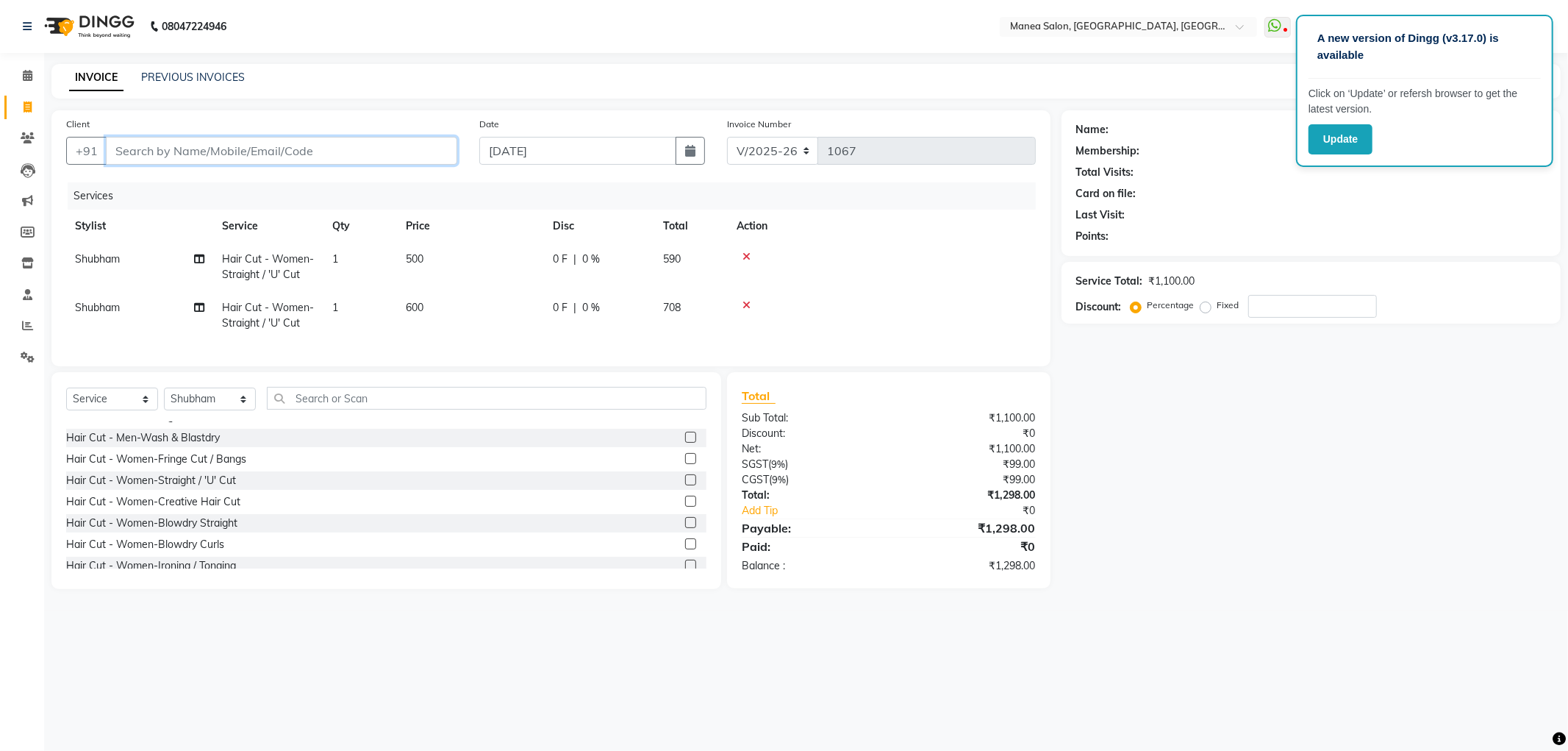
click at [382, 156] on input "Client" at bounding box center [282, 151] width 351 height 28
type input "8"
type input "0"
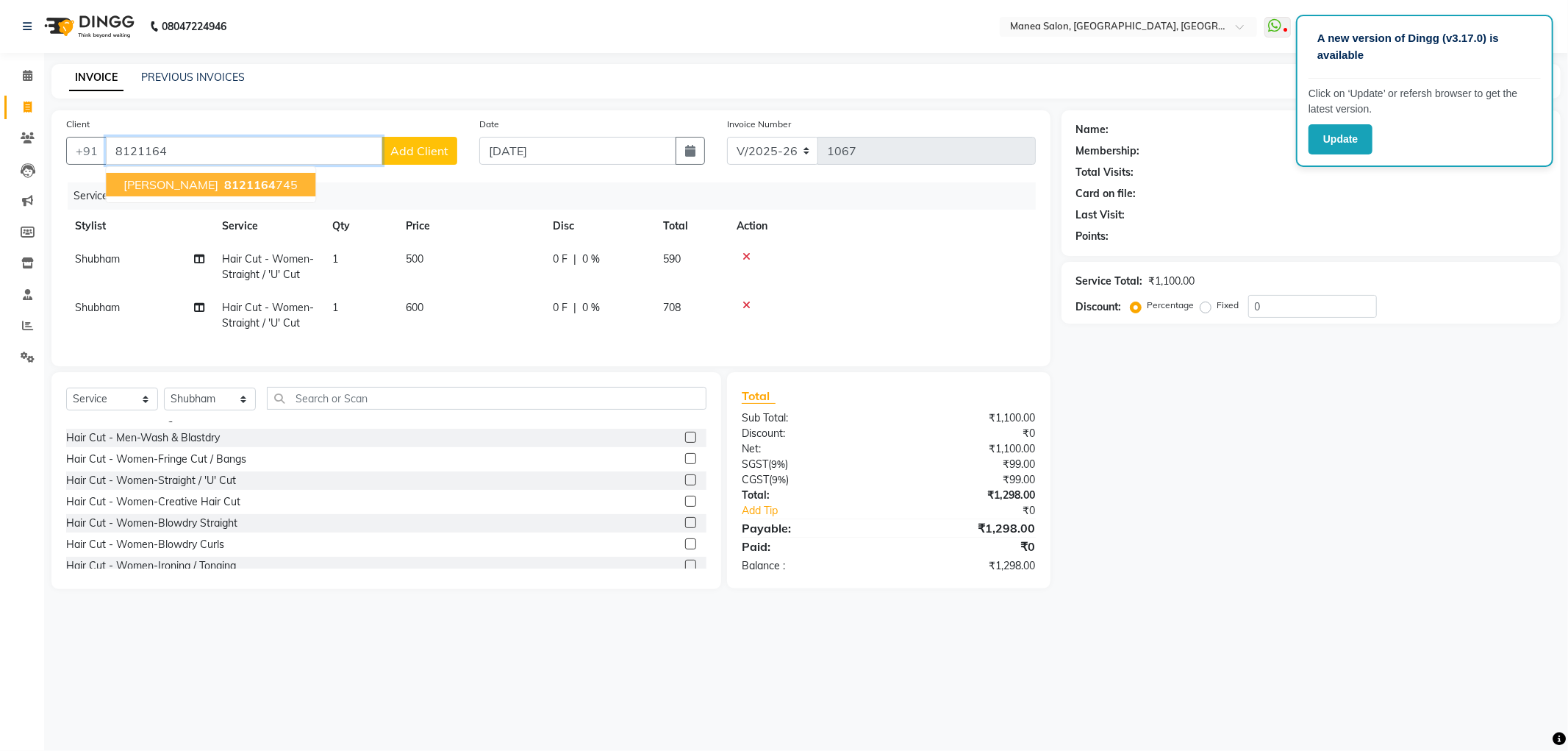
click at [225, 184] on span "8121164" at bounding box center [250, 185] width 52 height 15
type input "8121164745"
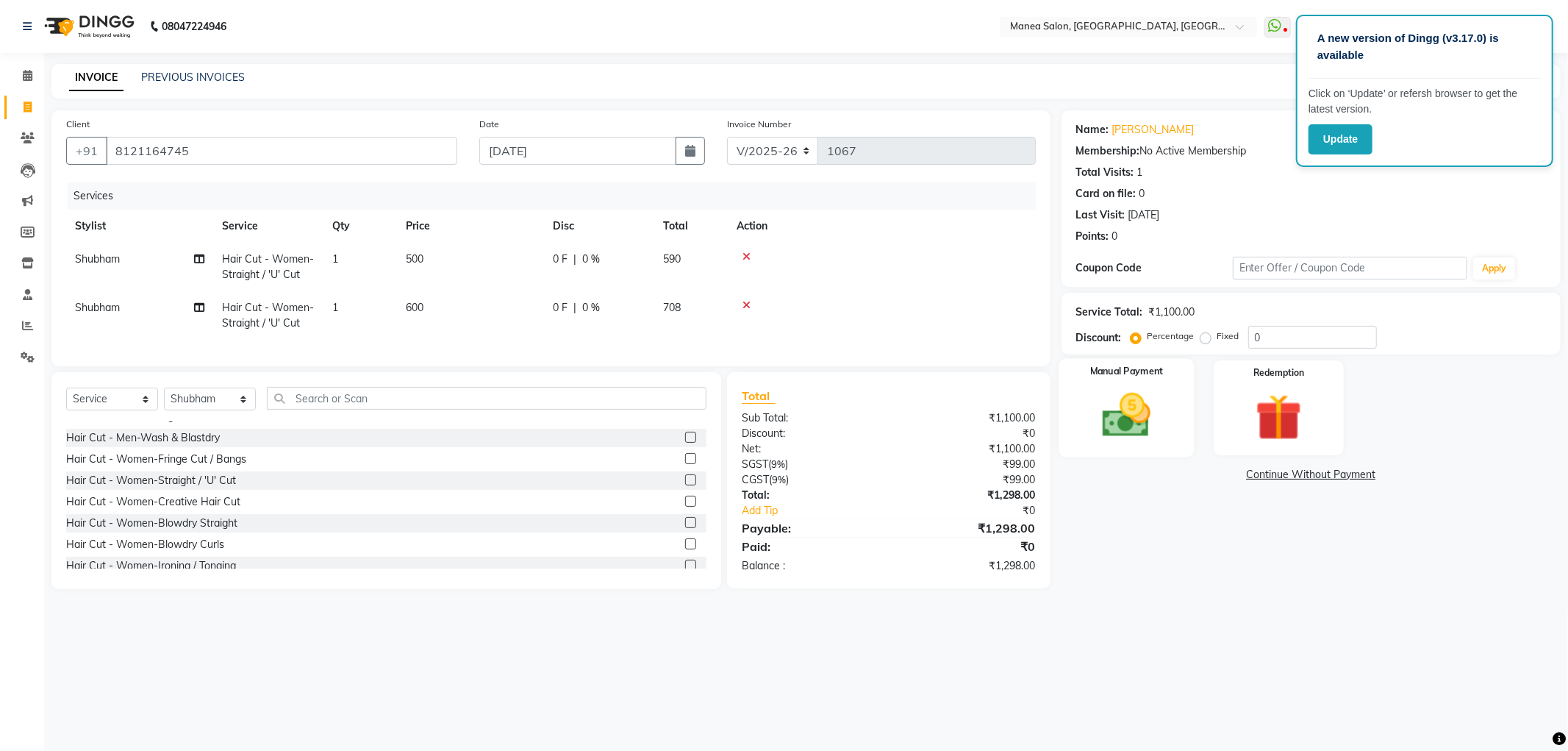
drag, startPoint x: 1118, startPoint y: 441, endPoint x: 1142, endPoint y: 452, distance: 26.4
click at [1119, 441] on img at bounding box center [1126, 415] width 79 height 55
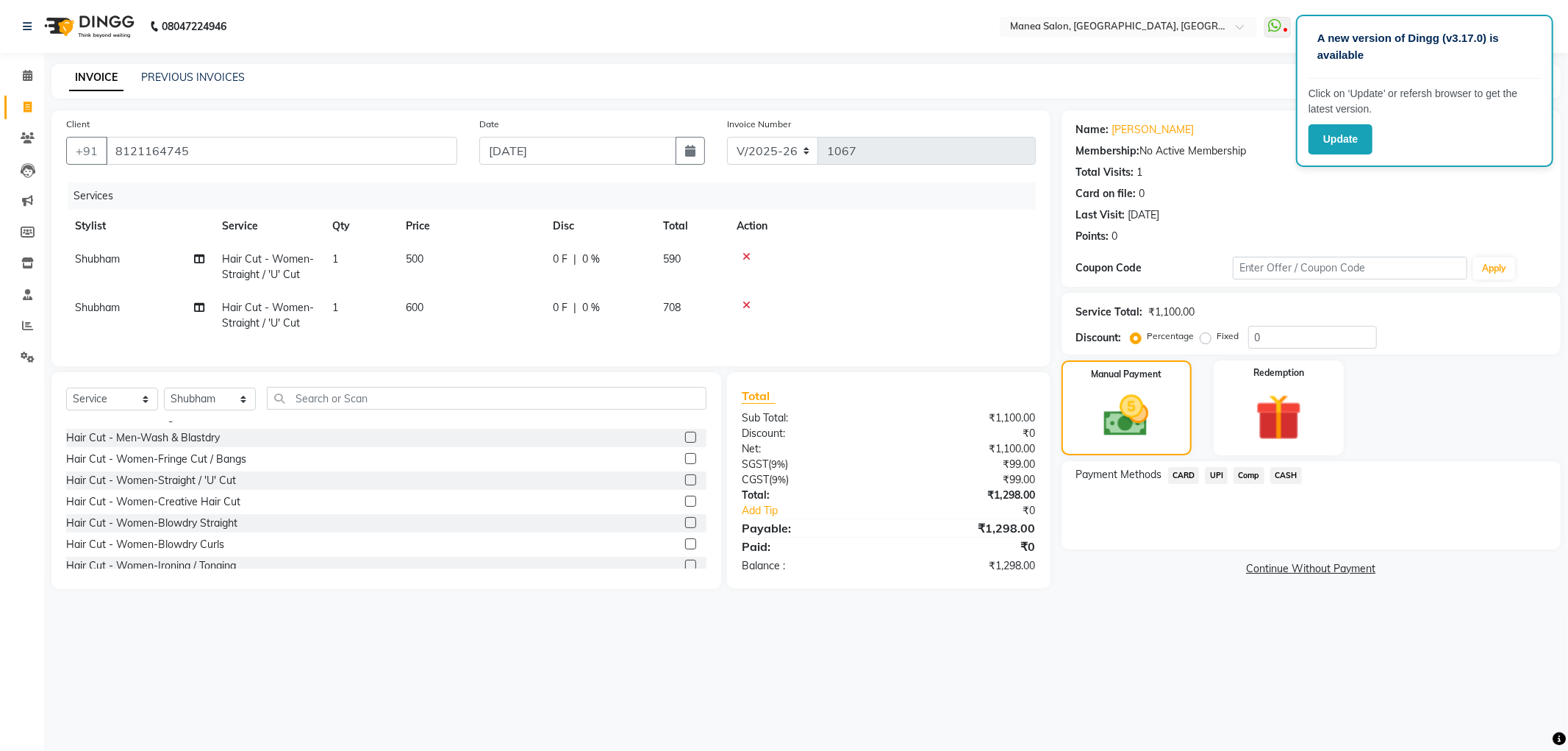
click at [1187, 475] on span "CARD" at bounding box center [1184, 476] width 32 height 17
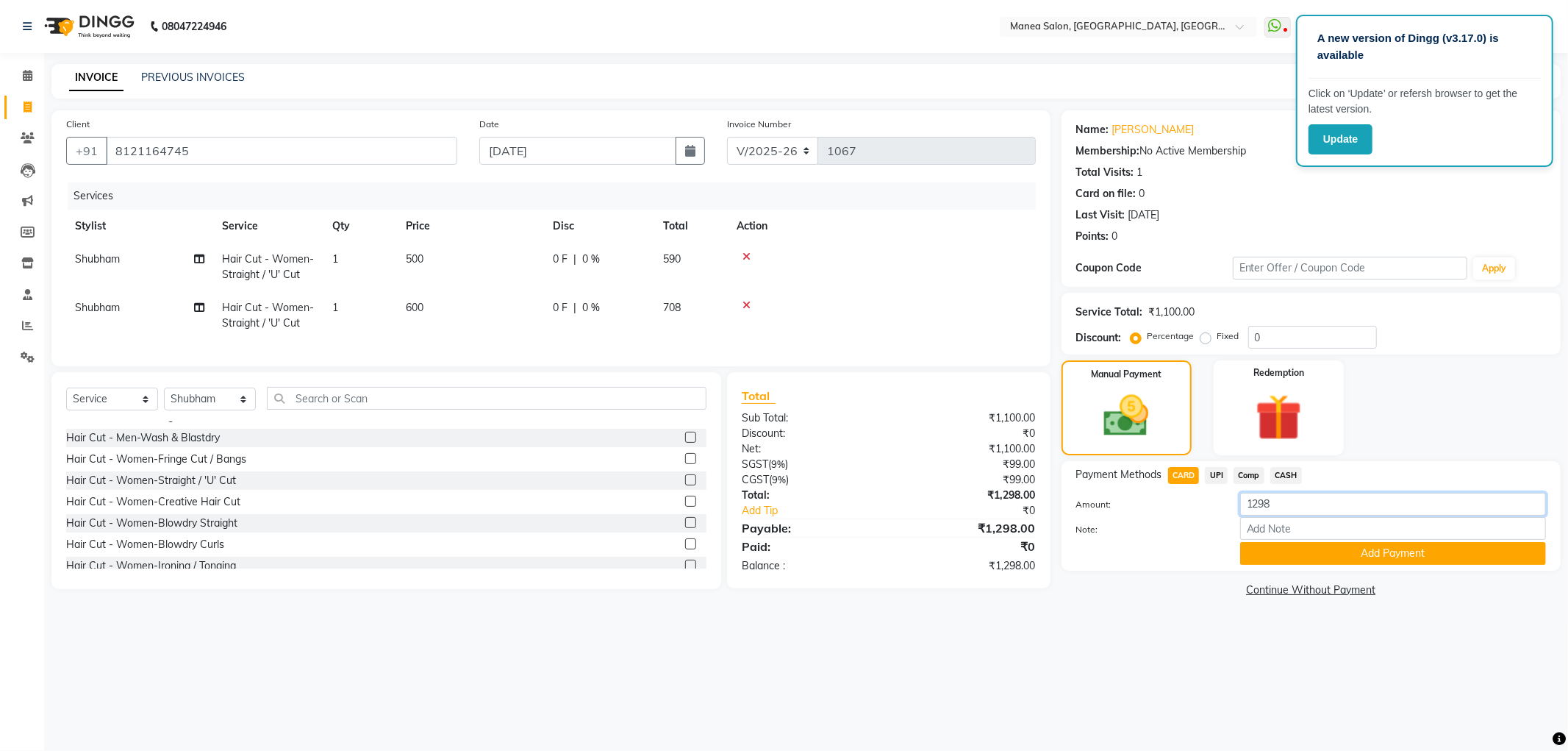
click at [1218, 506] on div "Amount: 1298" at bounding box center [1311, 505] width 491 height 25
type input "590"
click at [1260, 550] on button "Add Payment" at bounding box center [1393, 554] width 306 height 23
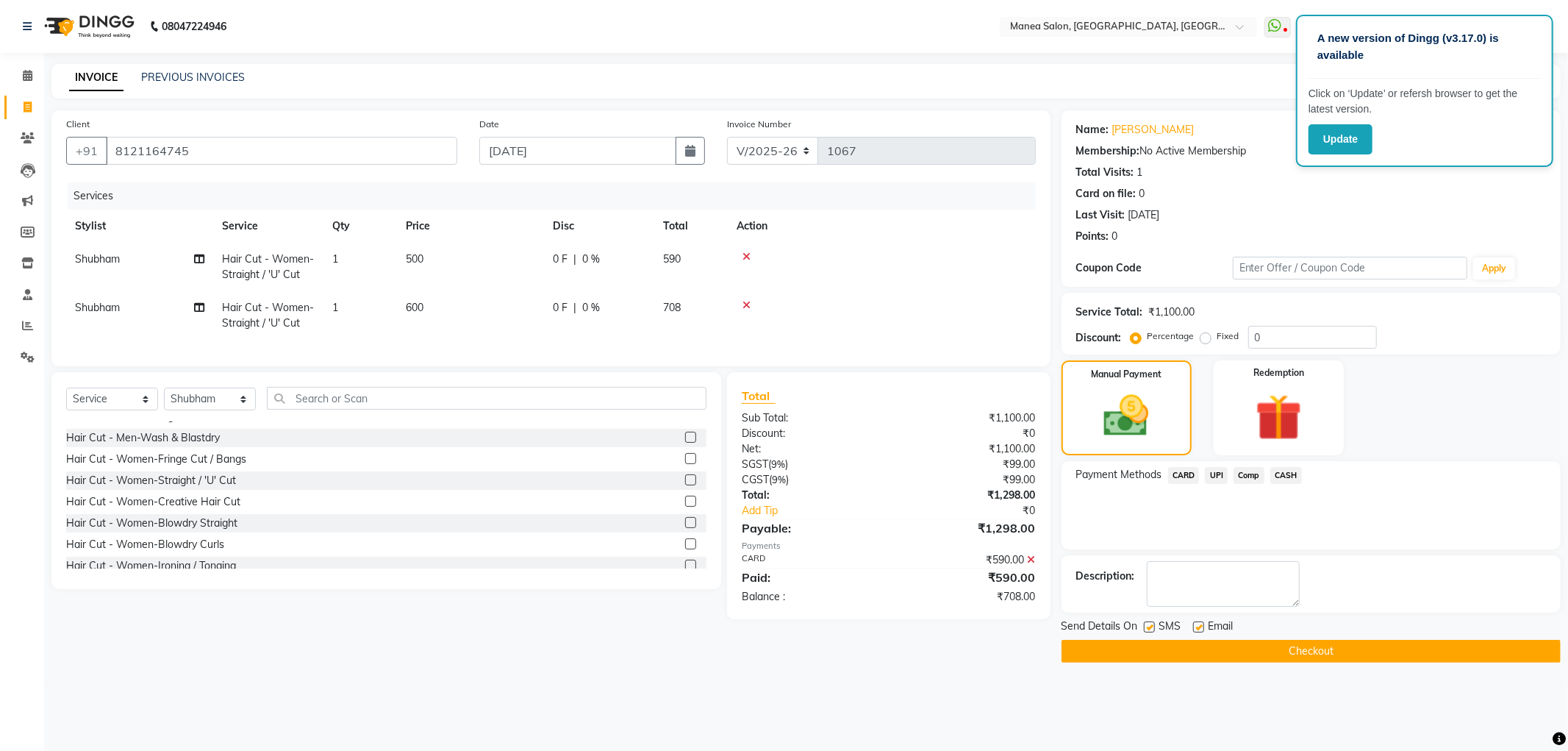
click at [1210, 477] on span "UPI" at bounding box center [1216, 476] width 23 height 17
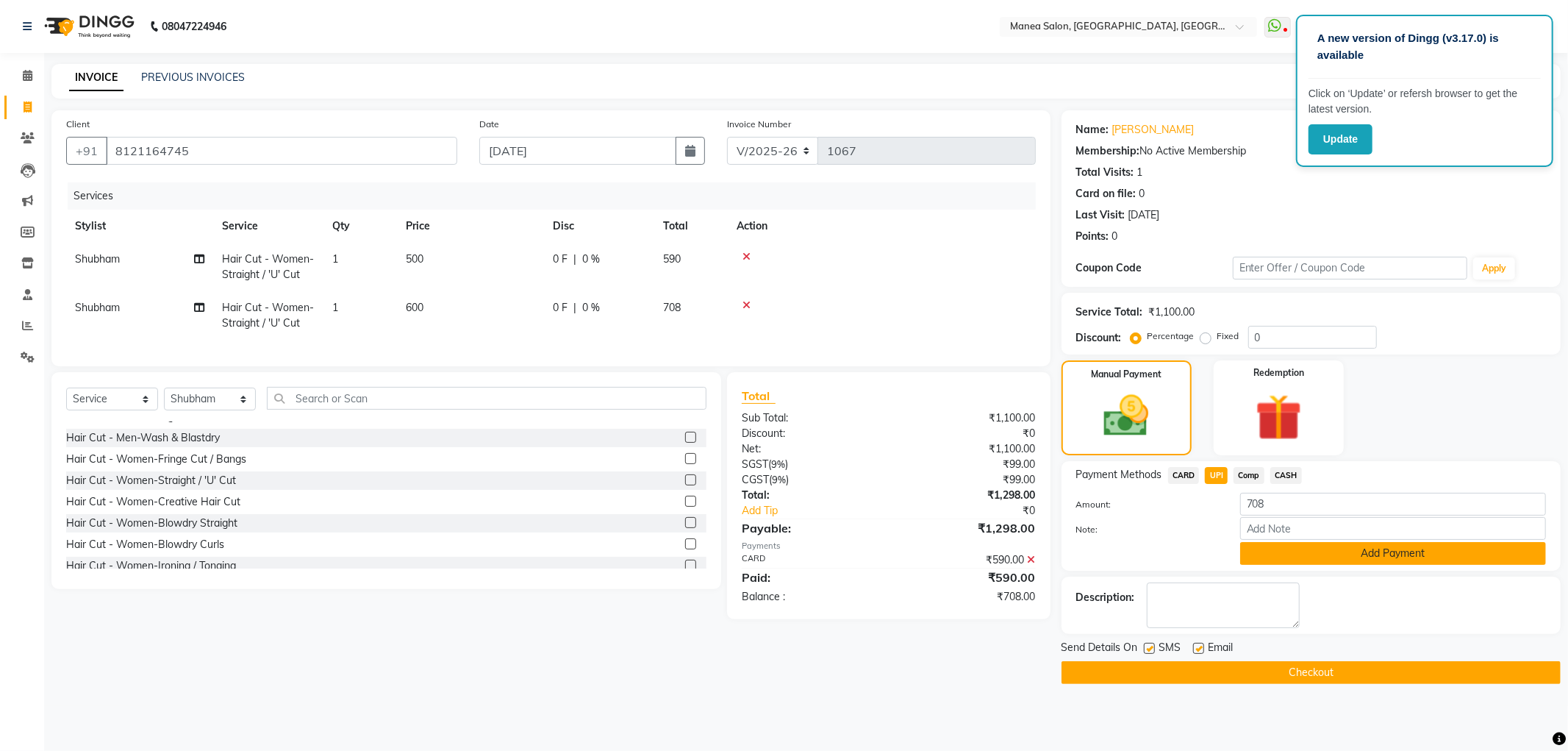
click at [1274, 555] on button "Add Payment" at bounding box center [1393, 554] width 306 height 23
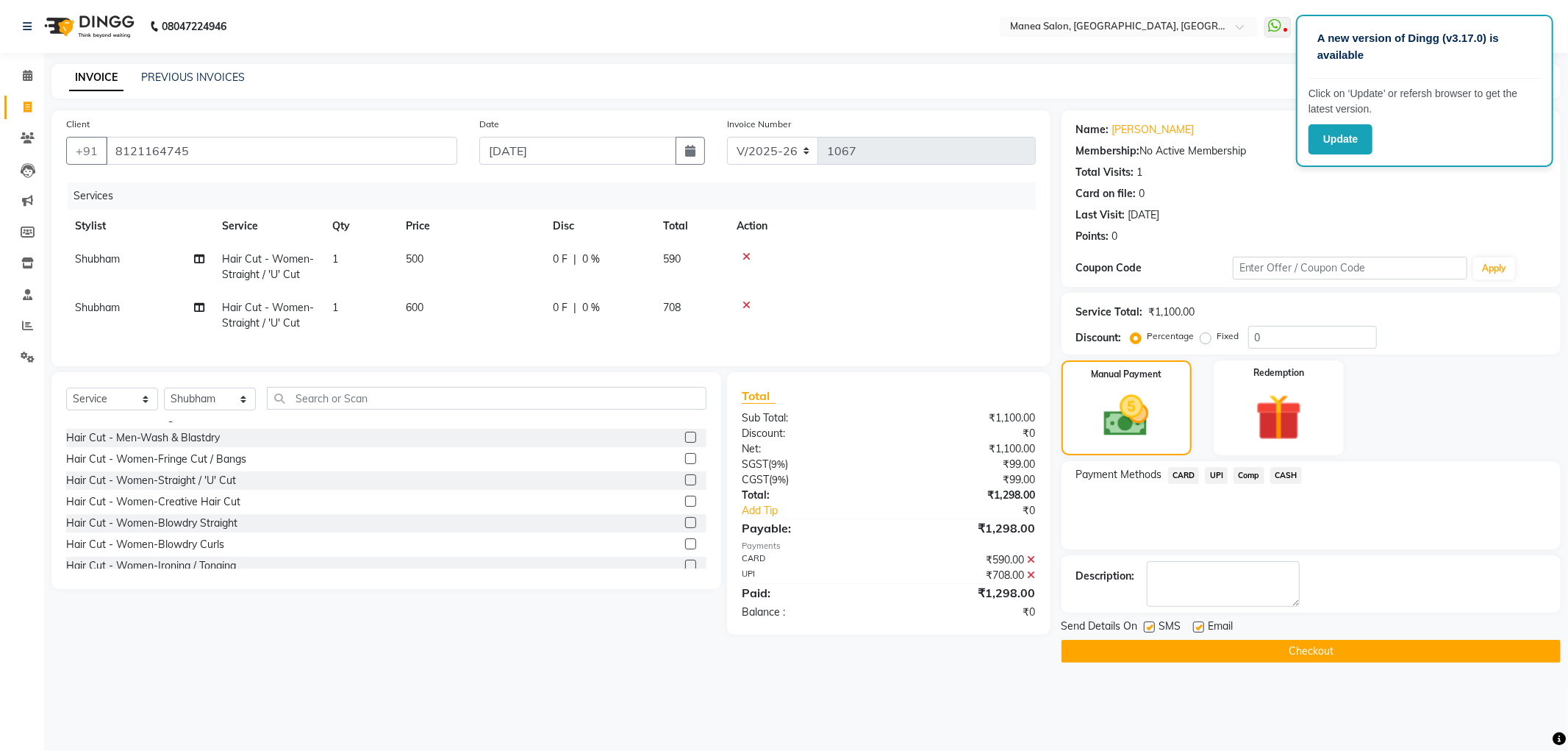
click at [1299, 656] on button "Checkout" at bounding box center [1311, 651] width 499 height 23
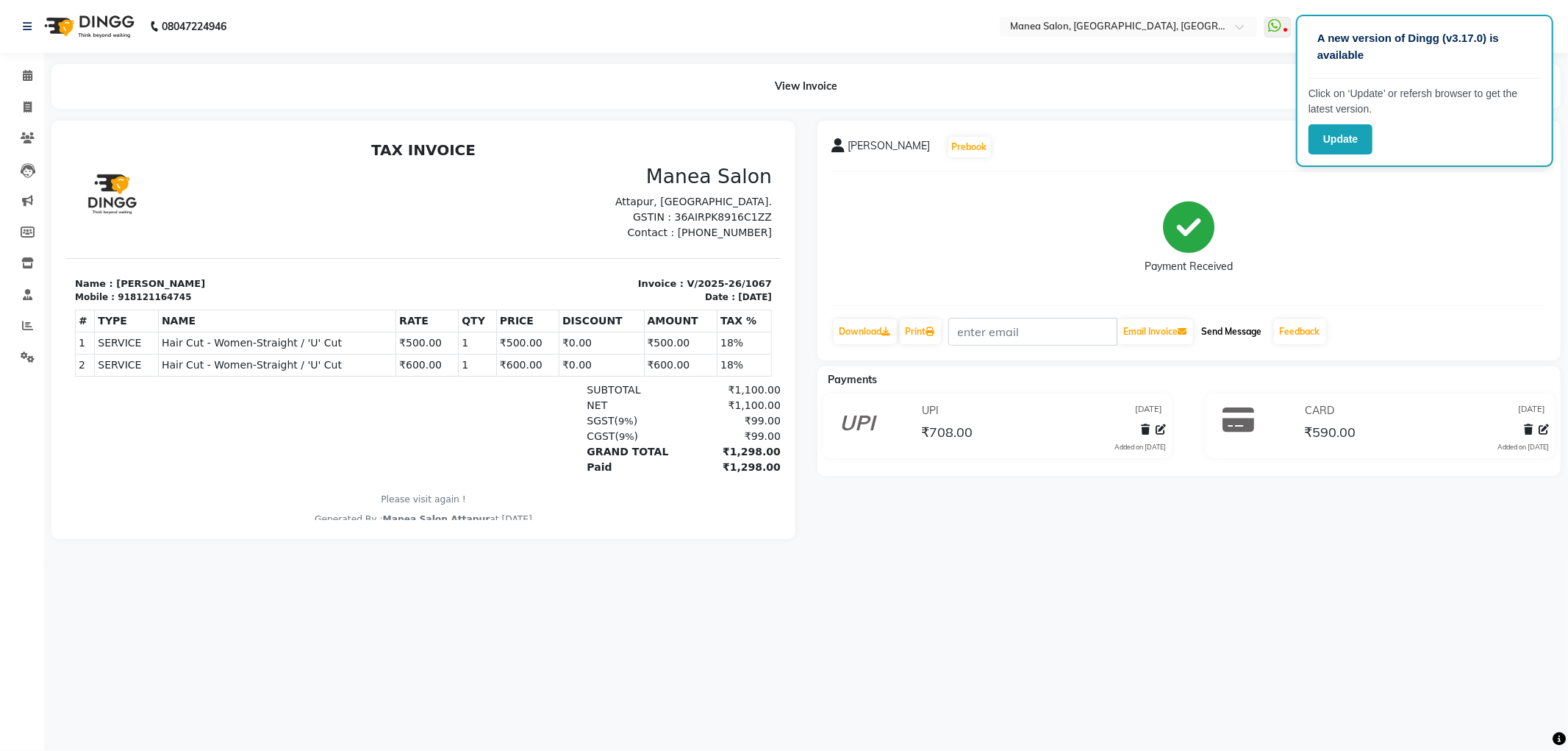
click at [1221, 340] on button "Send Message" at bounding box center [1232, 332] width 72 height 25
click at [26, 114] on span at bounding box center [27, 108] width 25 height 17
select select "service"
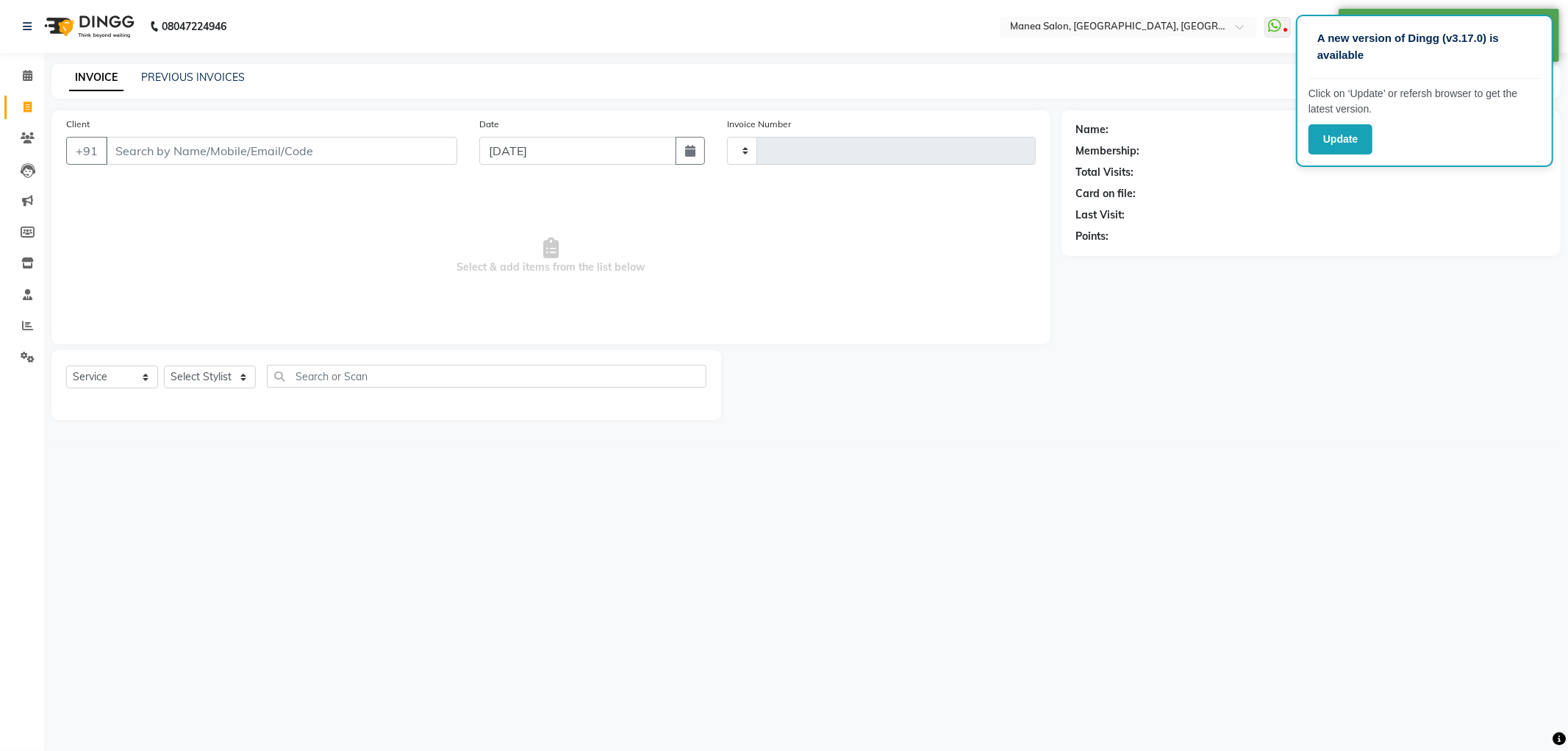
type input "1068"
select select "6587"
select select "membership"
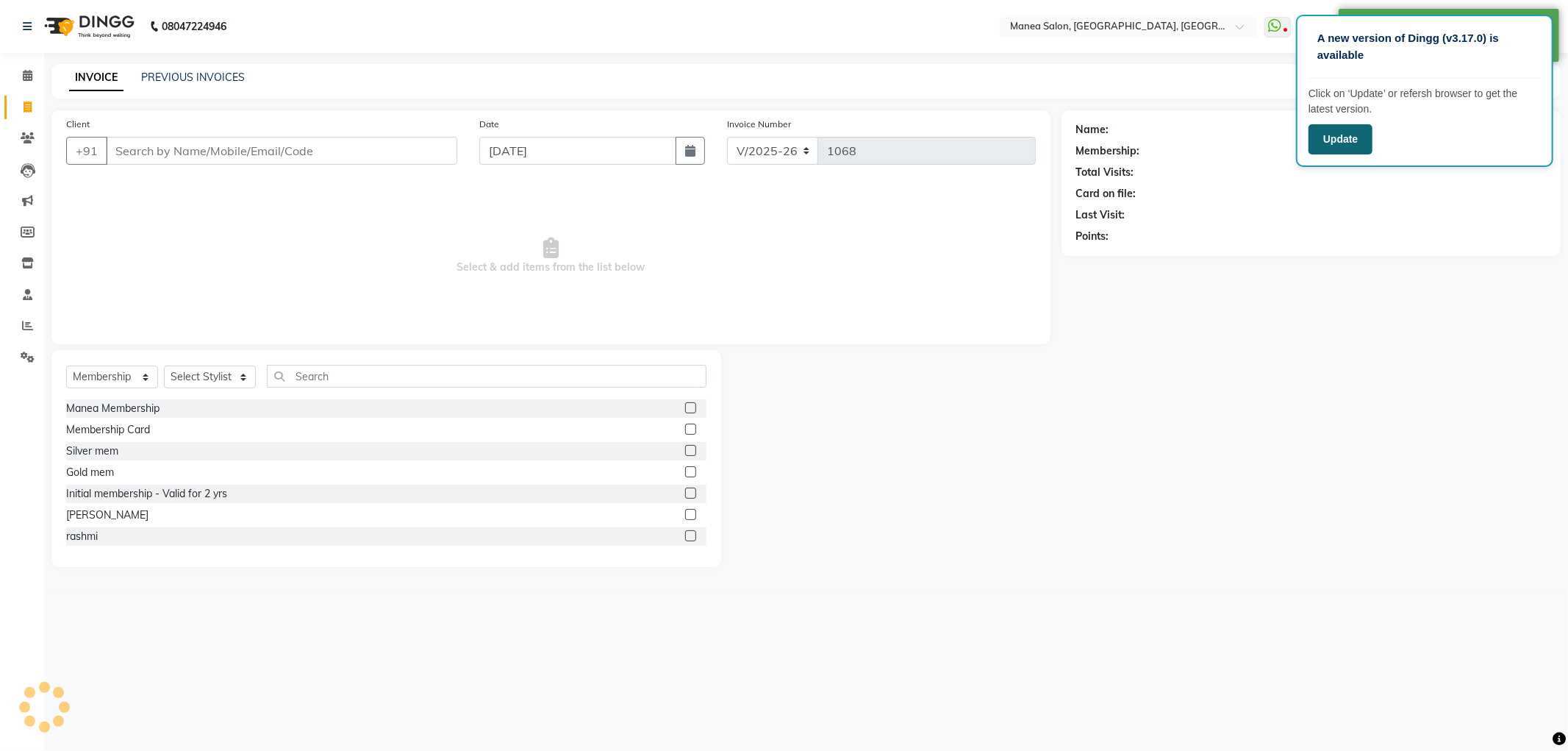
click at [1327, 128] on button "Update" at bounding box center [1341, 139] width 64 height 30
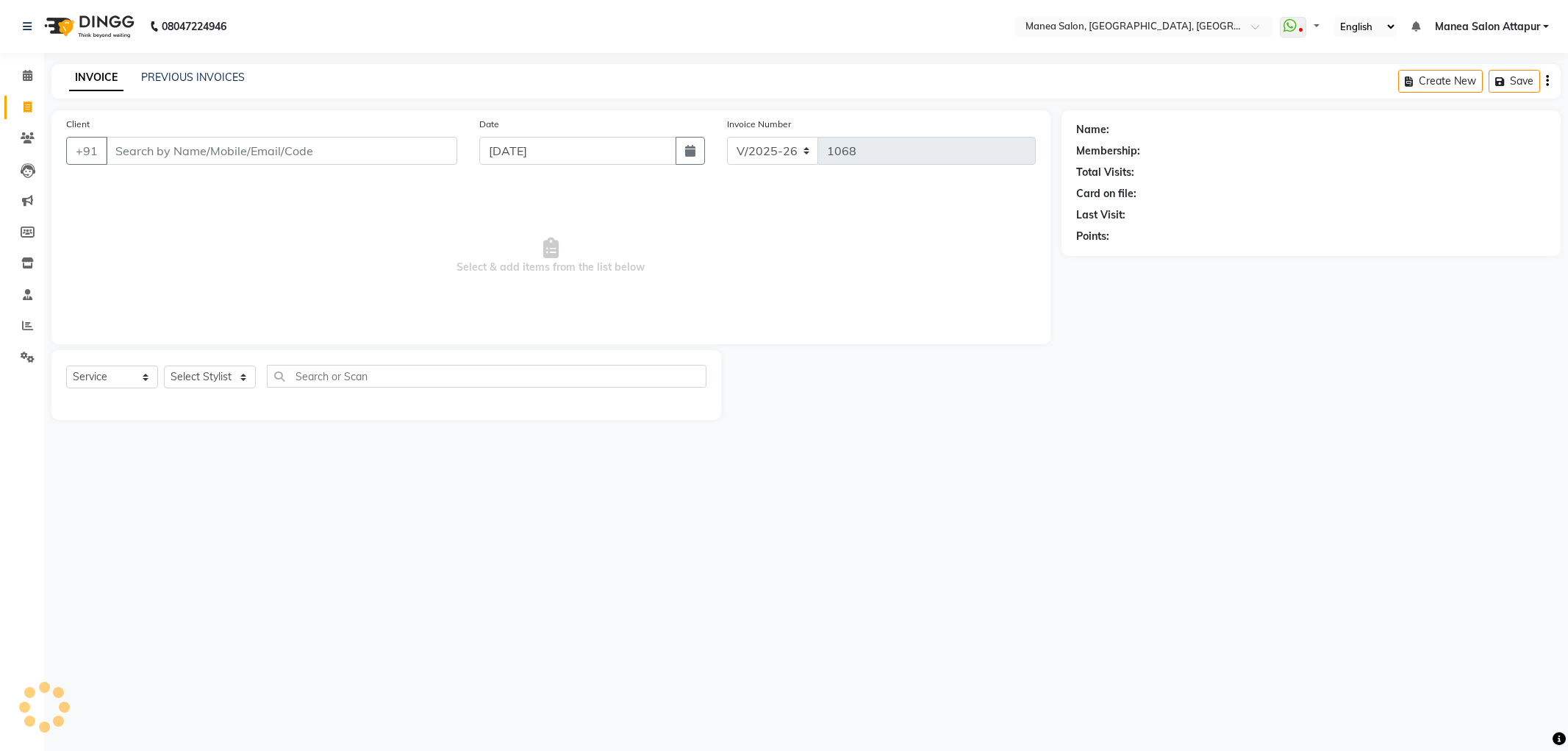
select select "6587"
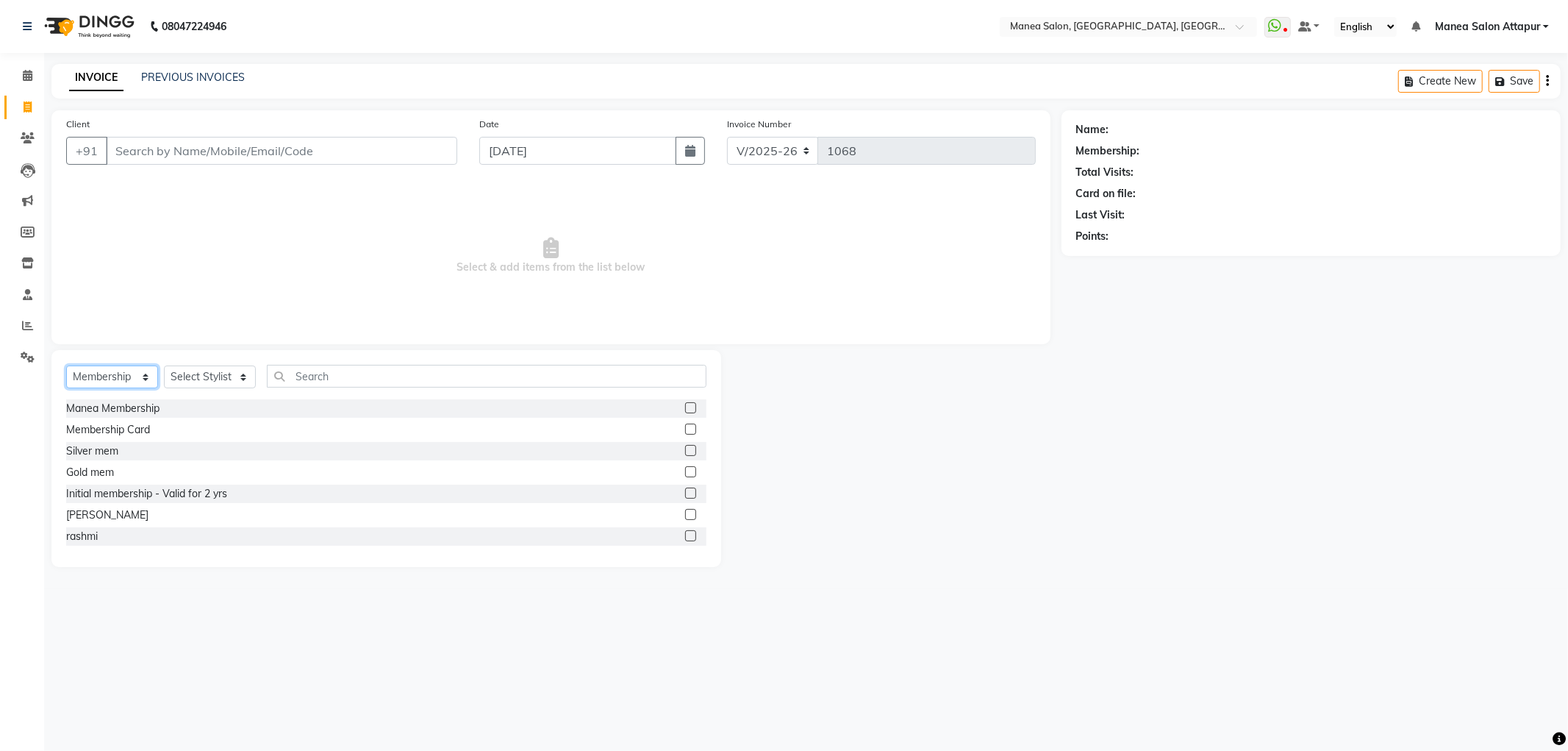
click at [123, 368] on select "Select Service Product Membership Package Voucher Prepaid Gift Card" at bounding box center [112, 377] width 92 height 23
select select "service"
click at [66, 367] on select "Select Service Product Membership Package Voucher Prepaid Gift Card" at bounding box center [112, 377] width 92 height 23
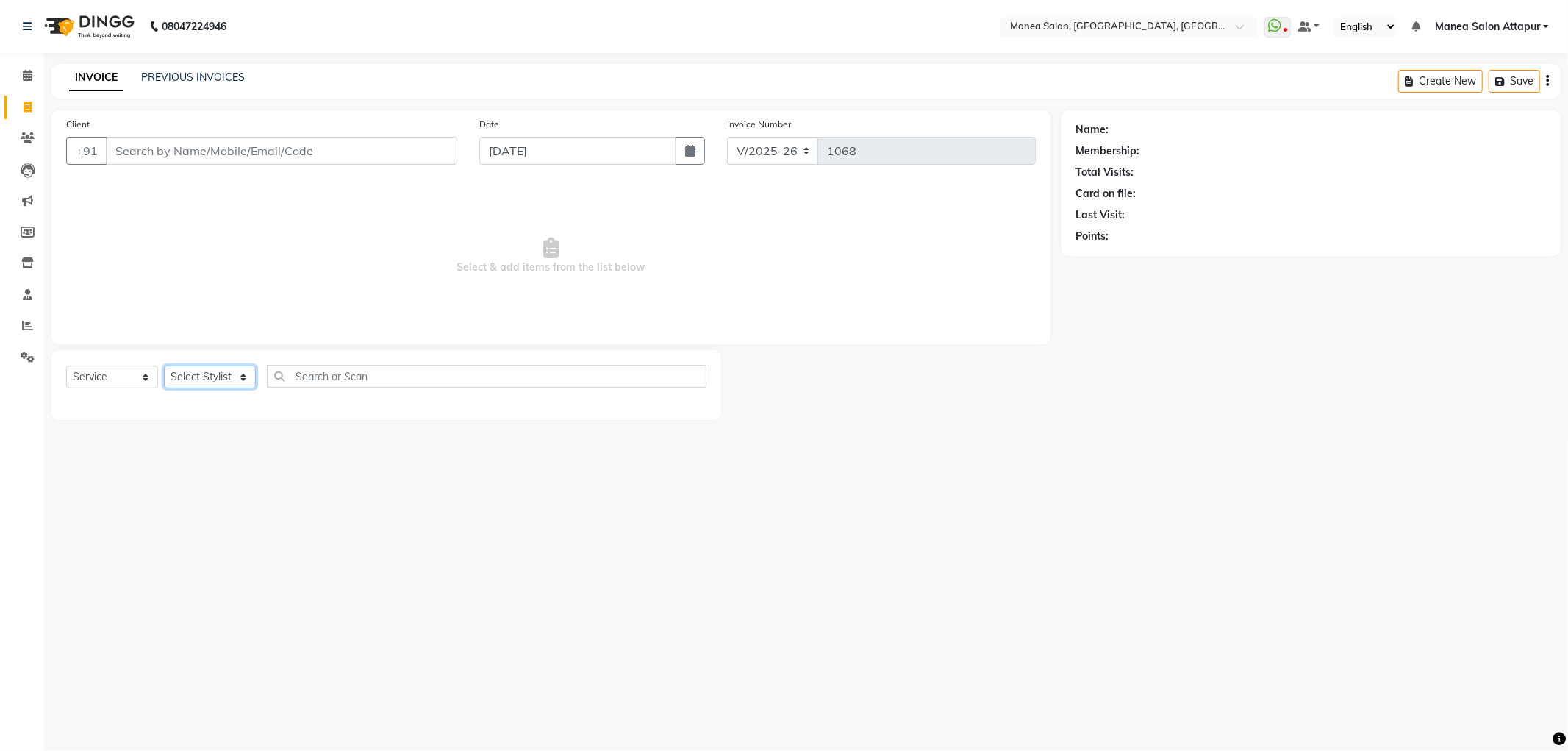
click at [194, 370] on select "Select Stylist Aryan Ashok [PERSON_NAME] [PERSON_NAME] [PERSON_NAME] [PERSON_NA…" at bounding box center [210, 377] width 92 height 23
select select "51268"
click at [163, 367] on select "Select Stylist Aryan Ashok [PERSON_NAME] [PERSON_NAME] [PERSON_NAME] [PERSON_NA…" at bounding box center [210, 377] width 92 height 23
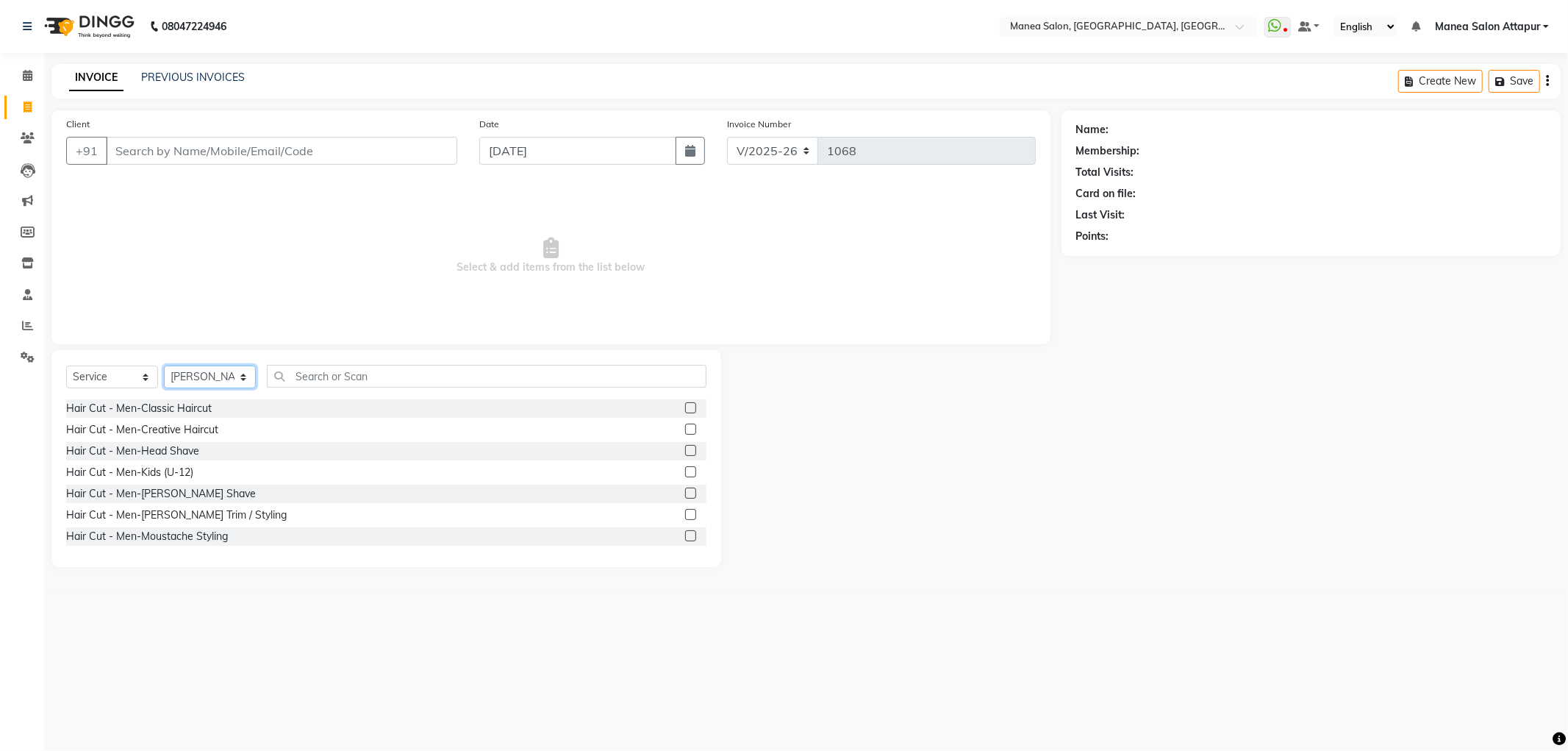
scroll to position [164, 0]
click at [685, 475] on label at bounding box center [691, 479] width 11 height 11
click at [685, 475] on input "checkbox" at bounding box center [690, 479] width 9 height 9
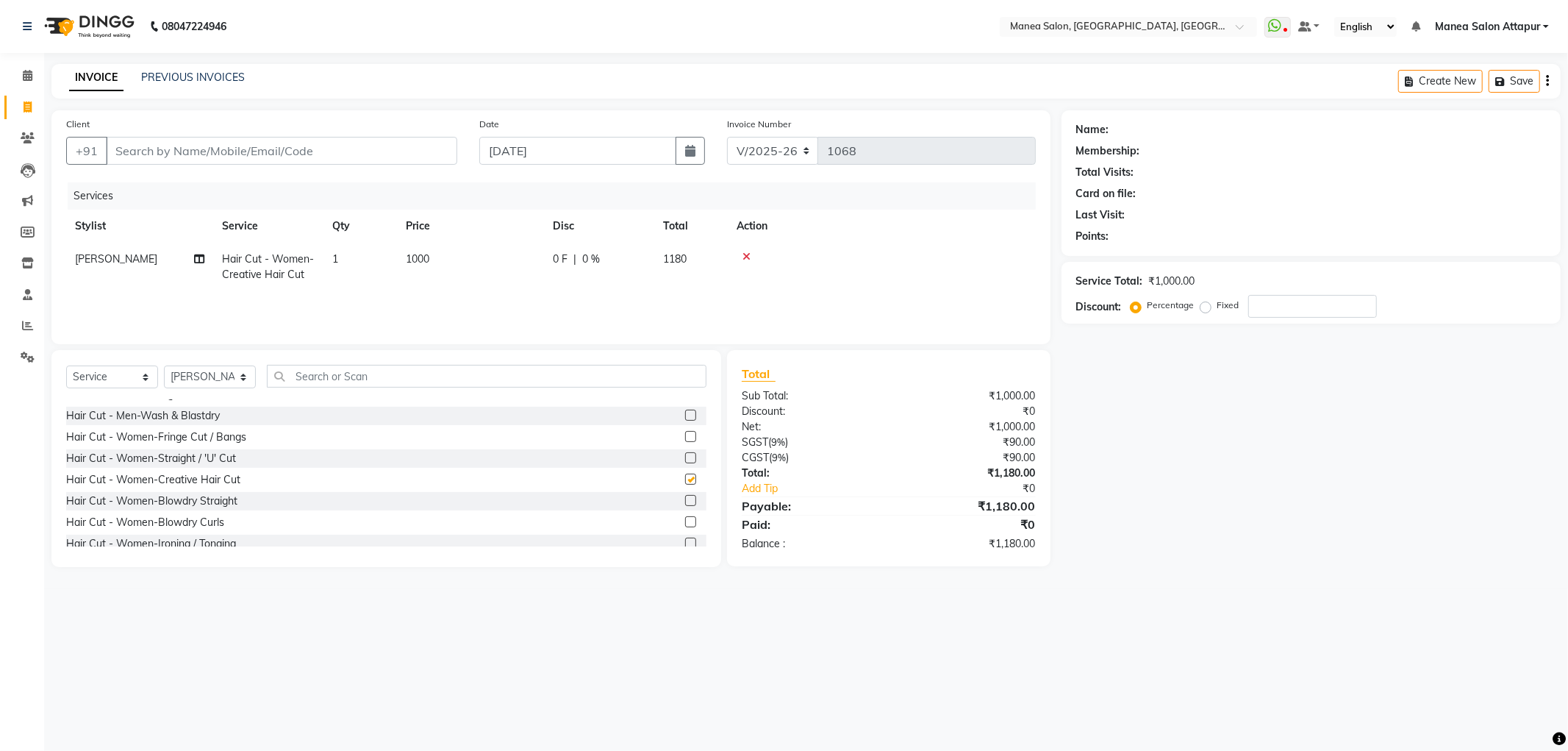
checkbox input "false"
click at [290, 146] on input "Client" at bounding box center [282, 151] width 351 height 28
click at [262, 145] on input "Client" at bounding box center [282, 151] width 351 height 28
click at [262, 153] on input "Client" at bounding box center [282, 151] width 351 height 28
type input "7"
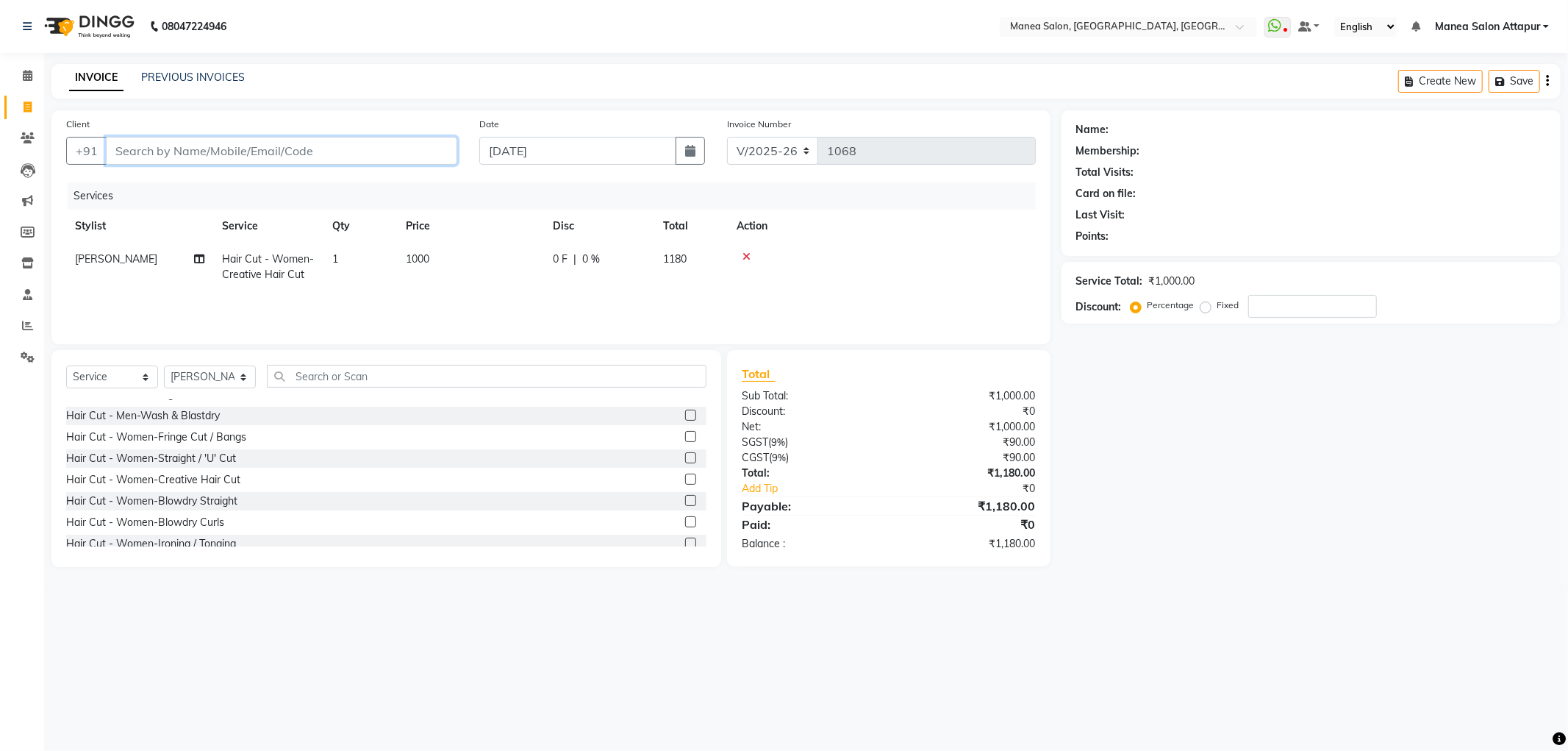
type input "0"
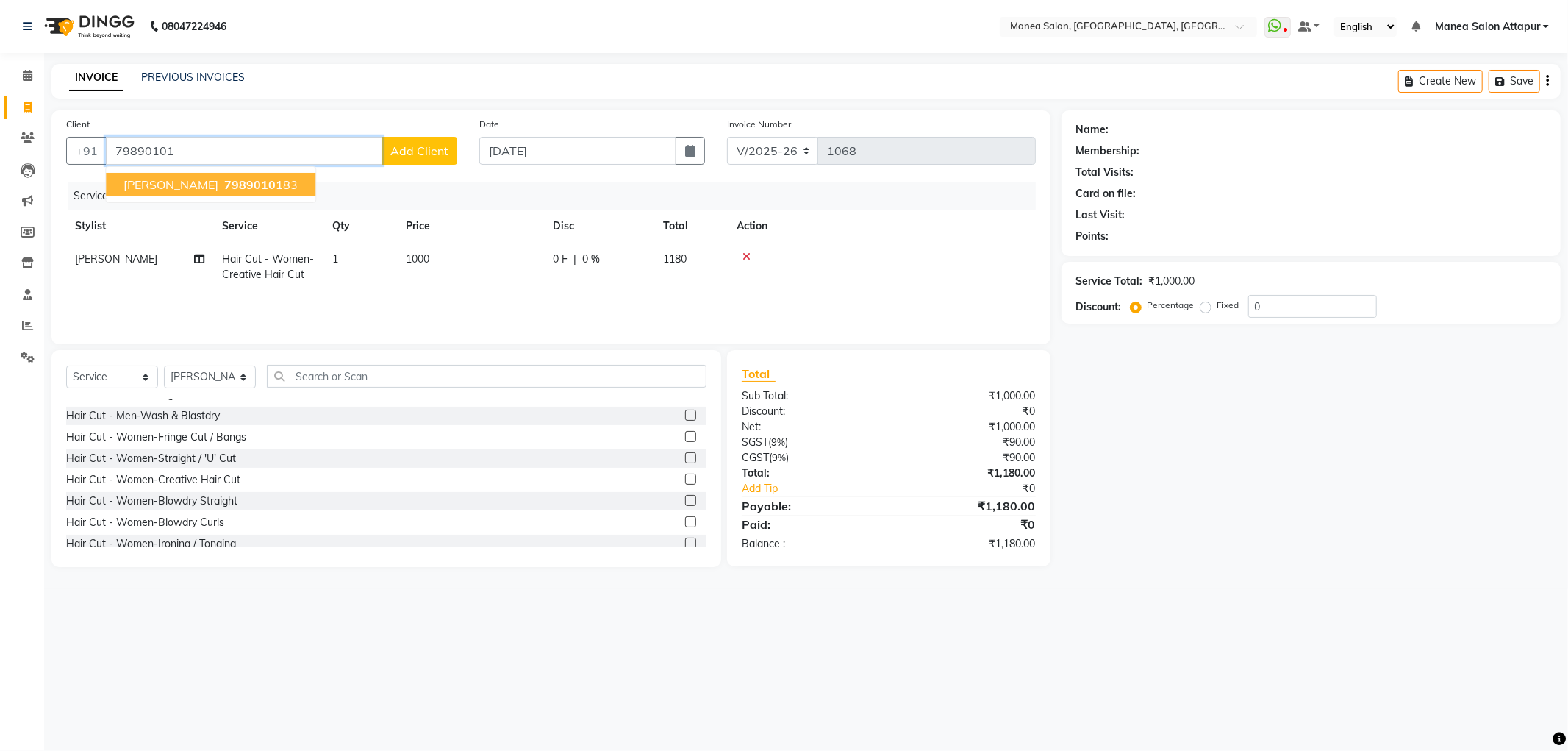
click at [231, 186] on span "79890101" at bounding box center [254, 185] width 59 height 15
type input "7989010183"
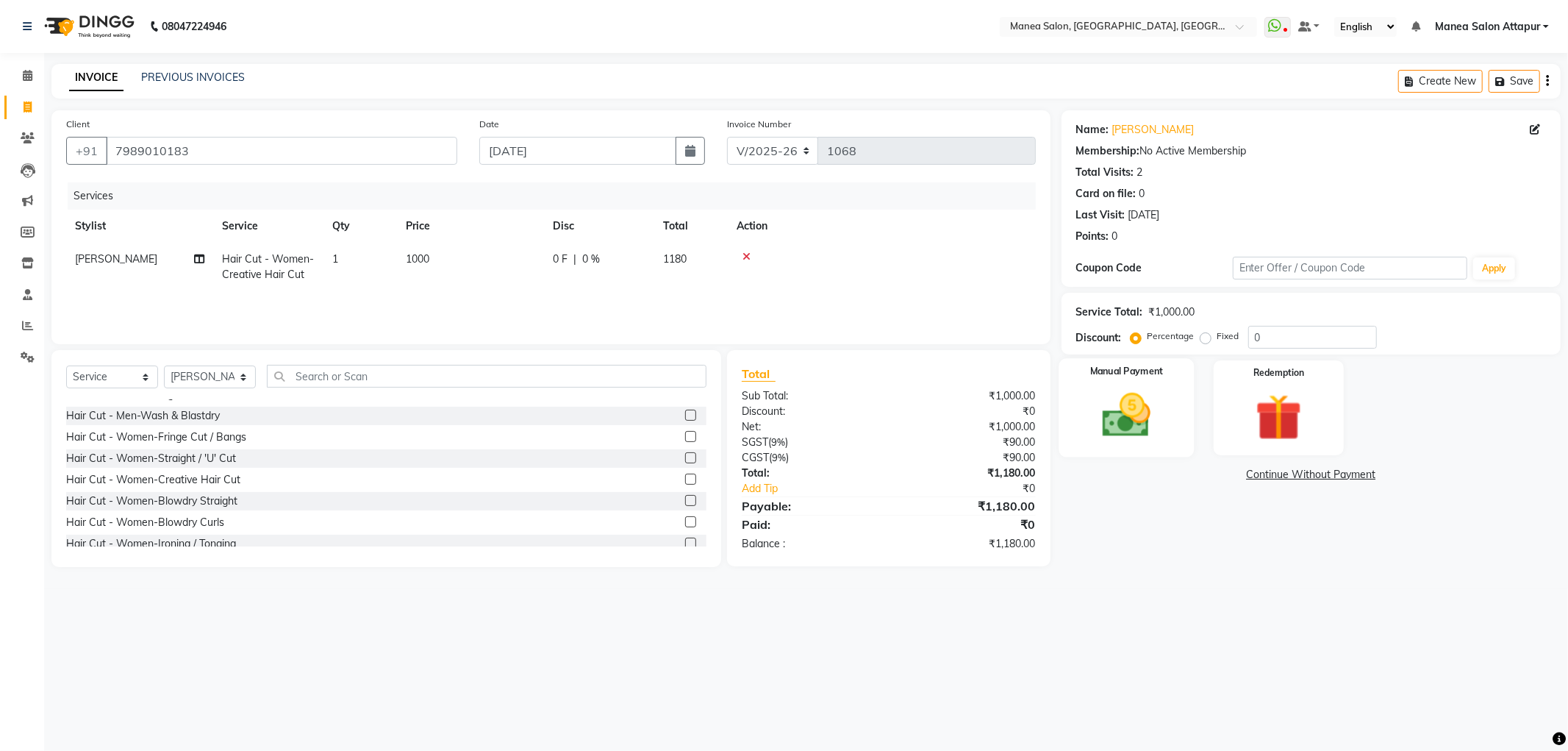
click at [1119, 400] on img at bounding box center [1126, 415] width 79 height 55
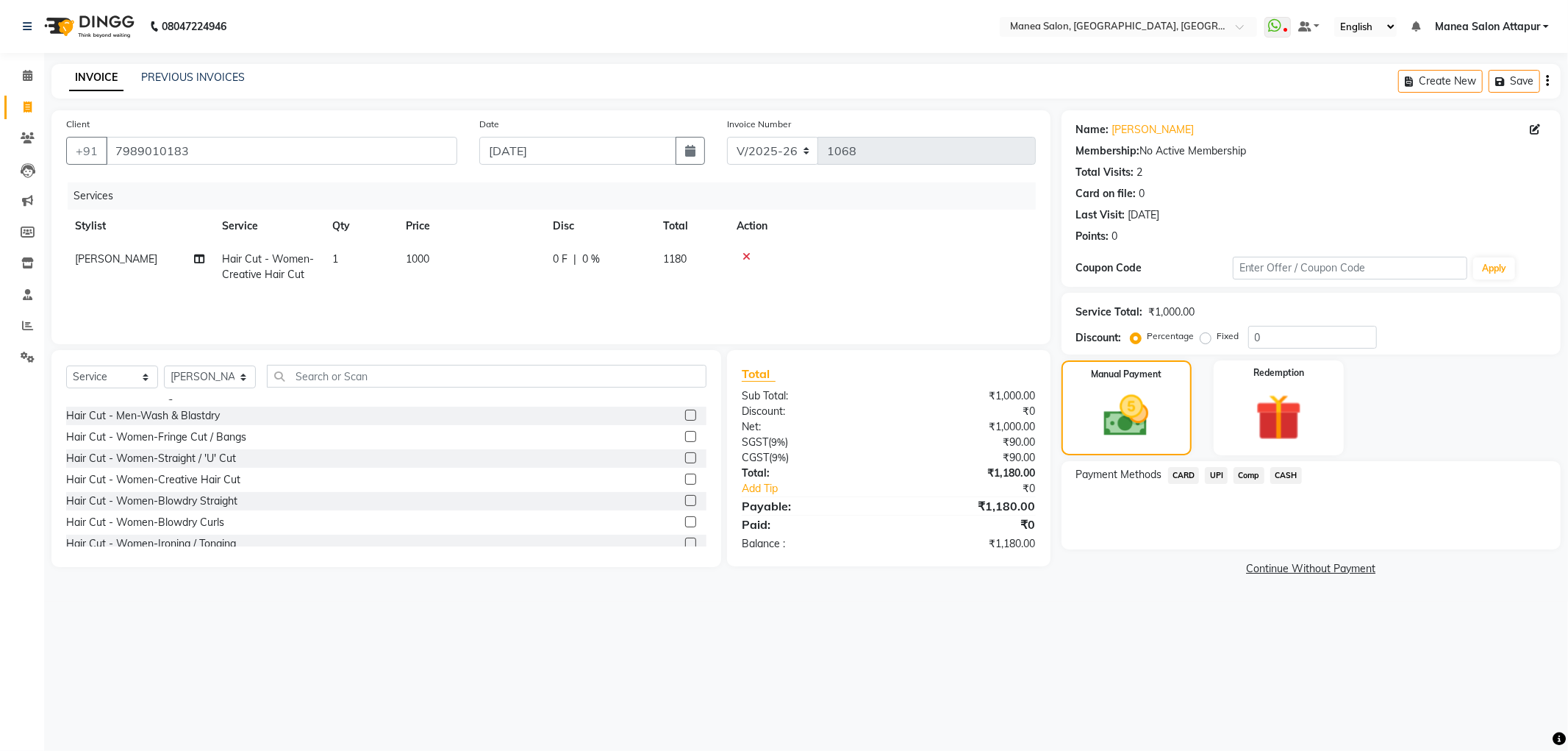
click at [1211, 478] on span "UPI" at bounding box center [1216, 476] width 23 height 17
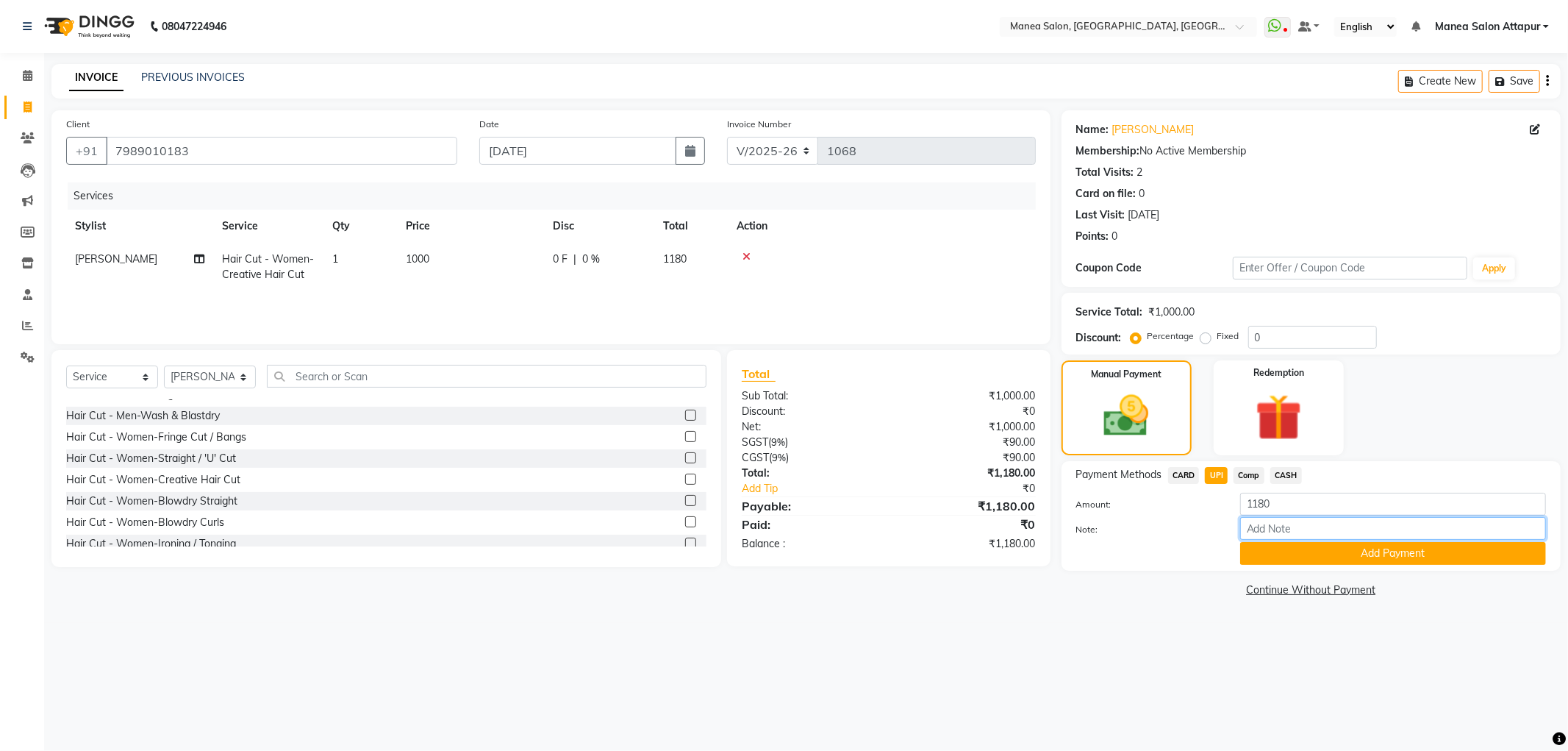
click at [1259, 525] on input "Note:" at bounding box center [1393, 528] width 306 height 23
type input "Salon Account"
click at [1363, 557] on button "Add Payment" at bounding box center [1393, 554] width 306 height 23
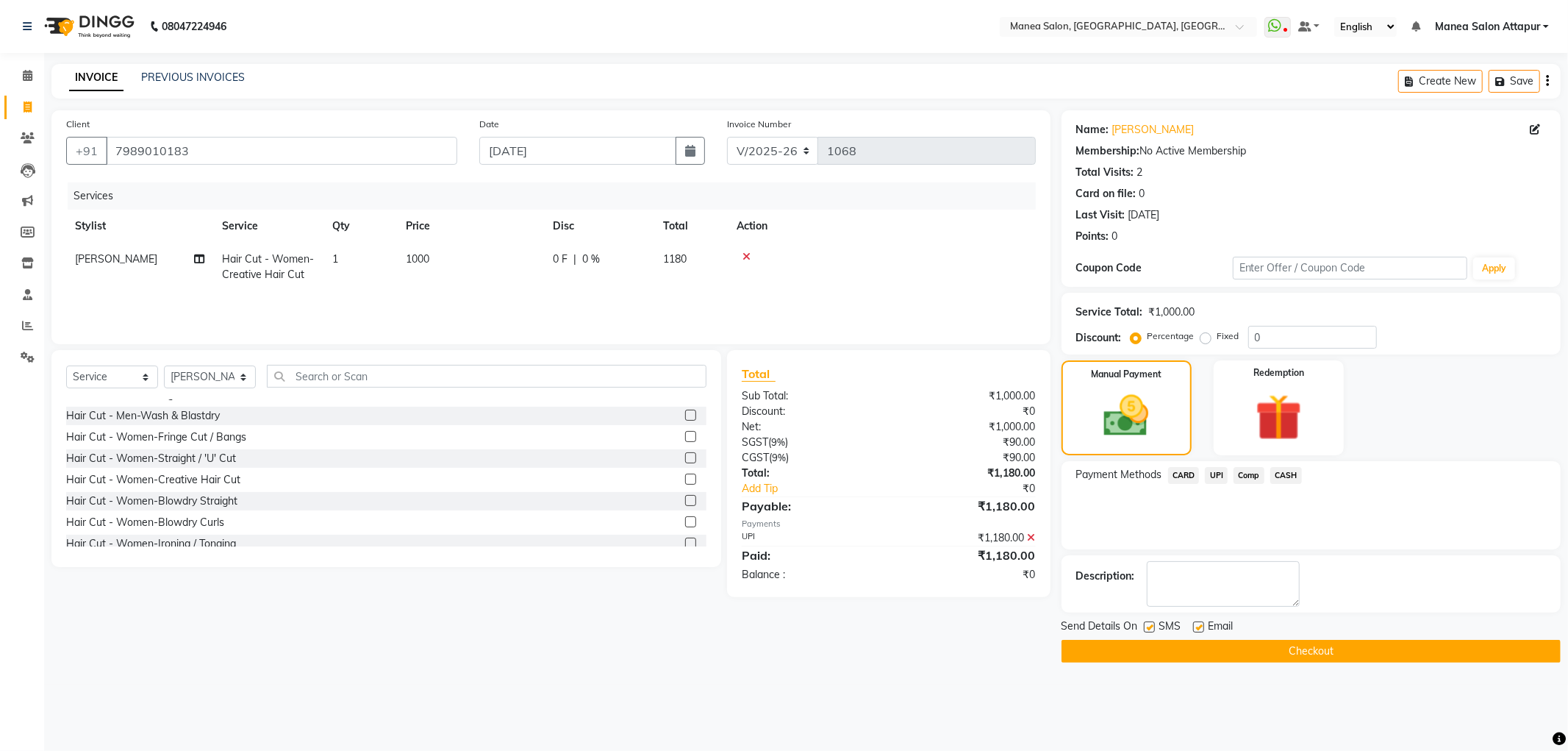
click at [1204, 652] on button "Checkout" at bounding box center [1311, 651] width 499 height 23
click at [1295, 654] on button "Checkout" at bounding box center [1311, 651] width 499 height 23
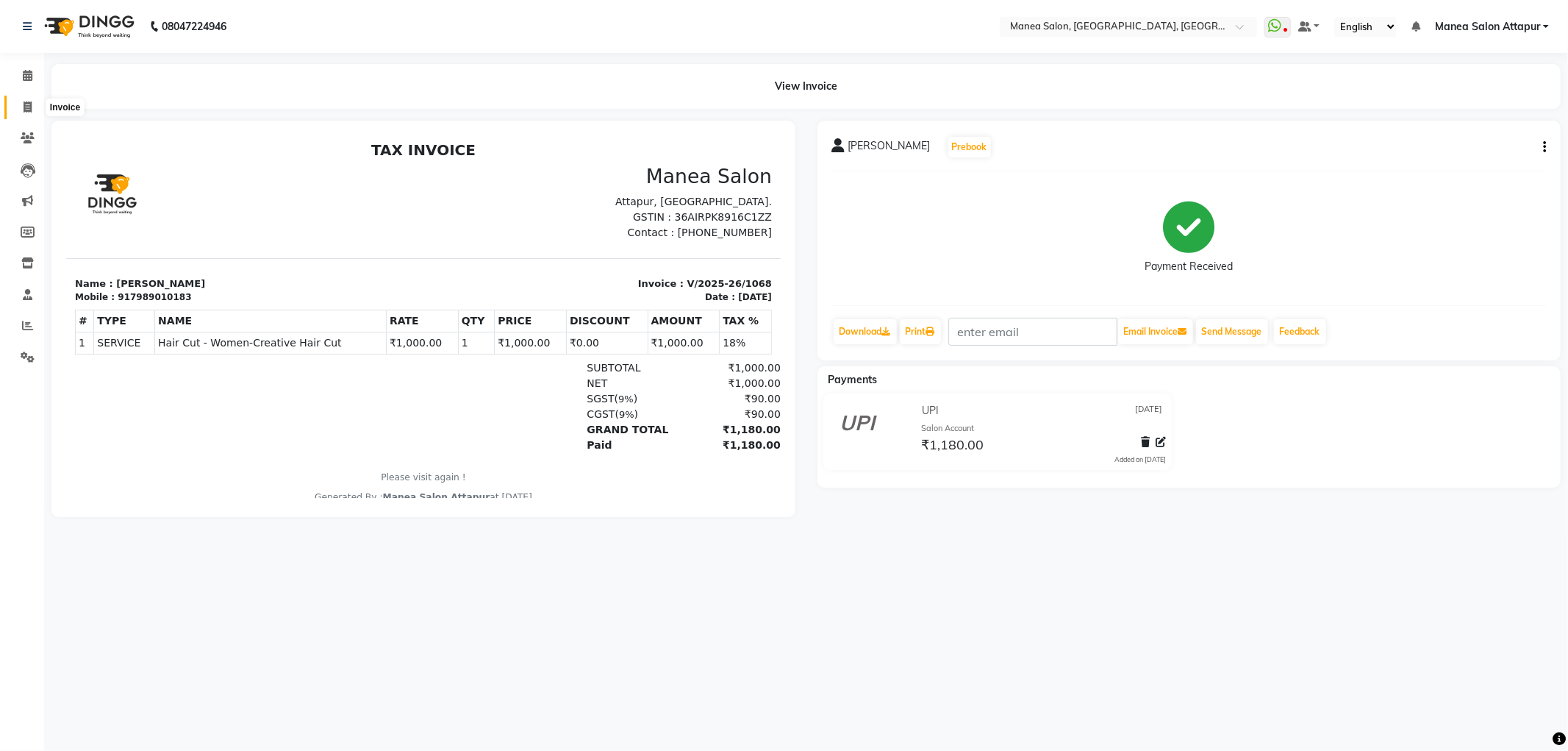
click at [21, 101] on span at bounding box center [27, 108] width 25 height 17
select select "service"
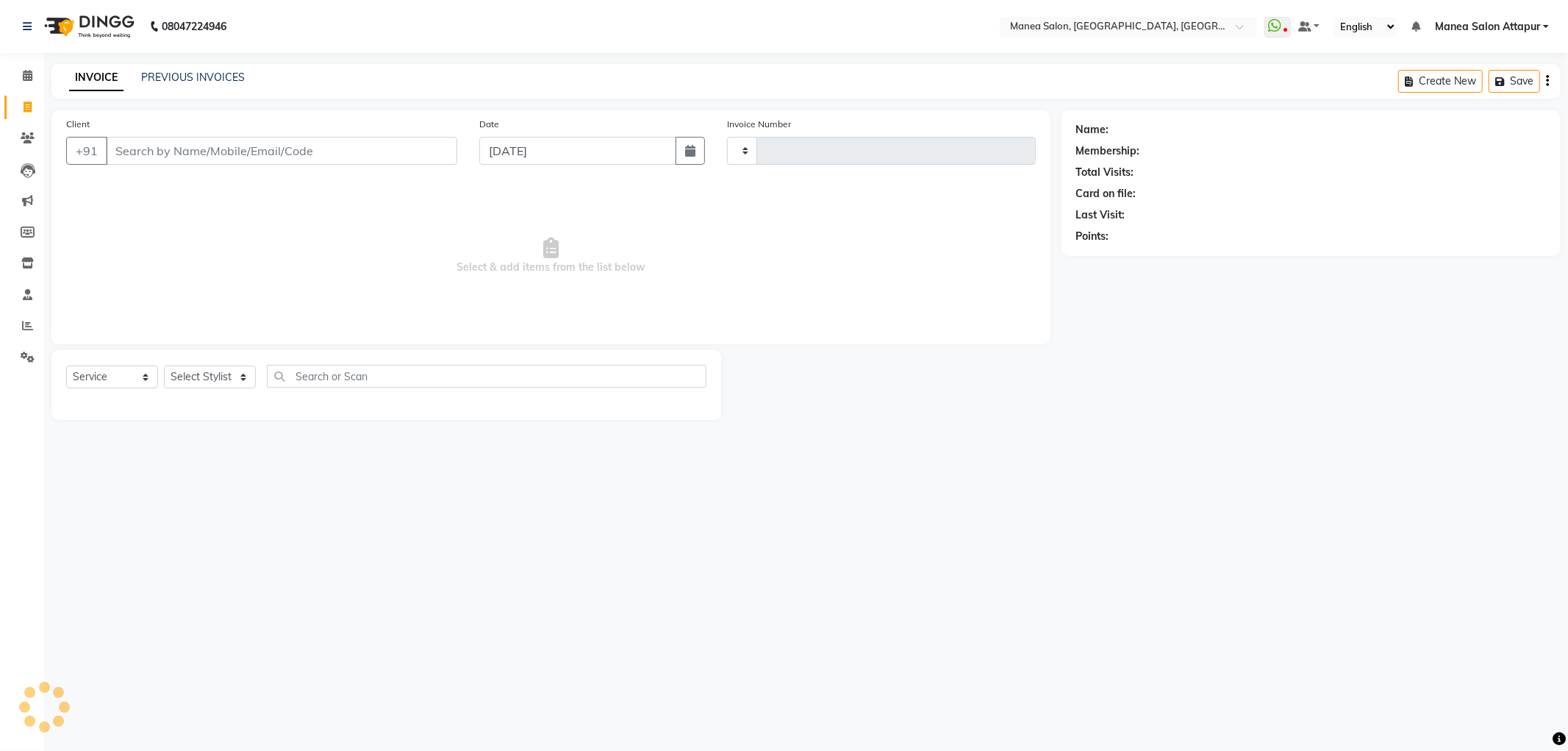
type input "1069"
select select "6587"
select select "membership"
